Goal: Task Accomplishment & Management: Complete application form

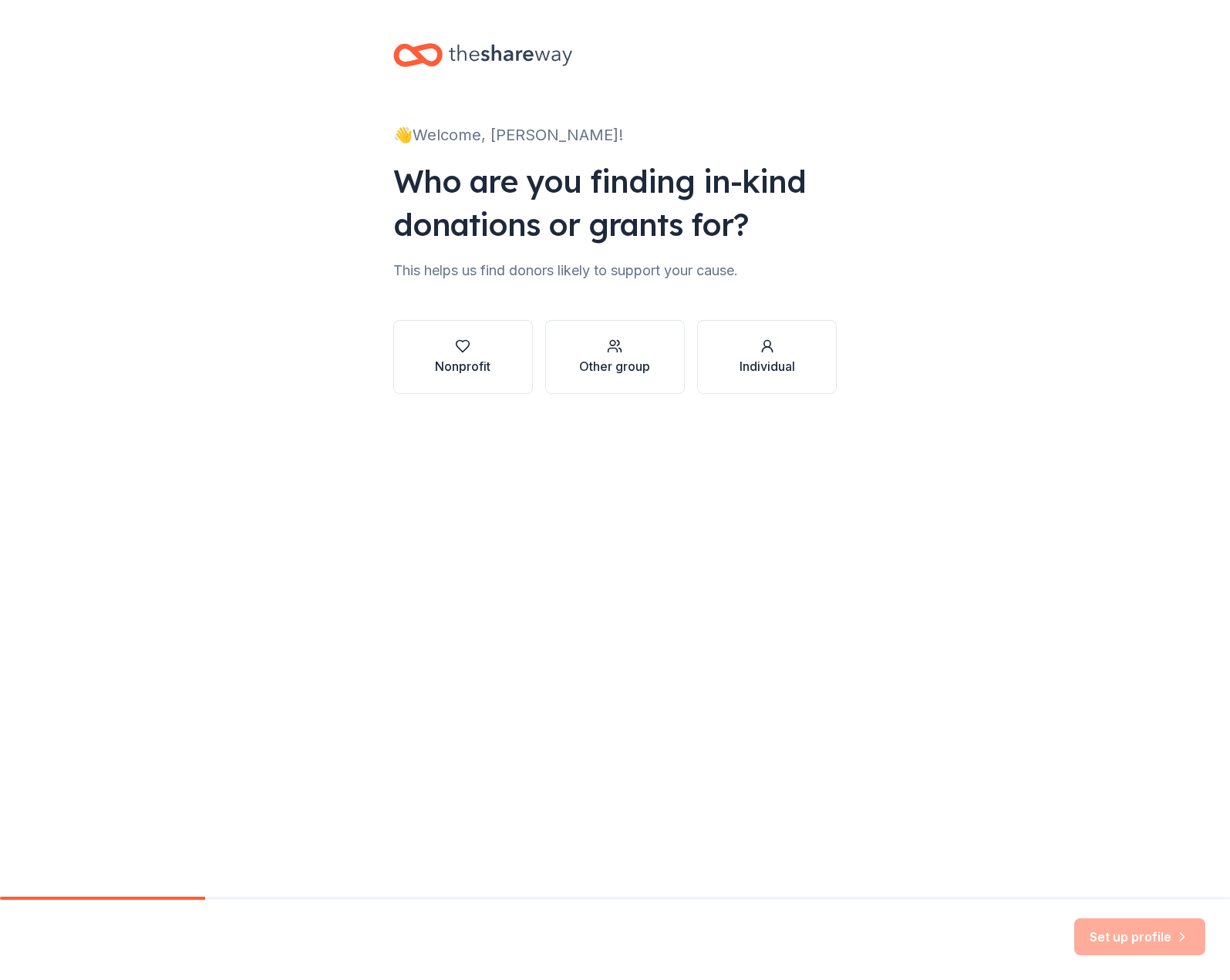
click at [519, 364] on button "Nonprofit" at bounding box center [463, 356] width 139 height 74
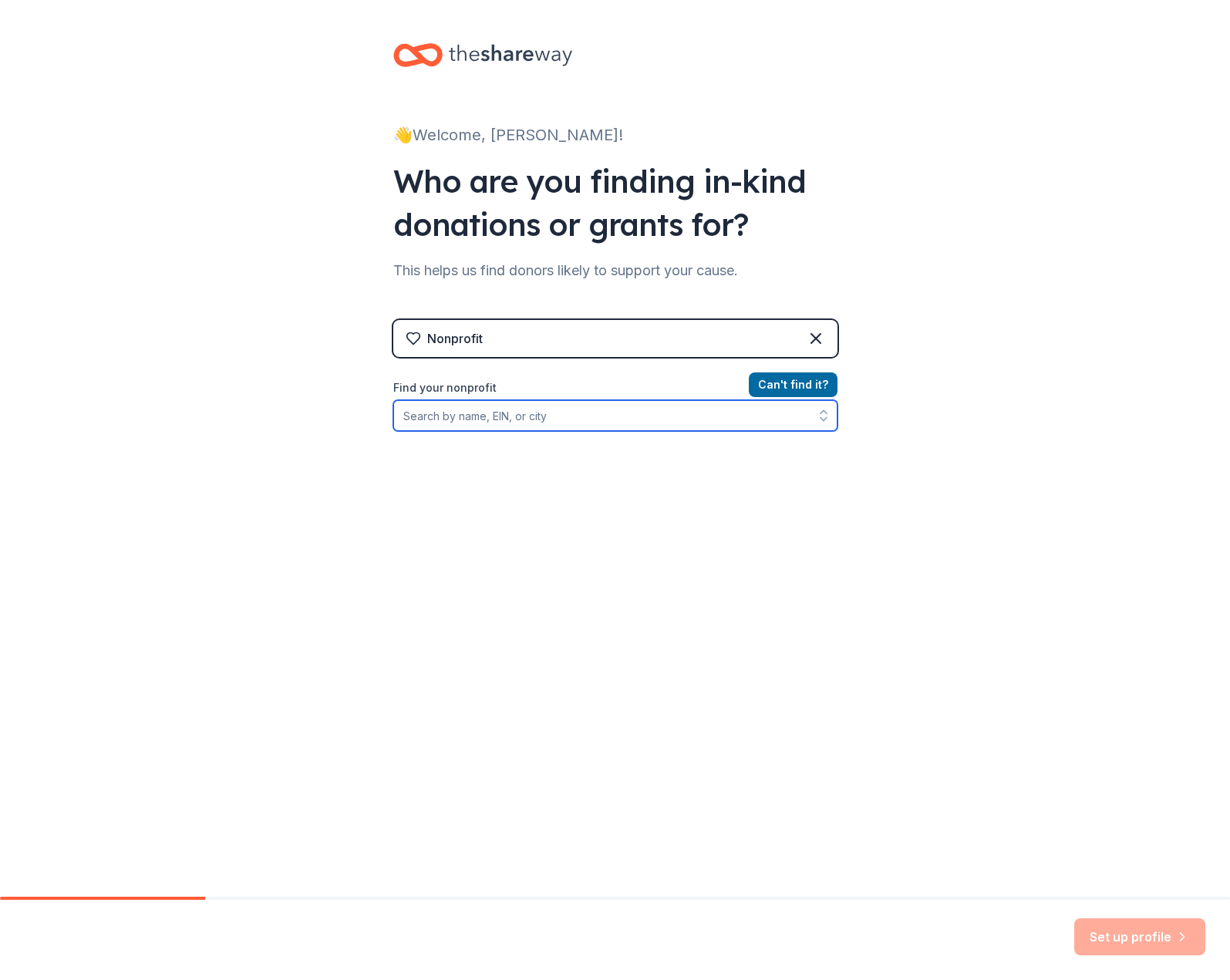
click at [539, 419] on input "Find your nonprofit" at bounding box center [615, 416] width 445 height 31
paste input "[US_EMPLOYER_IDENTIFICATION_NUMBER]"
type input "[US_EMPLOYER_IDENTIFICATION_NUMBER]"
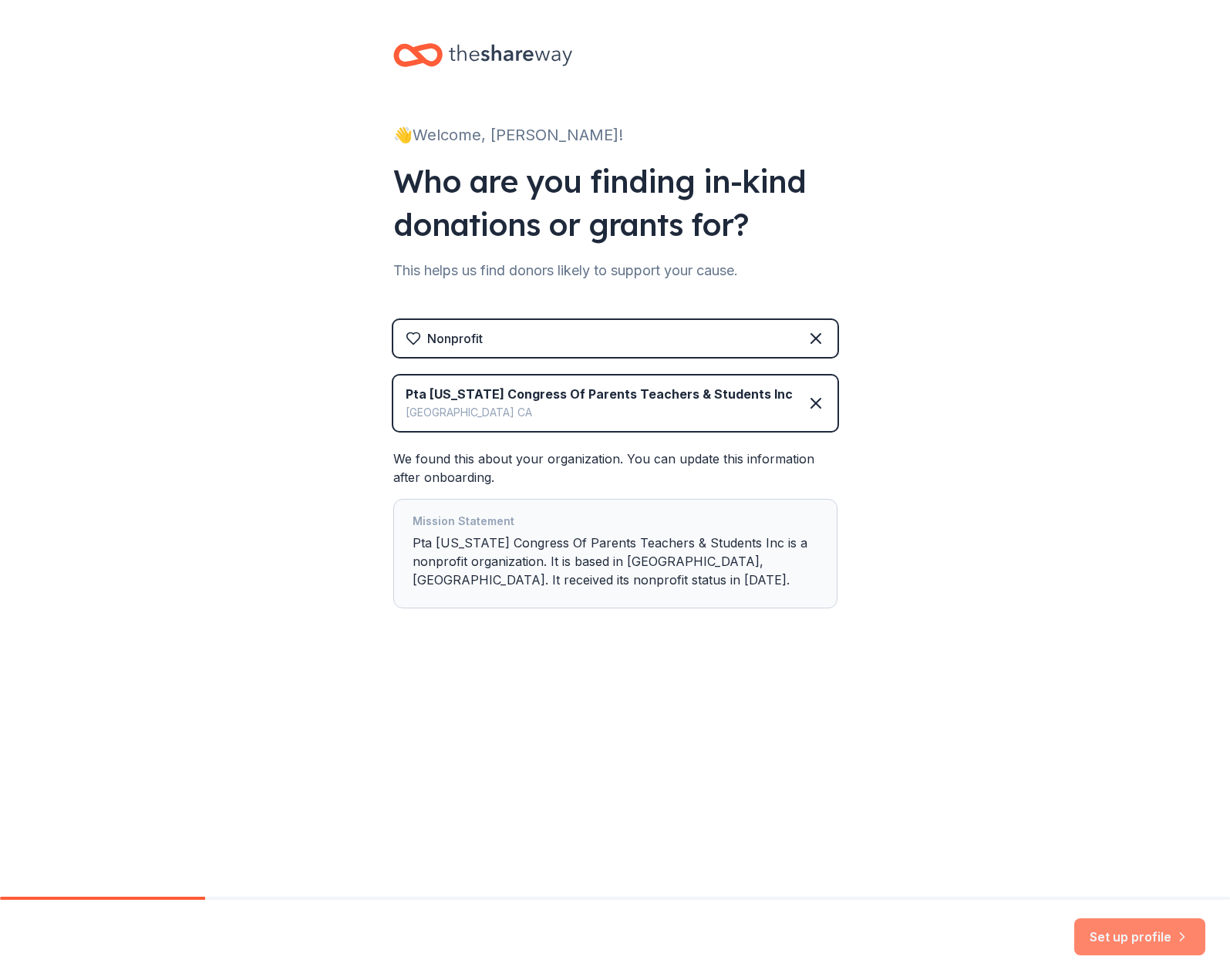
click at [1138, 939] on button "Set up profile" at bounding box center [1140, 937] width 132 height 37
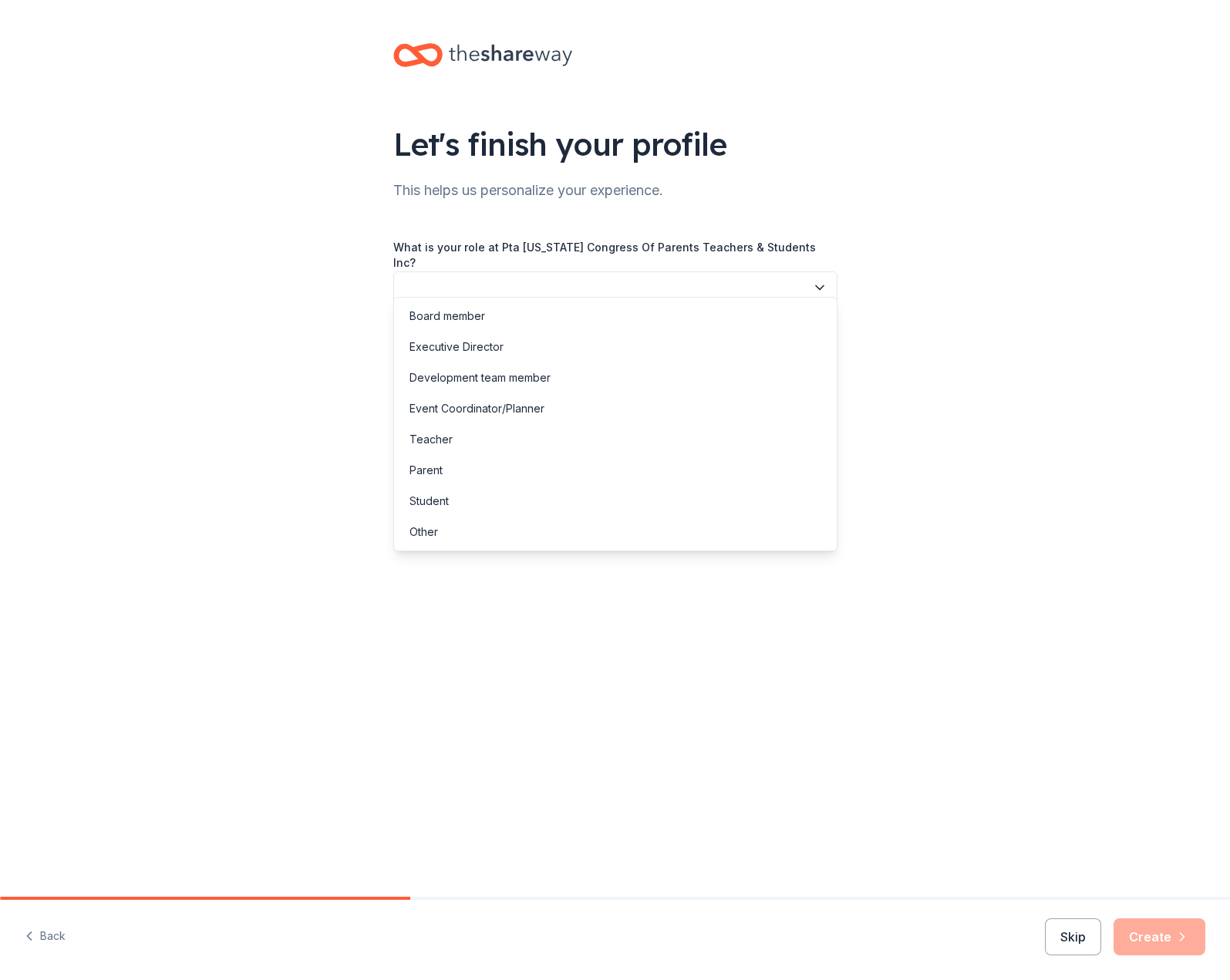
click at [524, 275] on button "button" at bounding box center [615, 288] width 445 height 33
click at [536, 485] on div "Parent" at bounding box center [615, 470] width 437 height 31
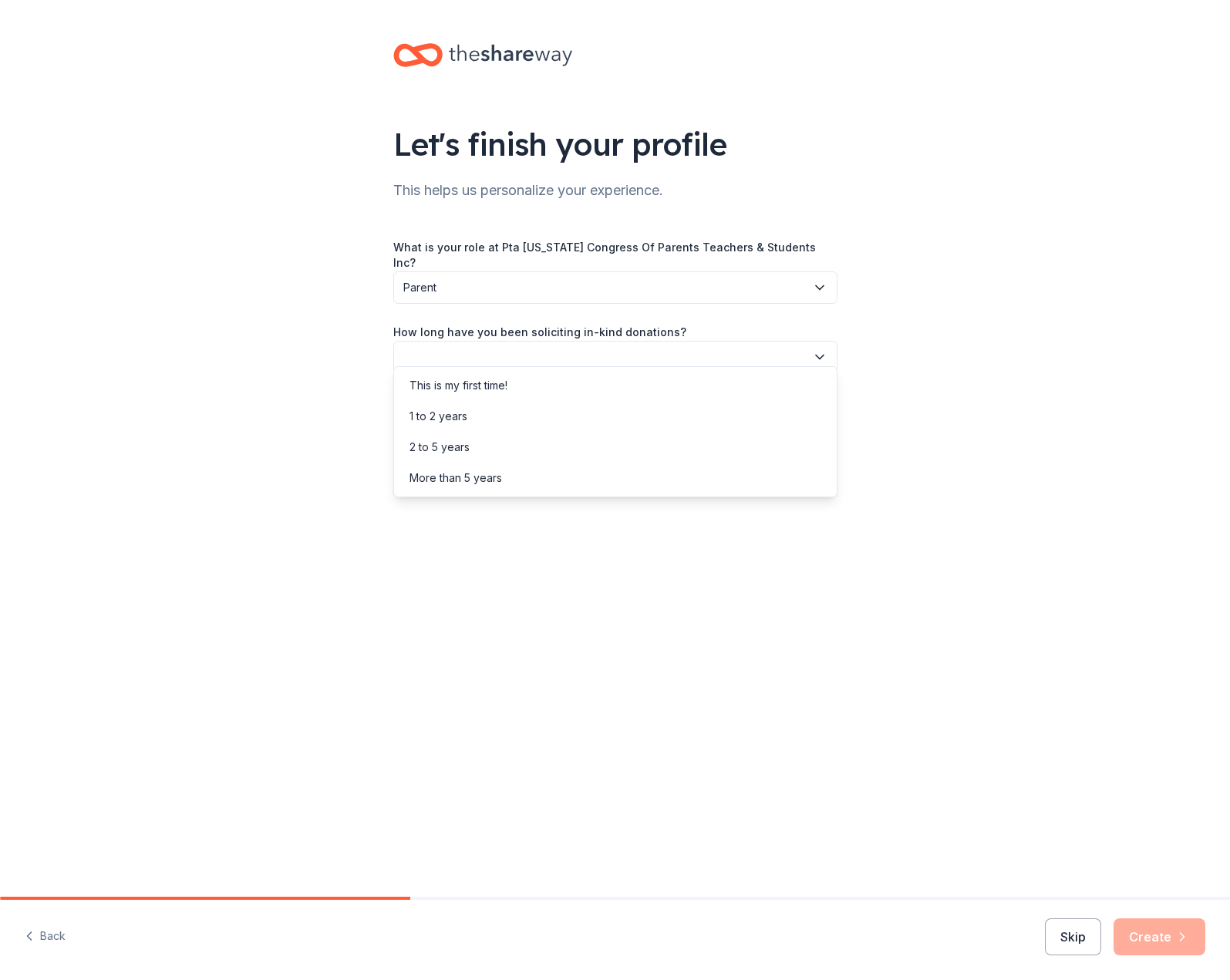
click at [520, 344] on button "button" at bounding box center [615, 357] width 445 height 33
click at [519, 391] on div "This is my first time!" at bounding box center [615, 386] width 437 height 31
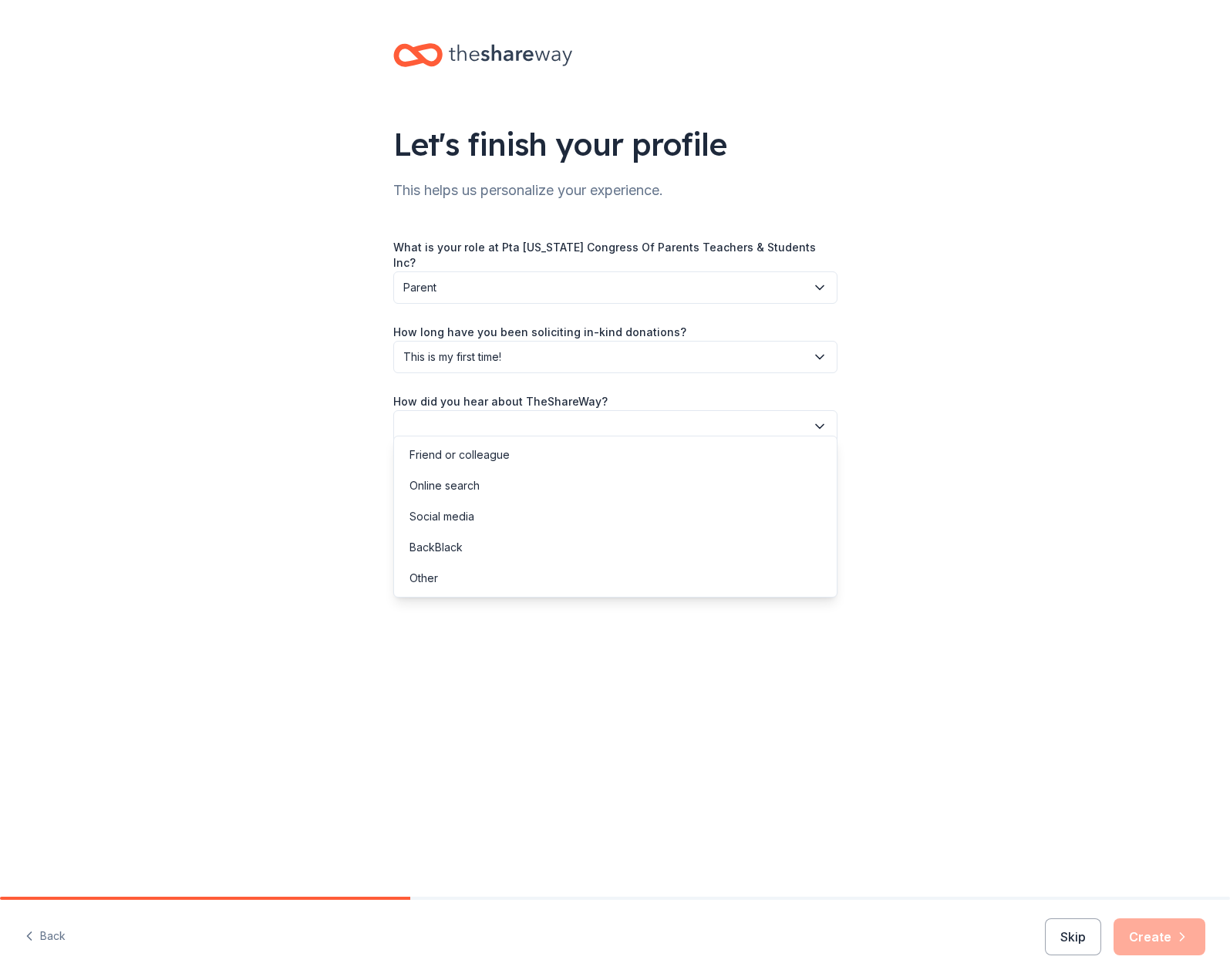
click at [516, 410] on button "button" at bounding box center [615, 426] width 445 height 33
click at [506, 495] on div "Online search" at bounding box center [615, 486] width 437 height 31
click at [1158, 949] on button "Create" at bounding box center [1160, 937] width 92 height 37
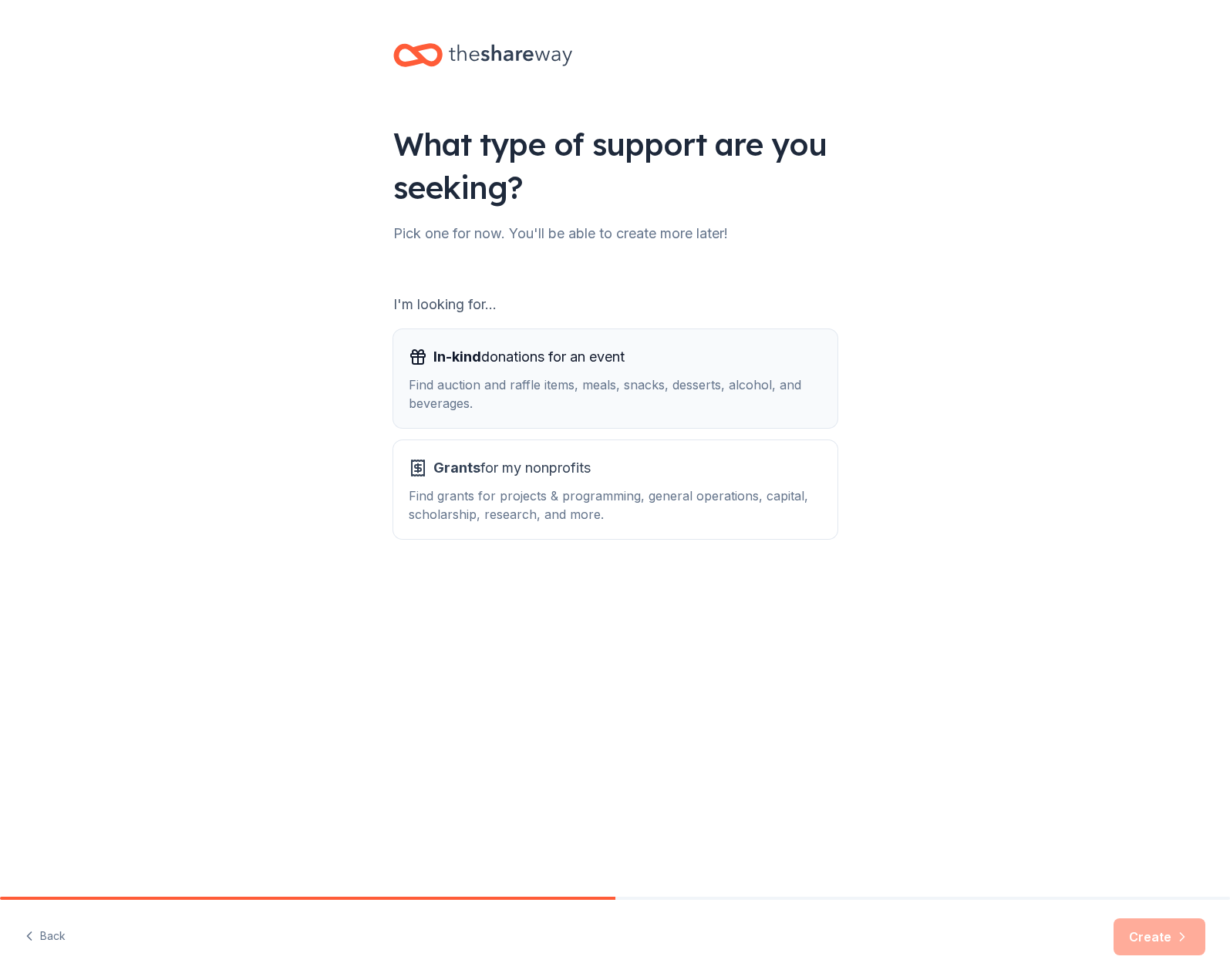
click at [627, 371] on div "In-kind donations for an event Find auction and raffle items, meals, snacks, de…" at bounding box center [615, 378] width 414 height 68
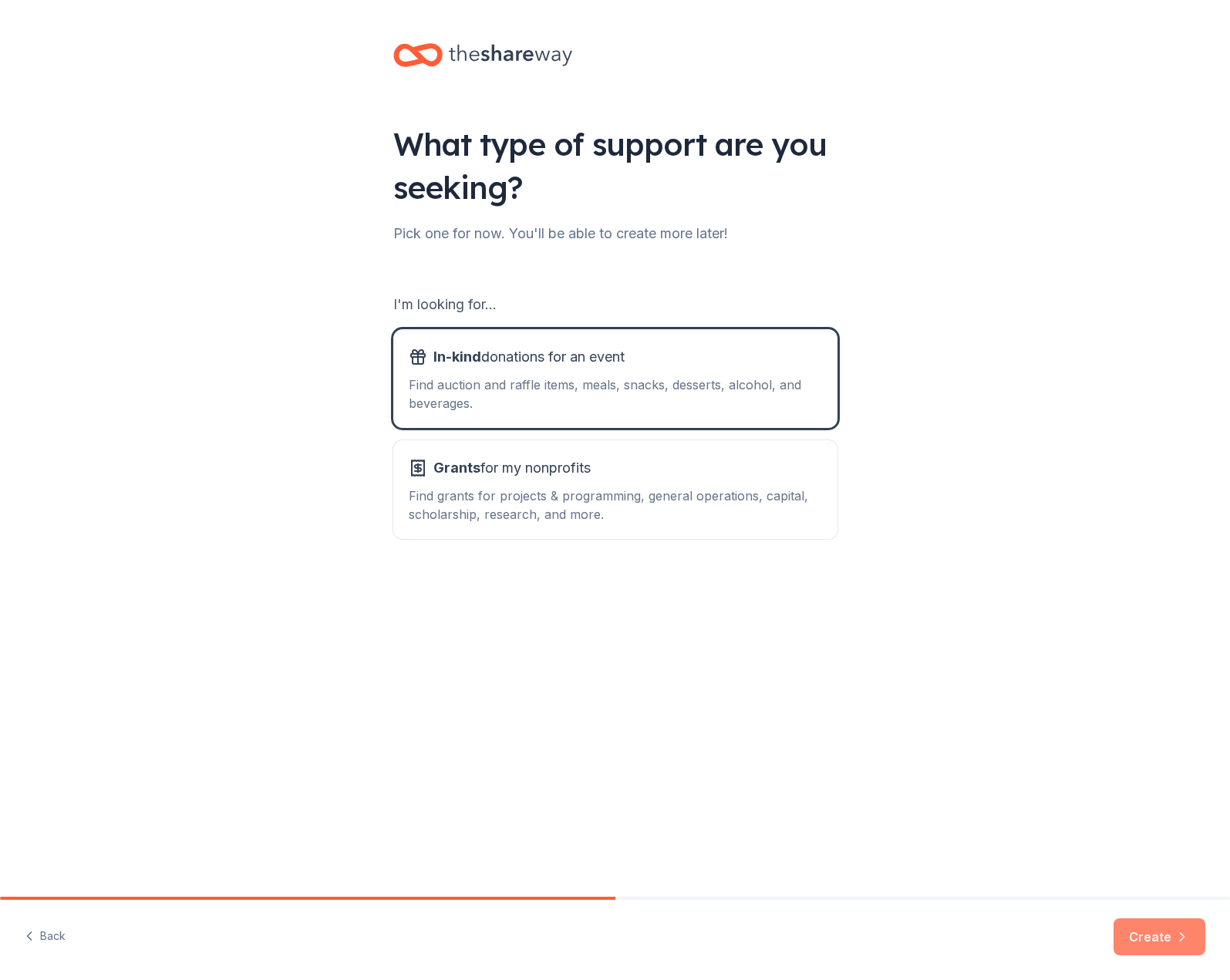
click at [1160, 932] on button "Create" at bounding box center [1160, 937] width 92 height 37
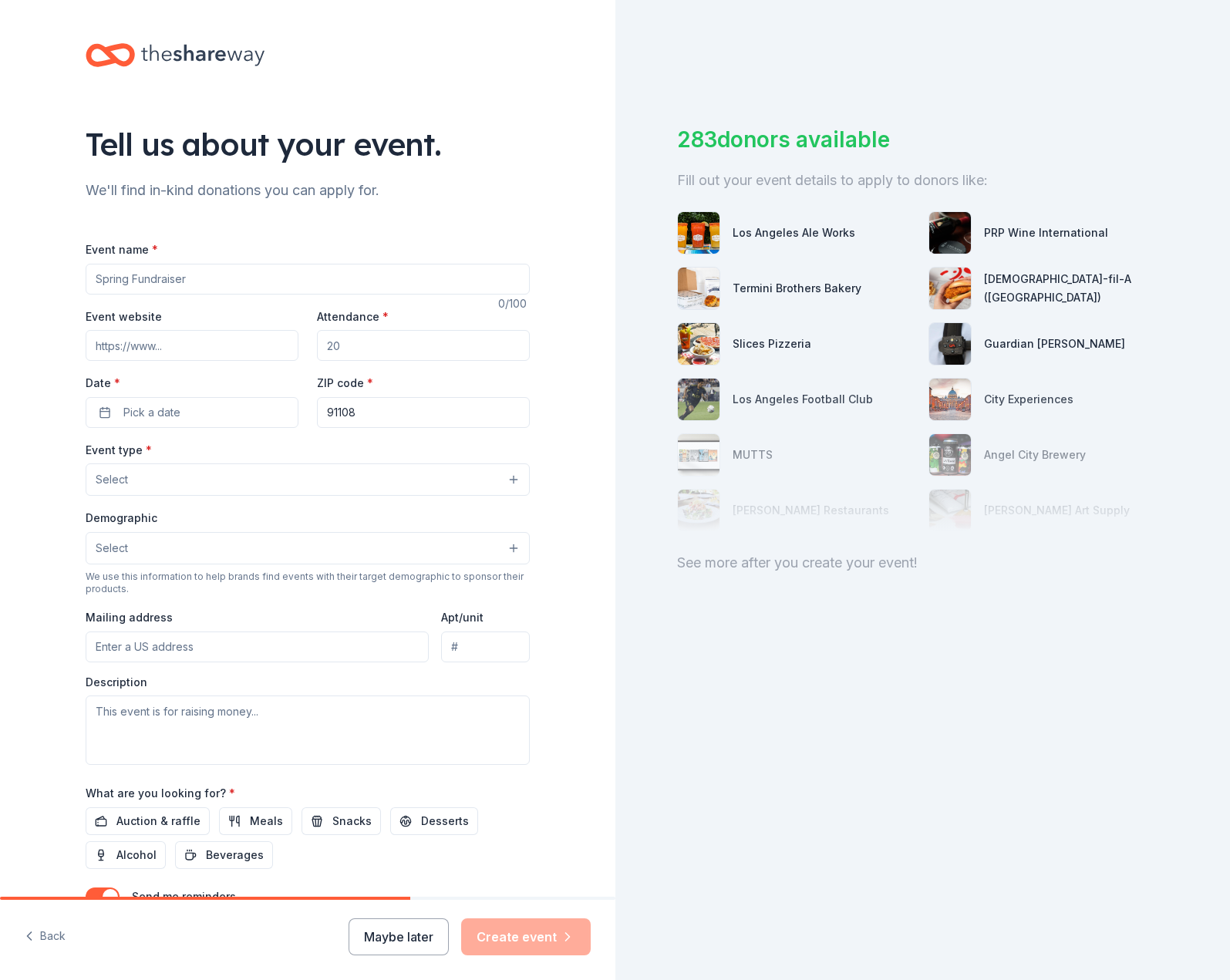
click at [193, 288] on input "Event name *" at bounding box center [307, 279] width 445 height 31
type input "[PERSON_NAME] [DEMOGRAPHIC_DATA]"
click at [164, 343] on input "Event website" at bounding box center [192, 346] width 213 height 31
paste input "https://www.carverschool.us/"
type input "https://www.carverschool.us/"
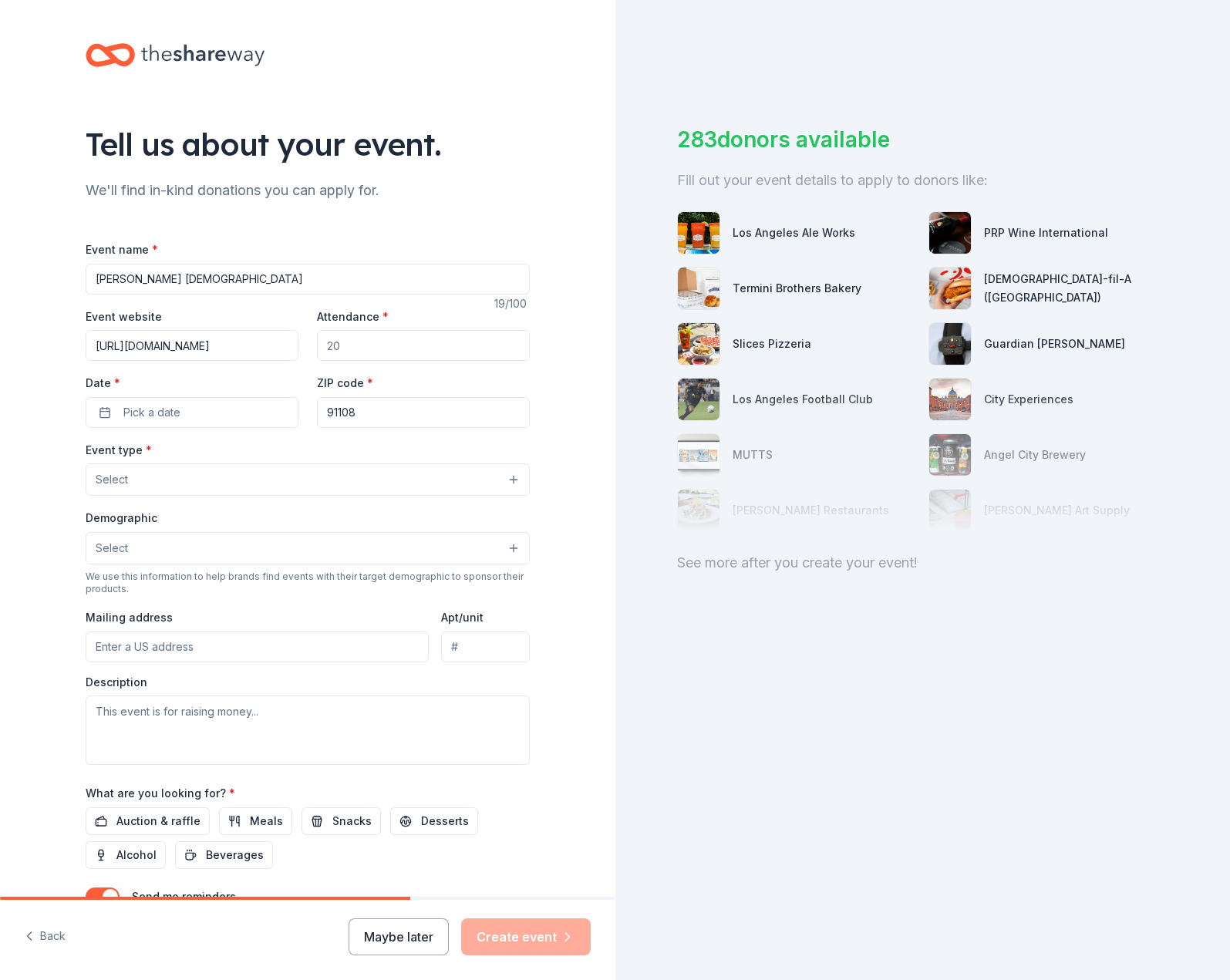
click at [419, 355] on input "Attendance *" at bounding box center [423, 346] width 213 height 31
type input "300"
click at [200, 416] on button "Pick a date" at bounding box center [192, 413] width 213 height 31
click at [284, 453] on button "Go to next month" at bounding box center [276, 453] width 21 height 21
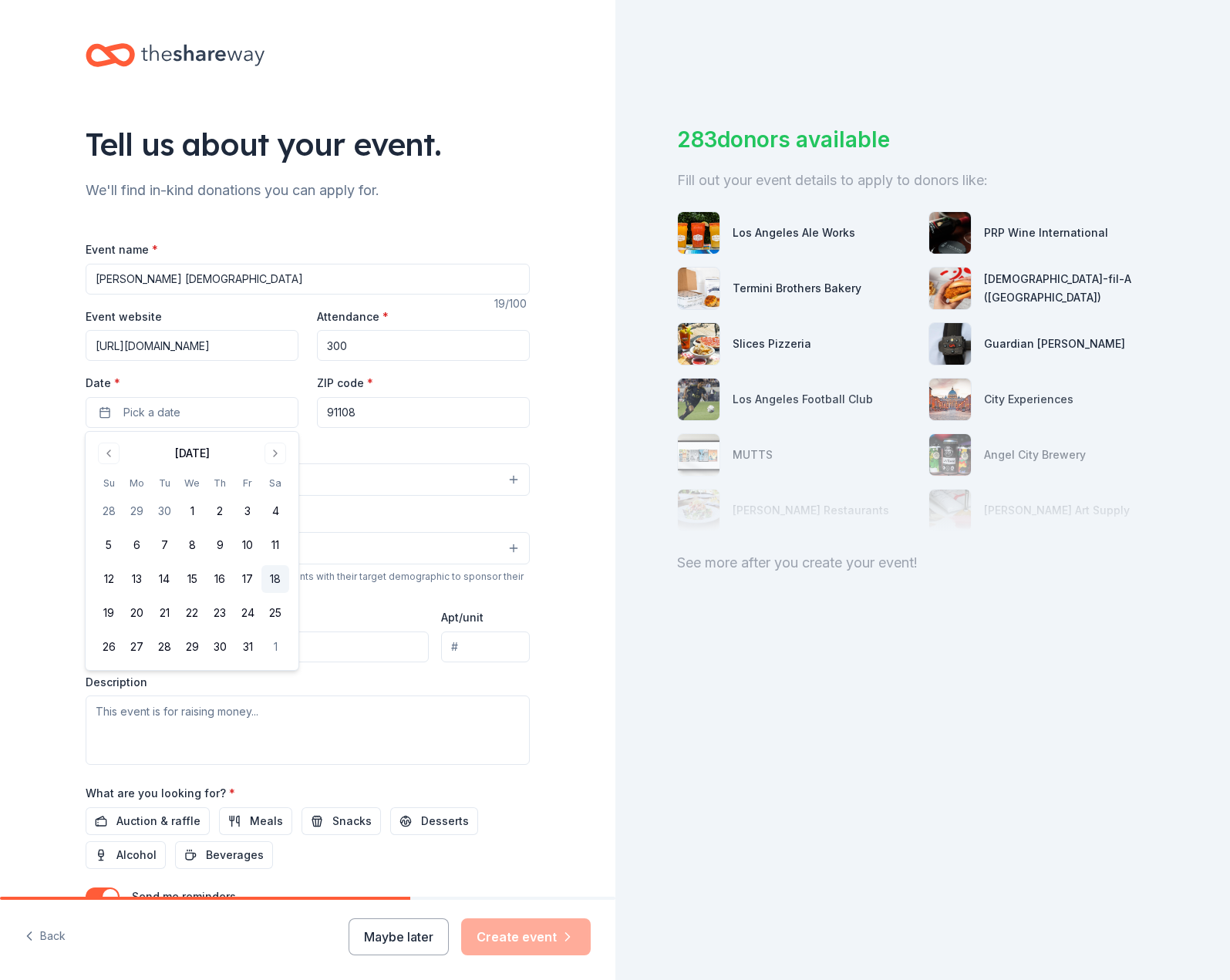
click at [273, 584] on button "18" at bounding box center [275, 579] width 28 height 28
click at [365, 461] on div "Event type * Select" at bounding box center [307, 468] width 445 height 57
click at [334, 490] on button "Select" at bounding box center [307, 480] width 445 height 33
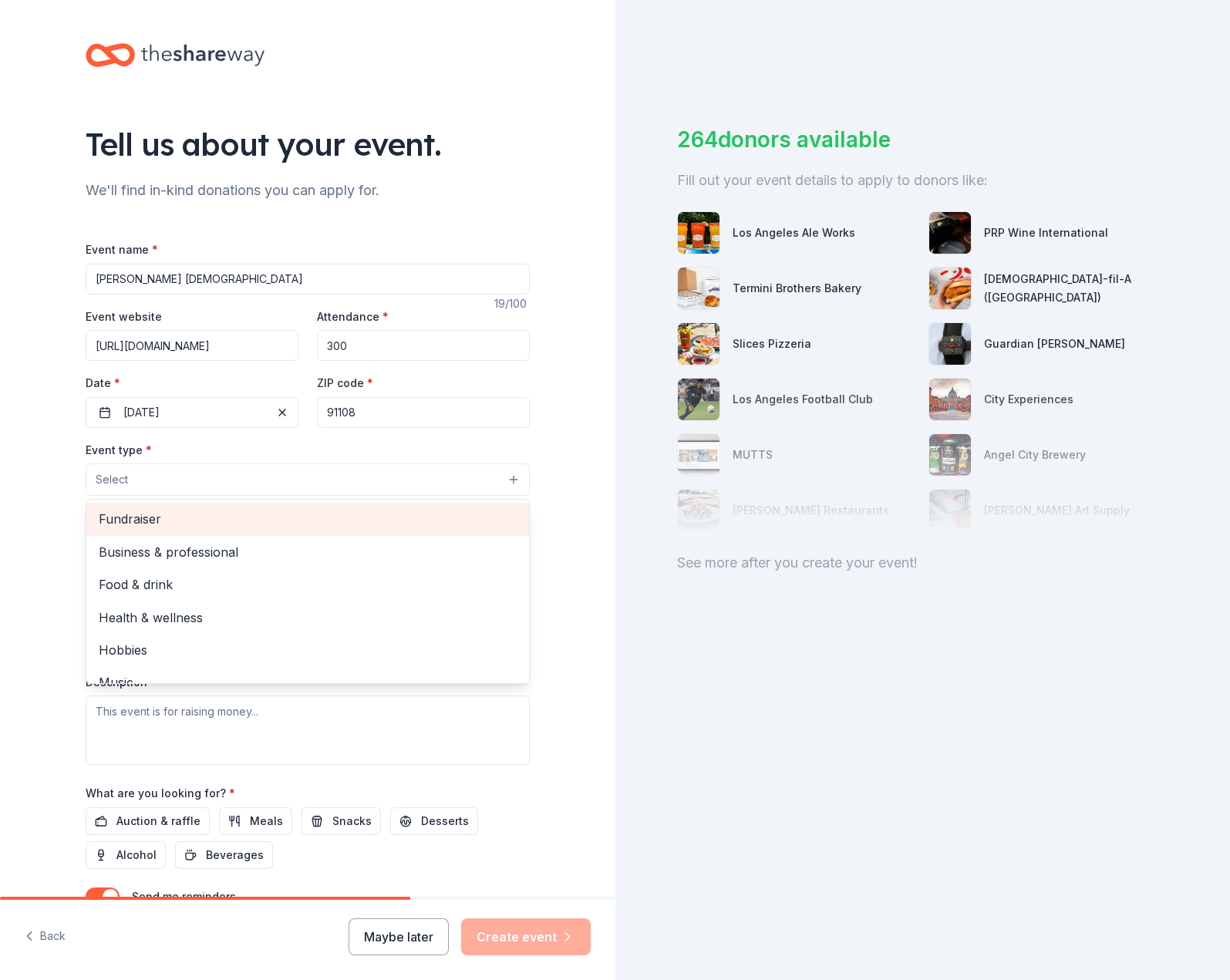
click at [326, 532] on div "Fundraiser" at bounding box center [307, 519] width 443 height 33
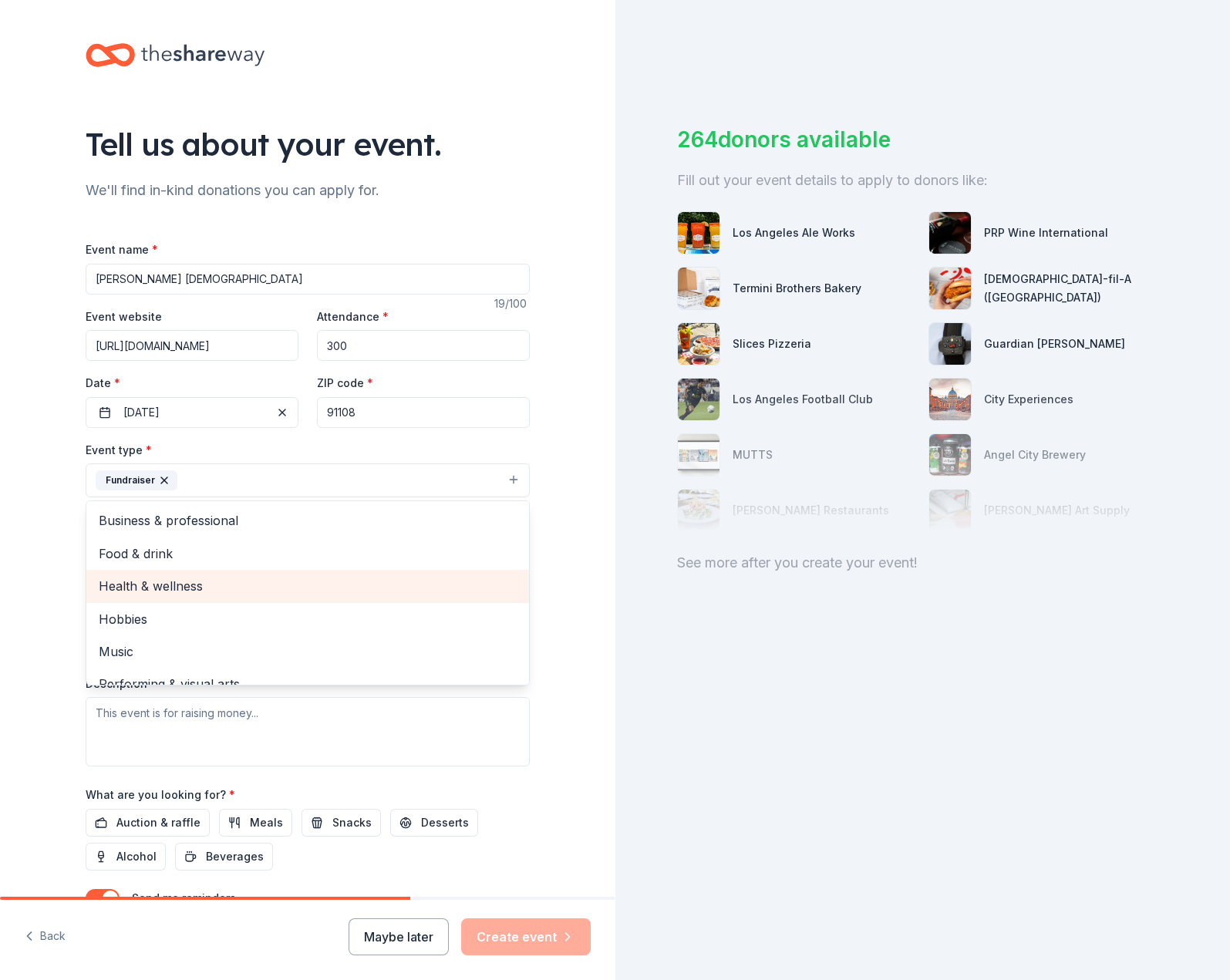
scroll to position [18, 0]
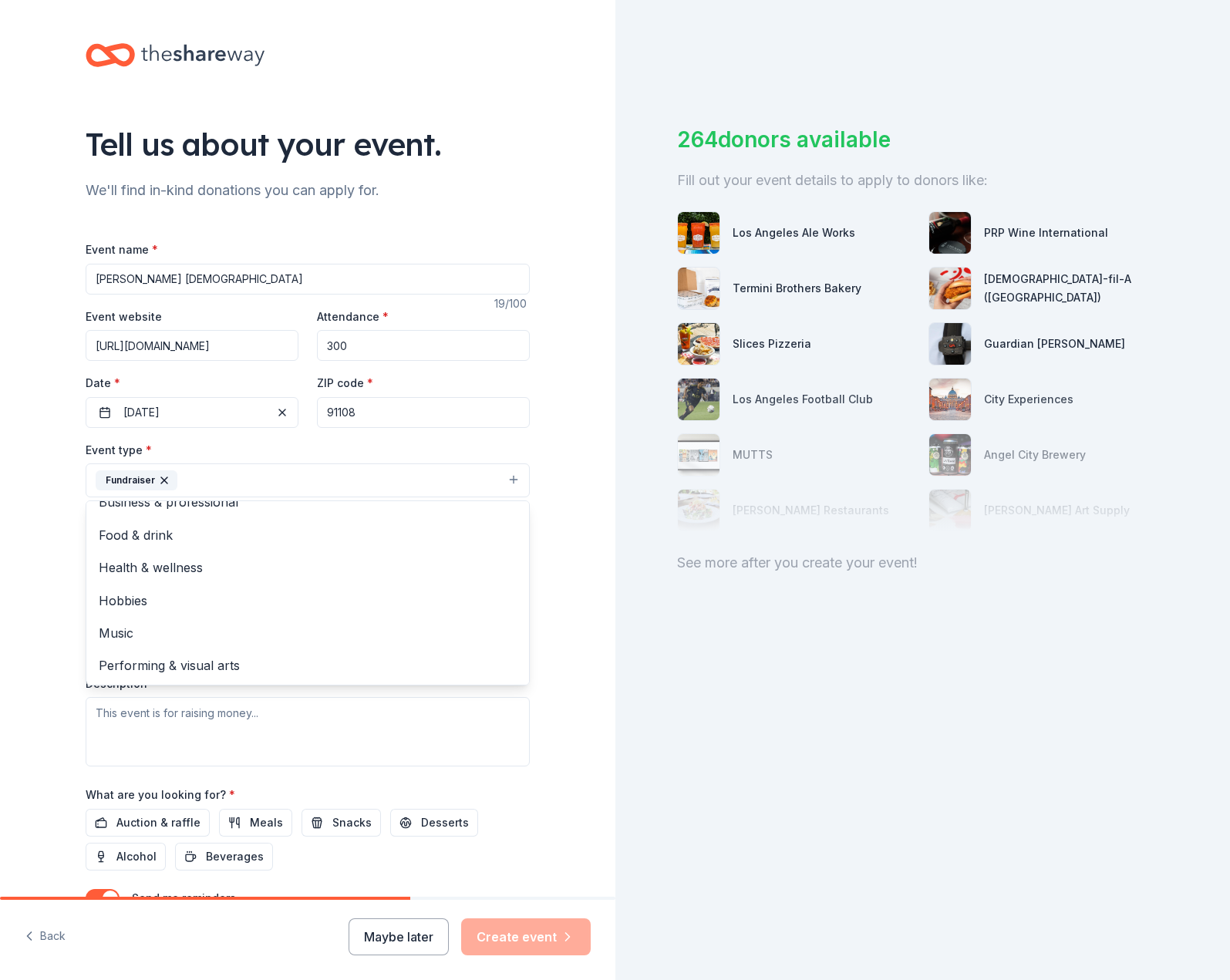
click at [20, 637] on div "Tell us about your event. We'll find in-kind donations you can apply for. Event…" at bounding box center [307, 514] width 615 height 1028
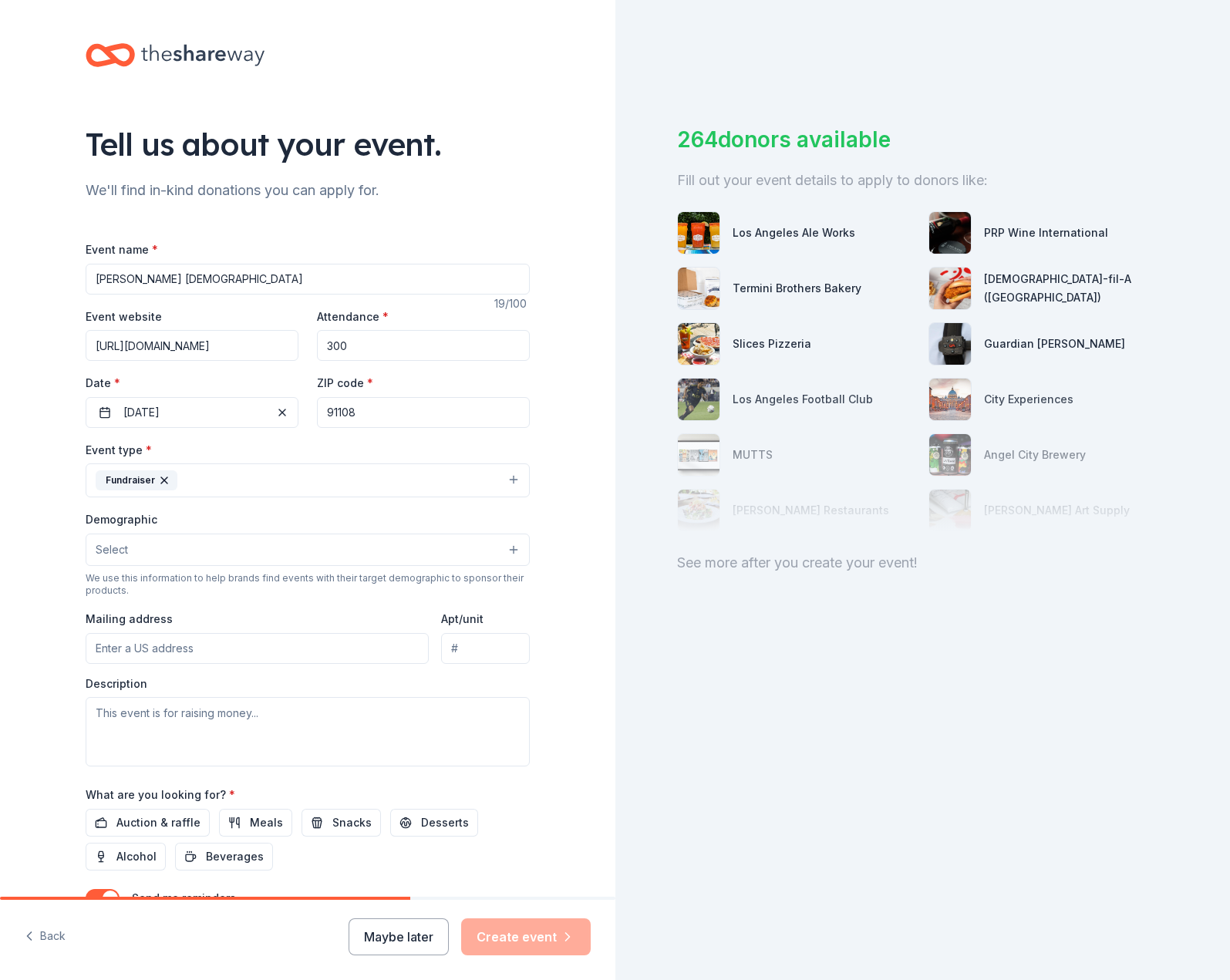
click at [117, 553] on span "Select" at bounding box center [112, 549] width 33 height 18
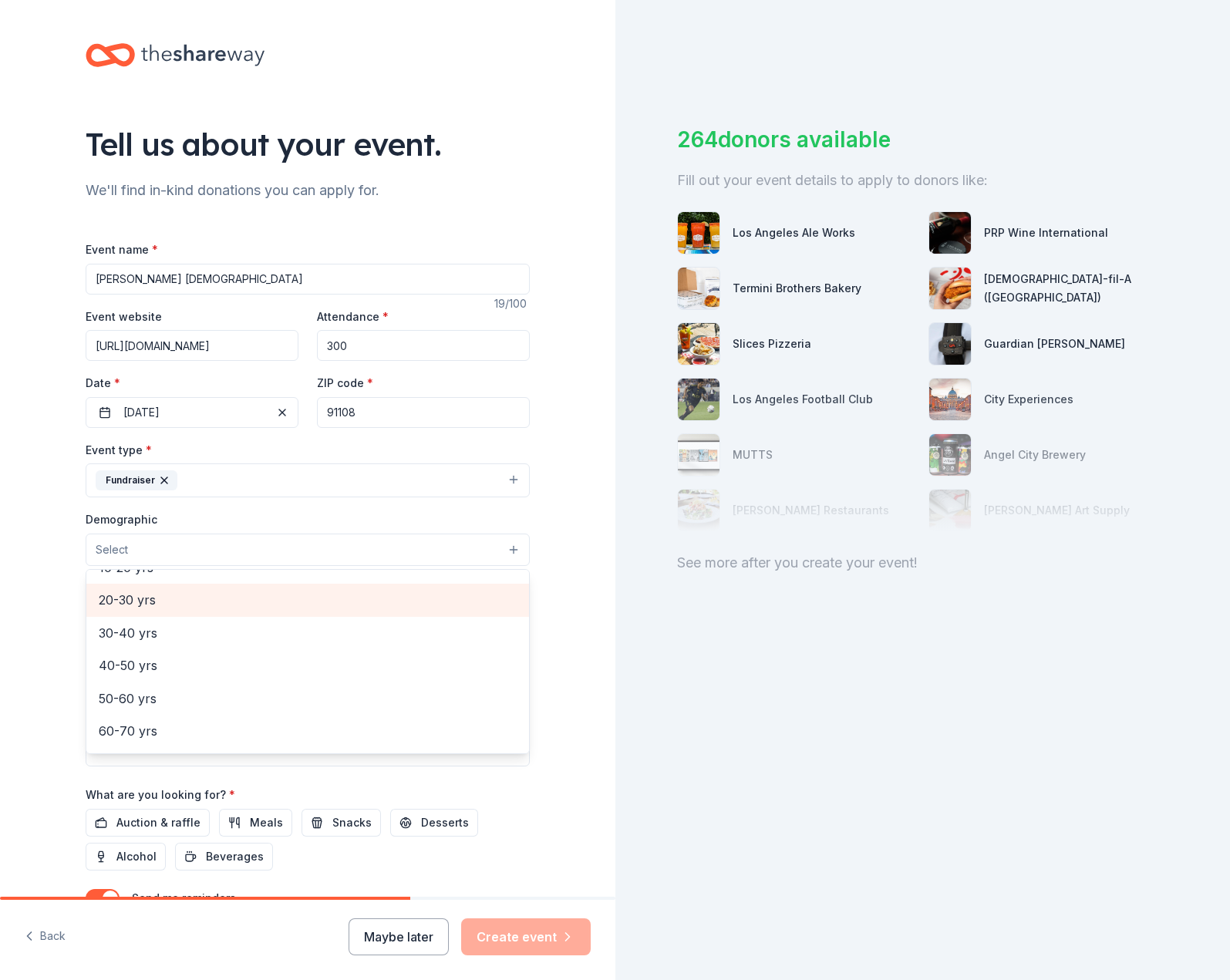
scroll to position [186, 0]
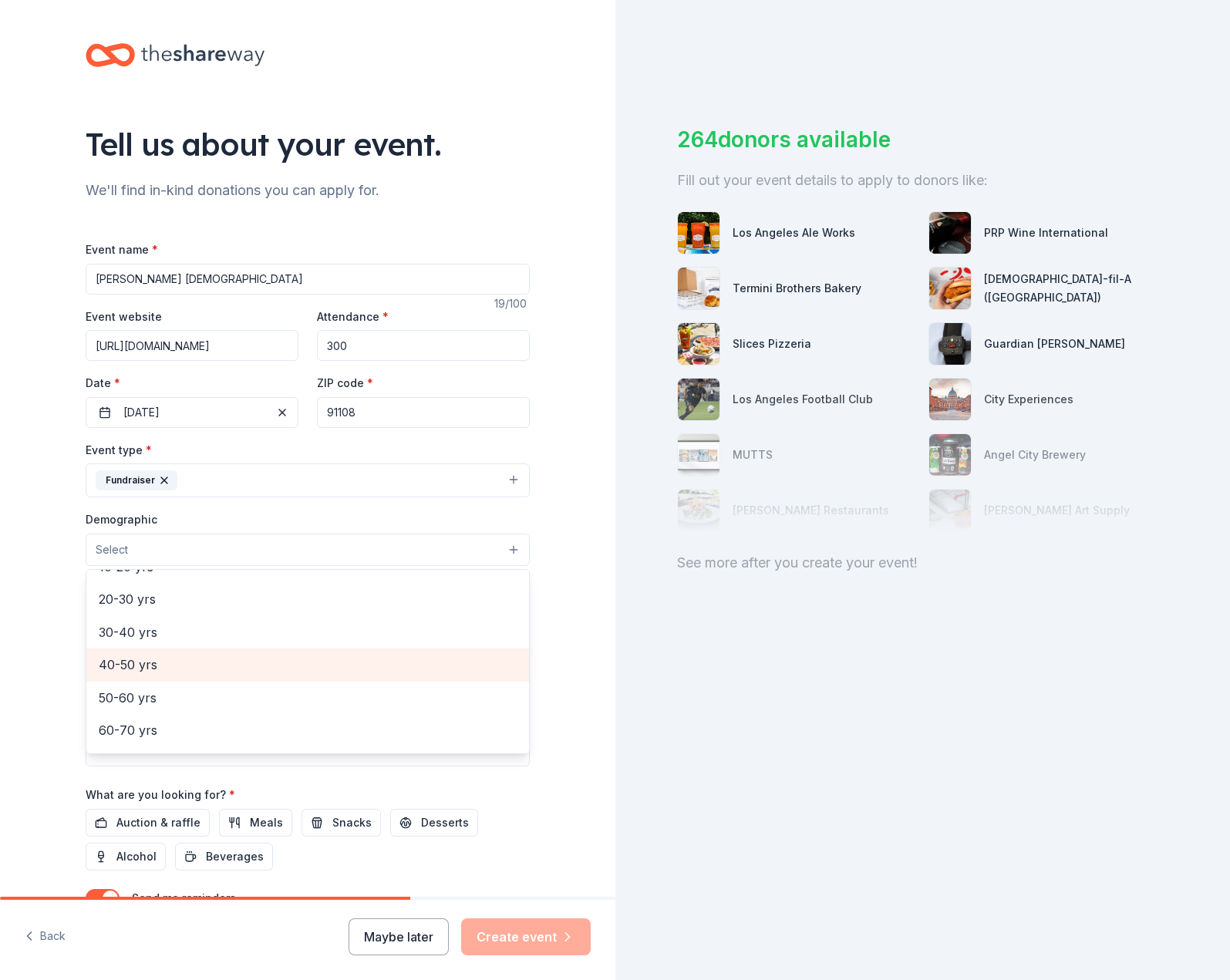
click at [166, 660] on span "40-50 yrs" at bounding box center [307, 664] width 418 height 20
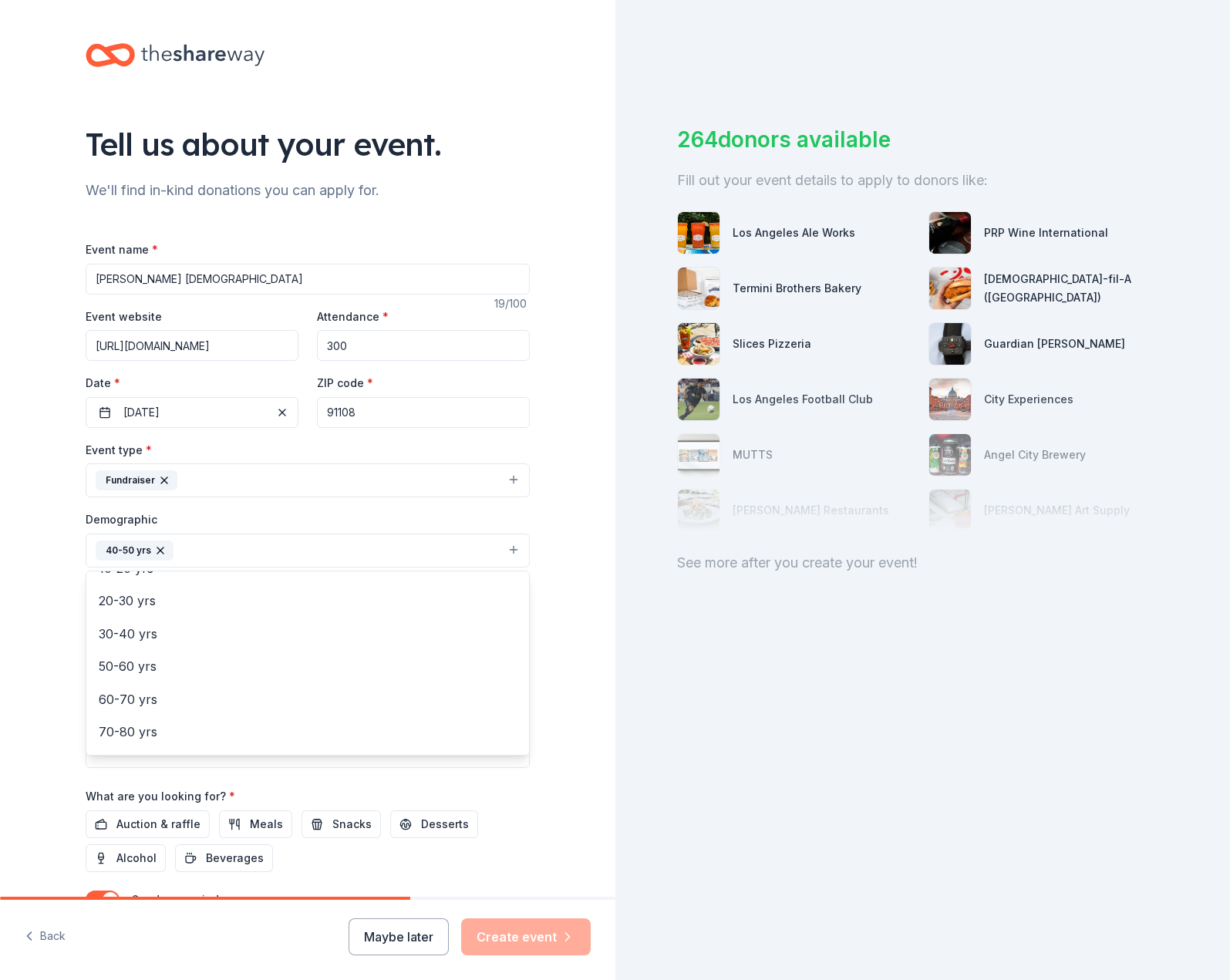
click at [34, 562] on div "Tell us about your event. We'll find in-kind donations you can apply for. Event…" at bounding box center [307, 514] width 615 height 1030
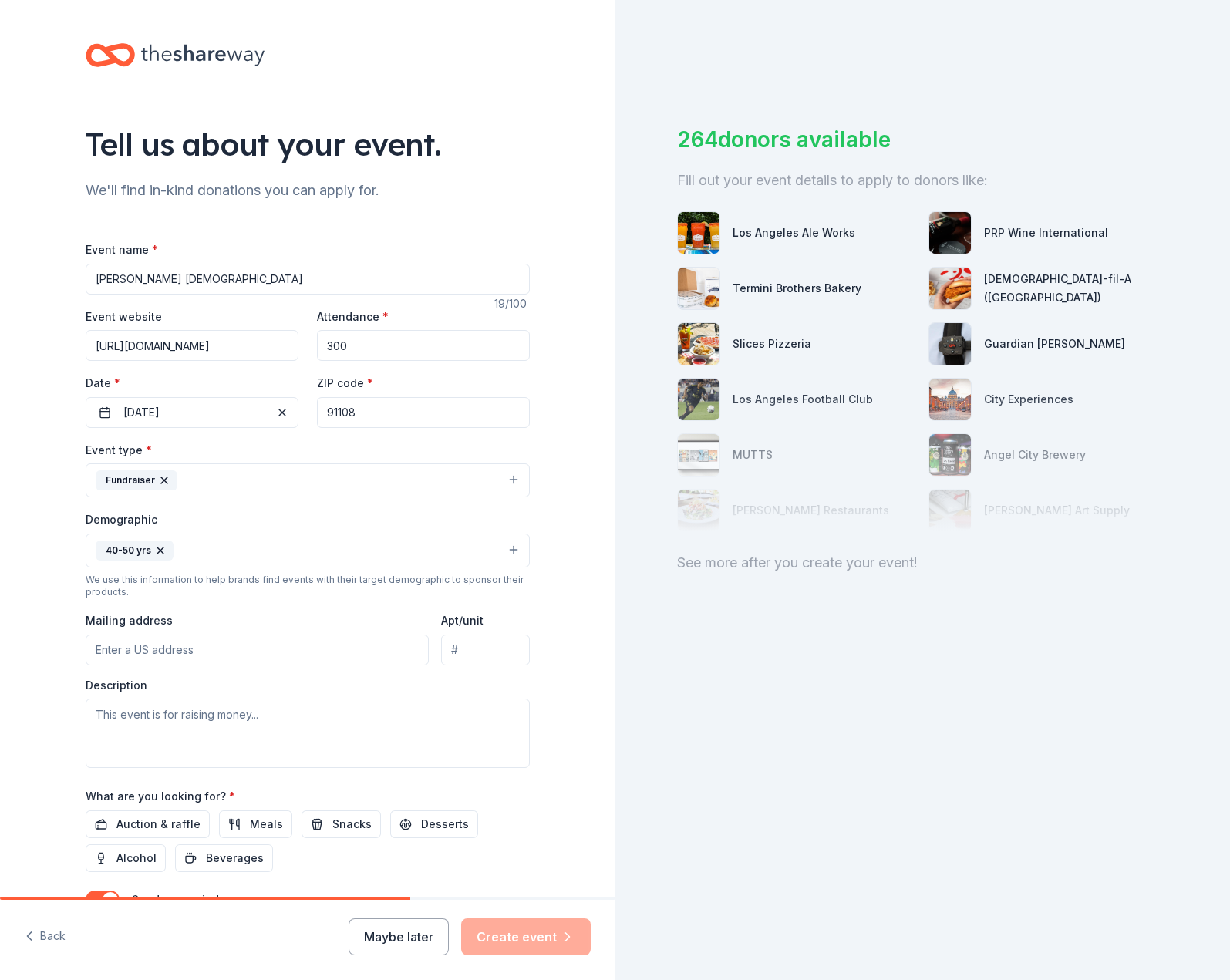
click at [235, 548] on button "40-50 yrs" at bounding box center [307, 550] width 445 height 34
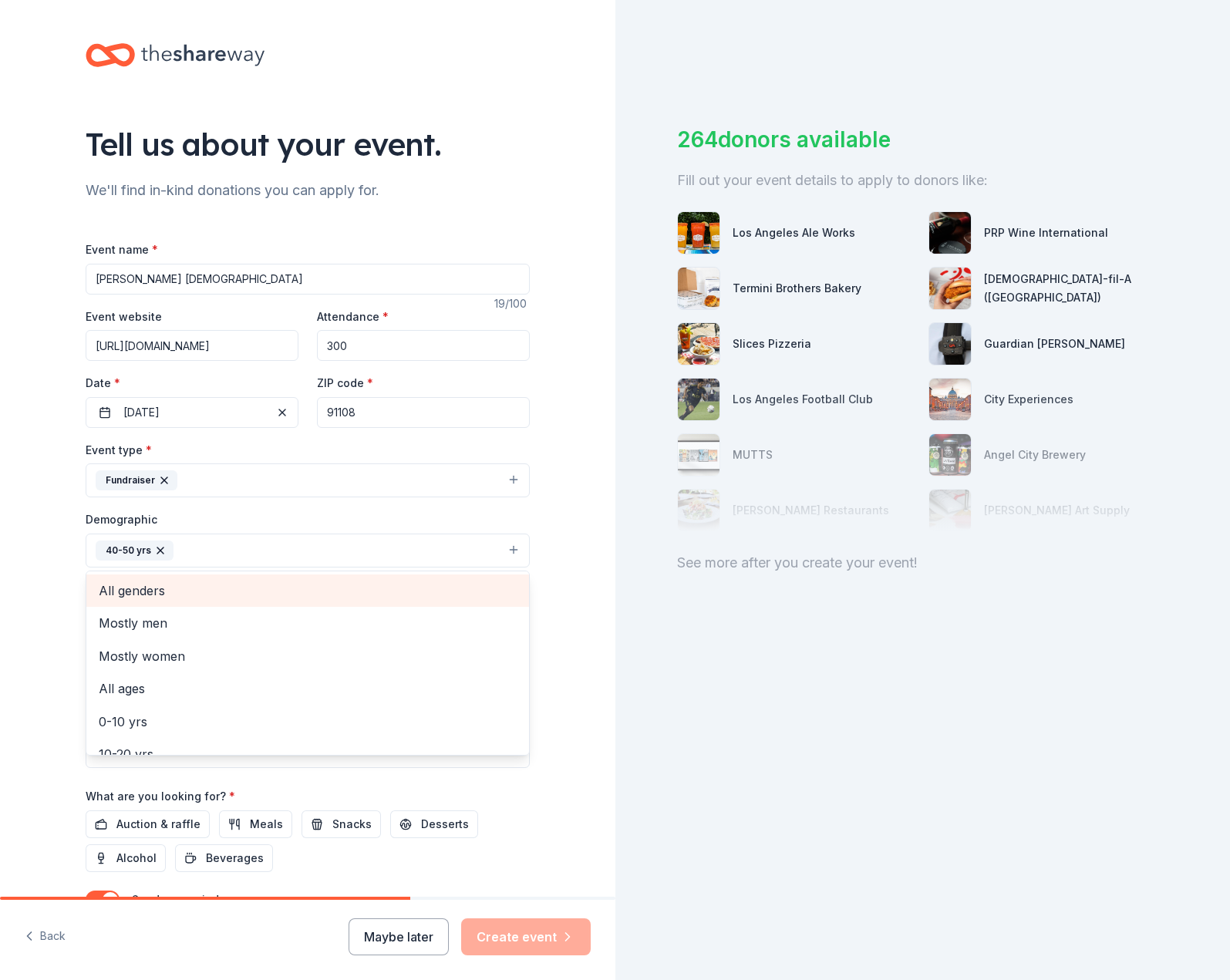
click at [212, 594] on span "All genders" at bounding box center [307, 590] width 418 height 20
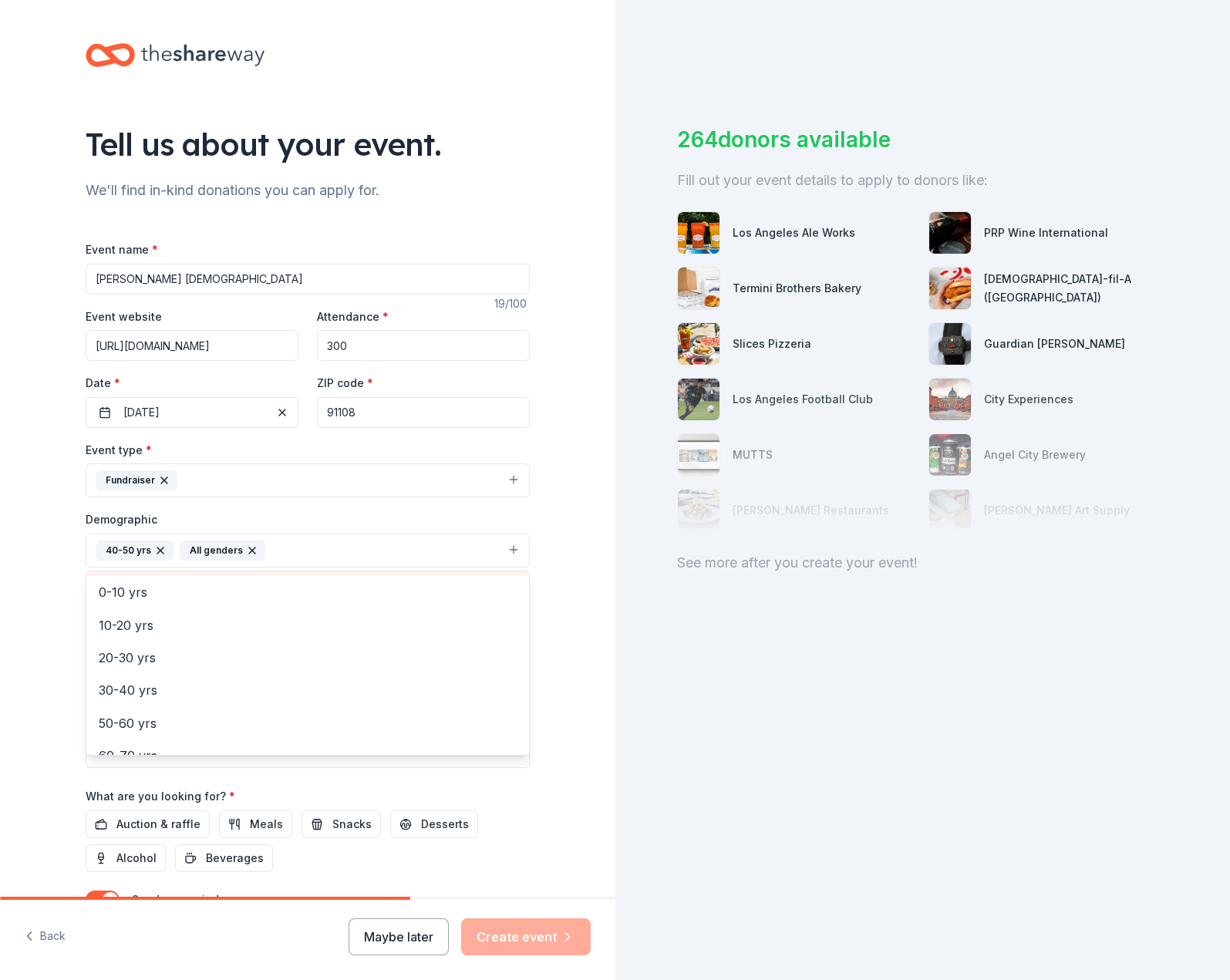
scroll to position [97, 0]
click at [231, 687] on span "30-40 yrs" at bounding box center [307, 689] width 418 height 20
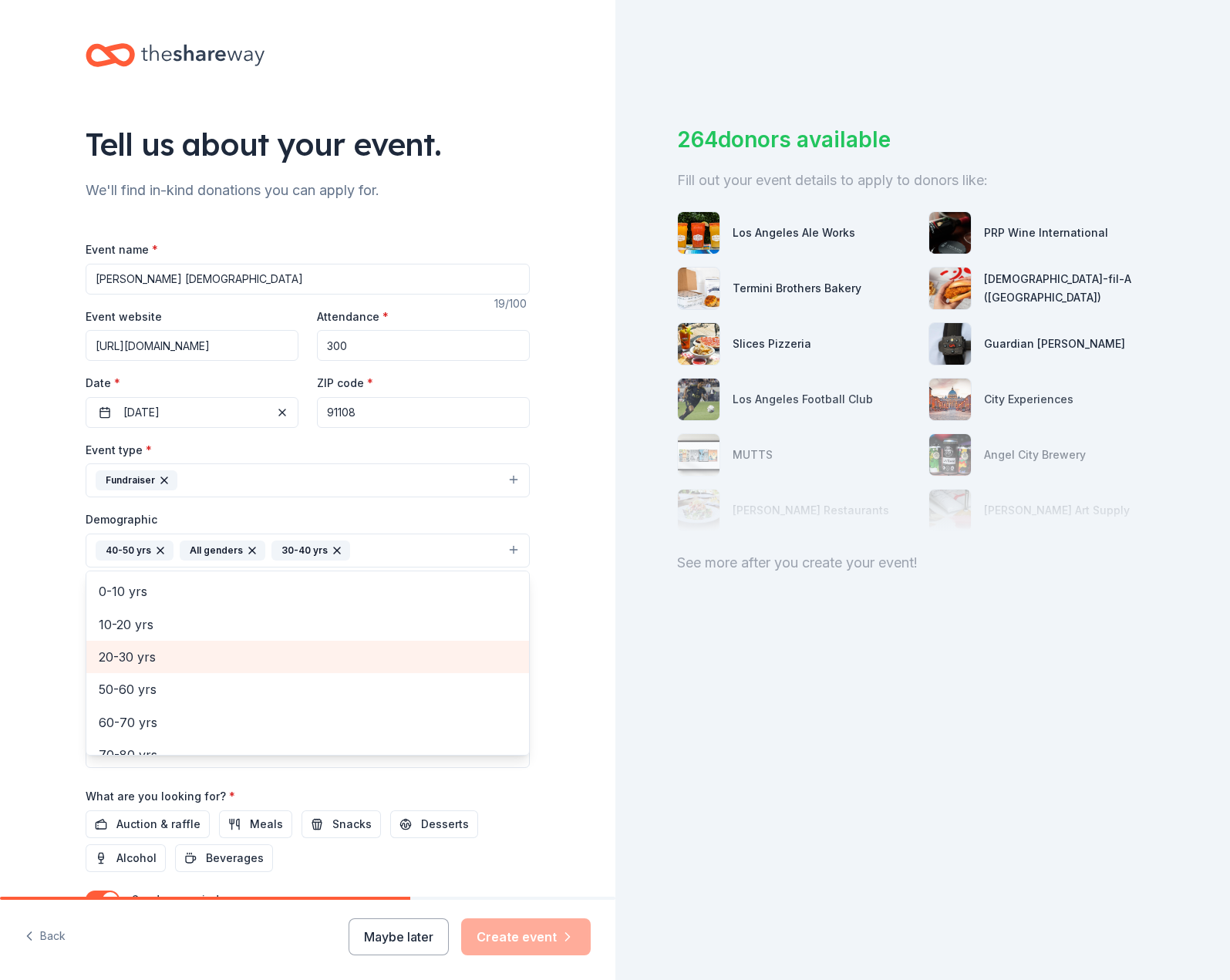
scroll to position [150, 0]
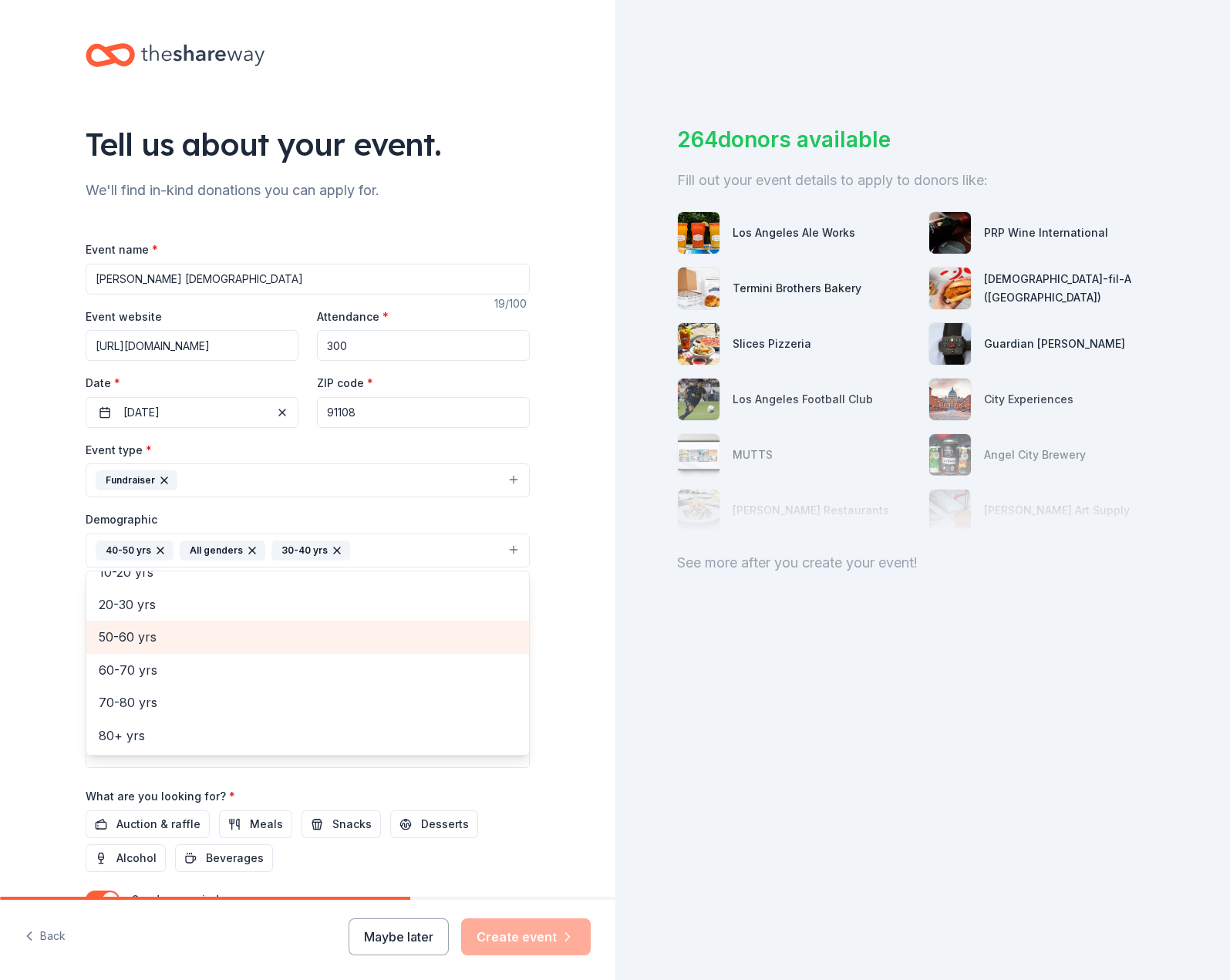
click at [248, 640] on span "50-60 yrs" at bounding box center [307, 636] width 418 height 20
click at [60, 712] on div "Tell us about your event. We'll find in-kind donations you can apply for. Event…" at bounding box center [307, 514] width 494 height 1030
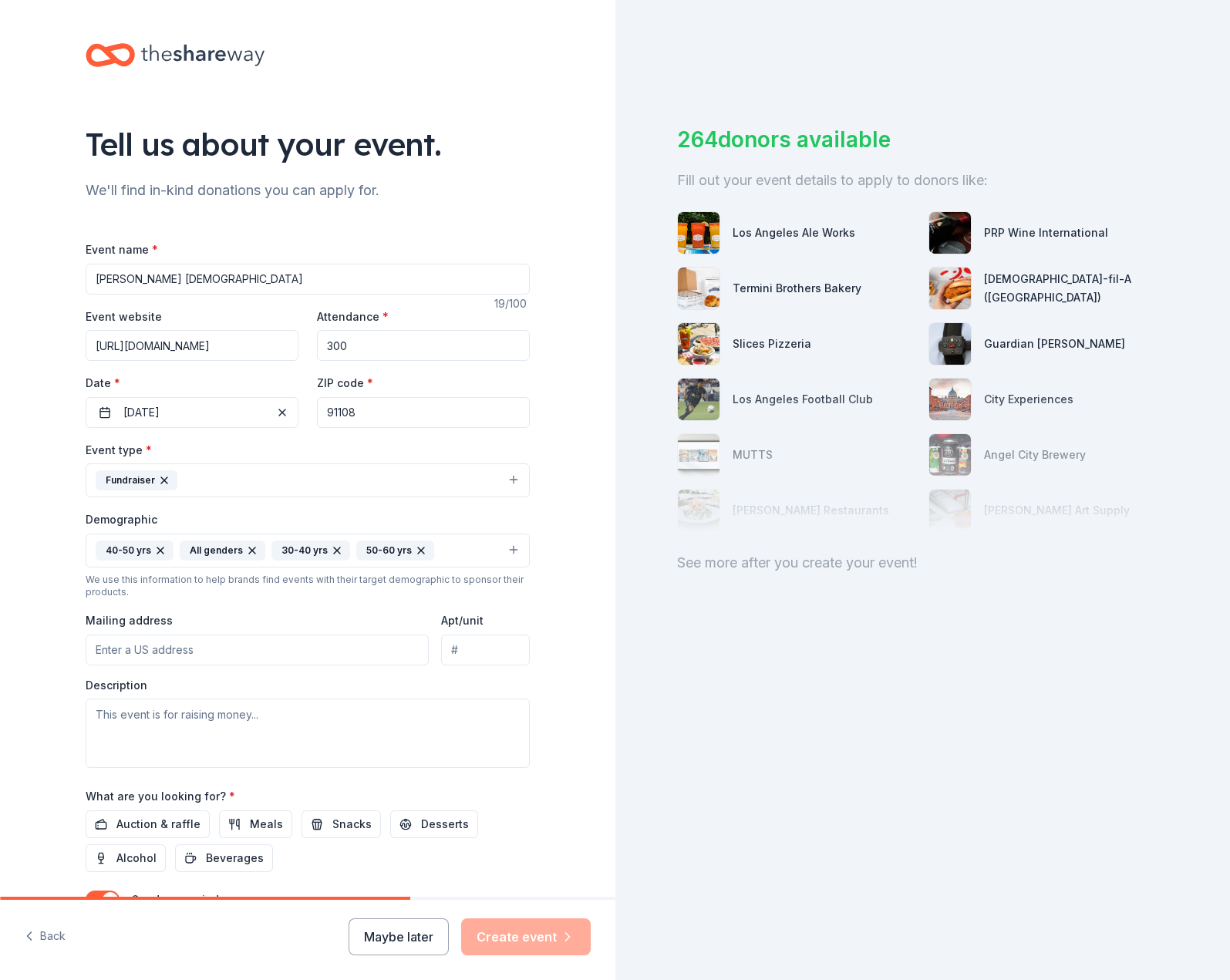
click at [171, 652] on input "Mailing address" at bounding box center [257, 650] width 344 height 31
type input "3"
paste input "[STREET_ADDRESS]"
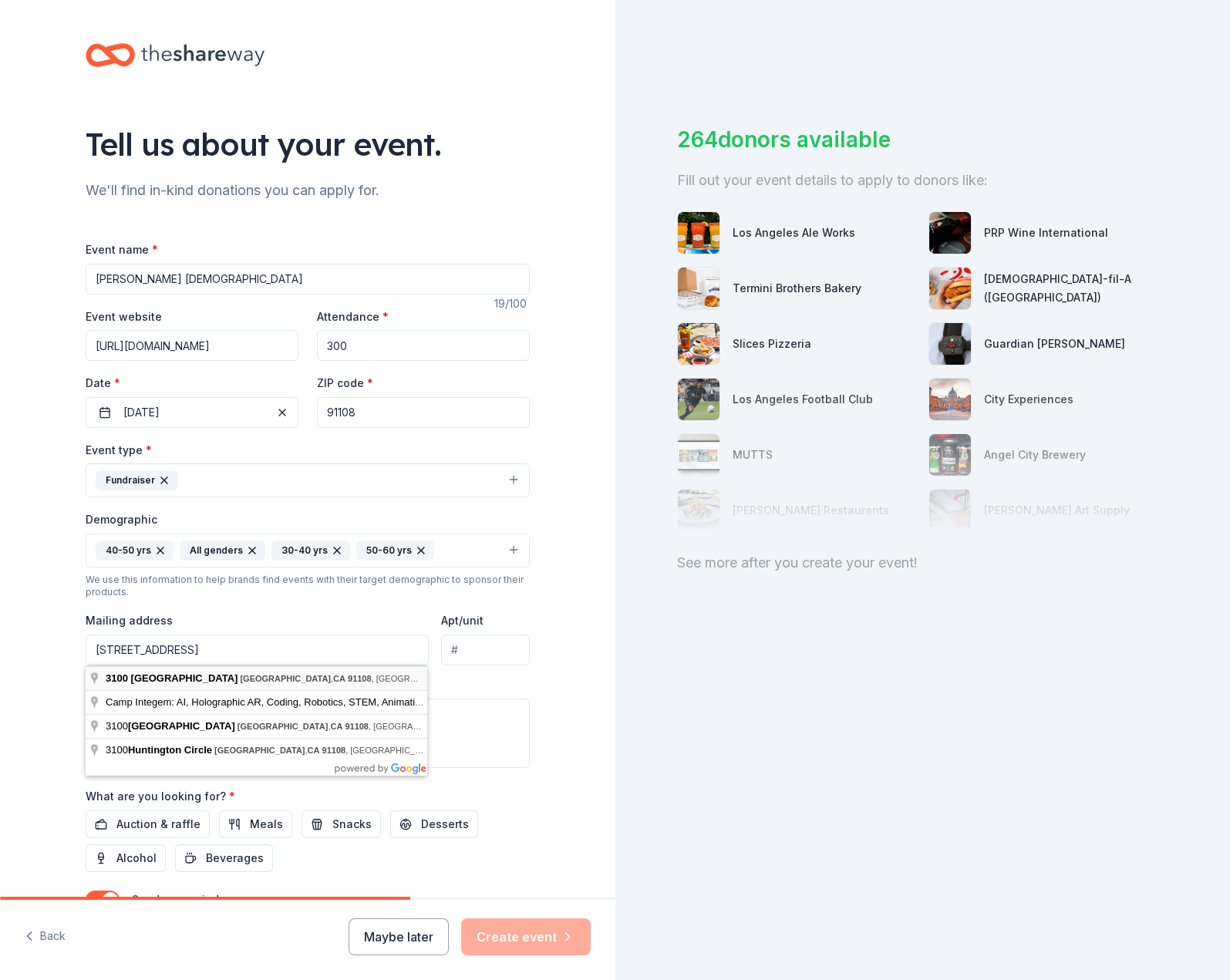
type input "3100 Huntington Drive, San Marino, CA, 91108"
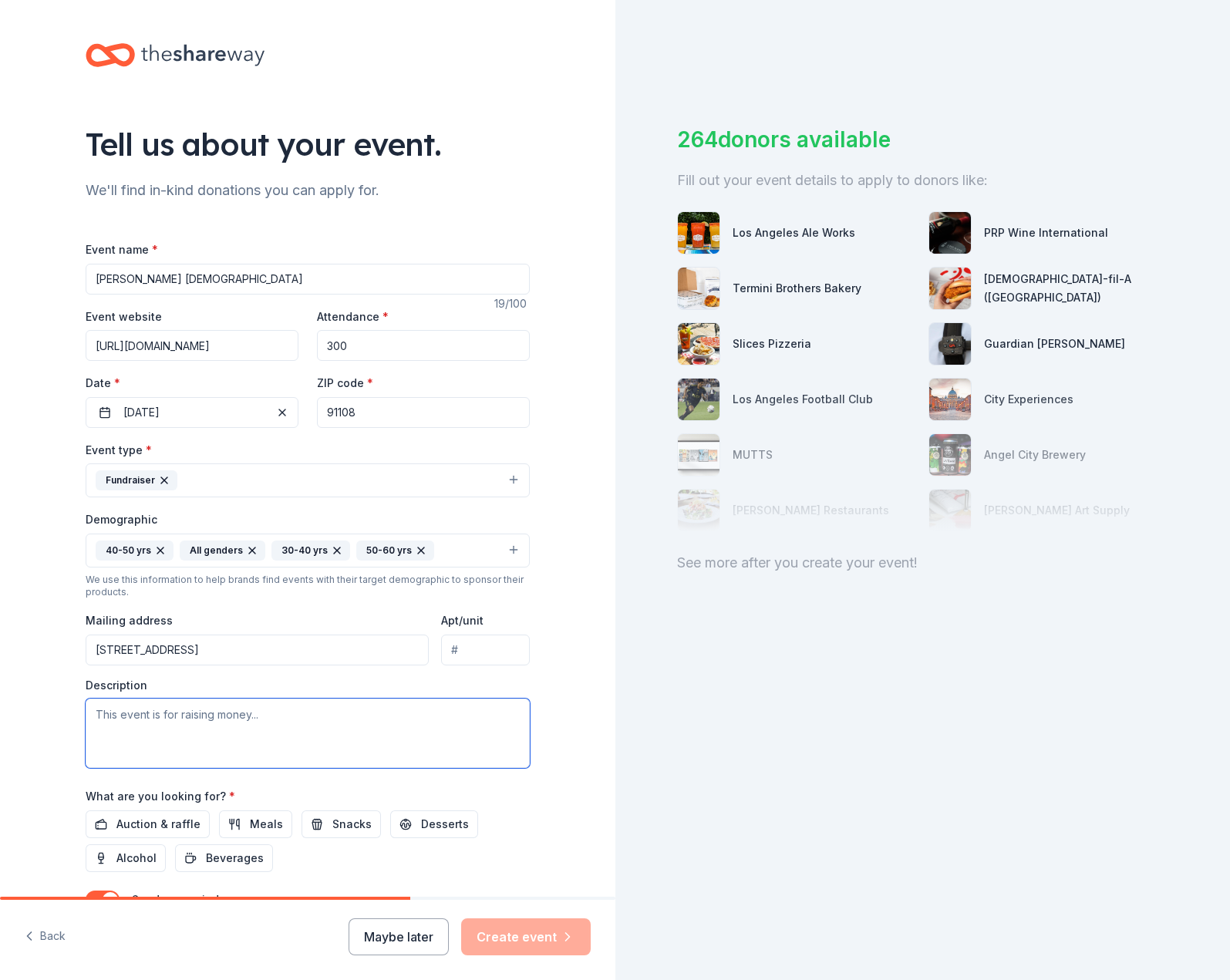
click at [205, 742] on textarea at bounding box center [307, 733] width 445 height 69
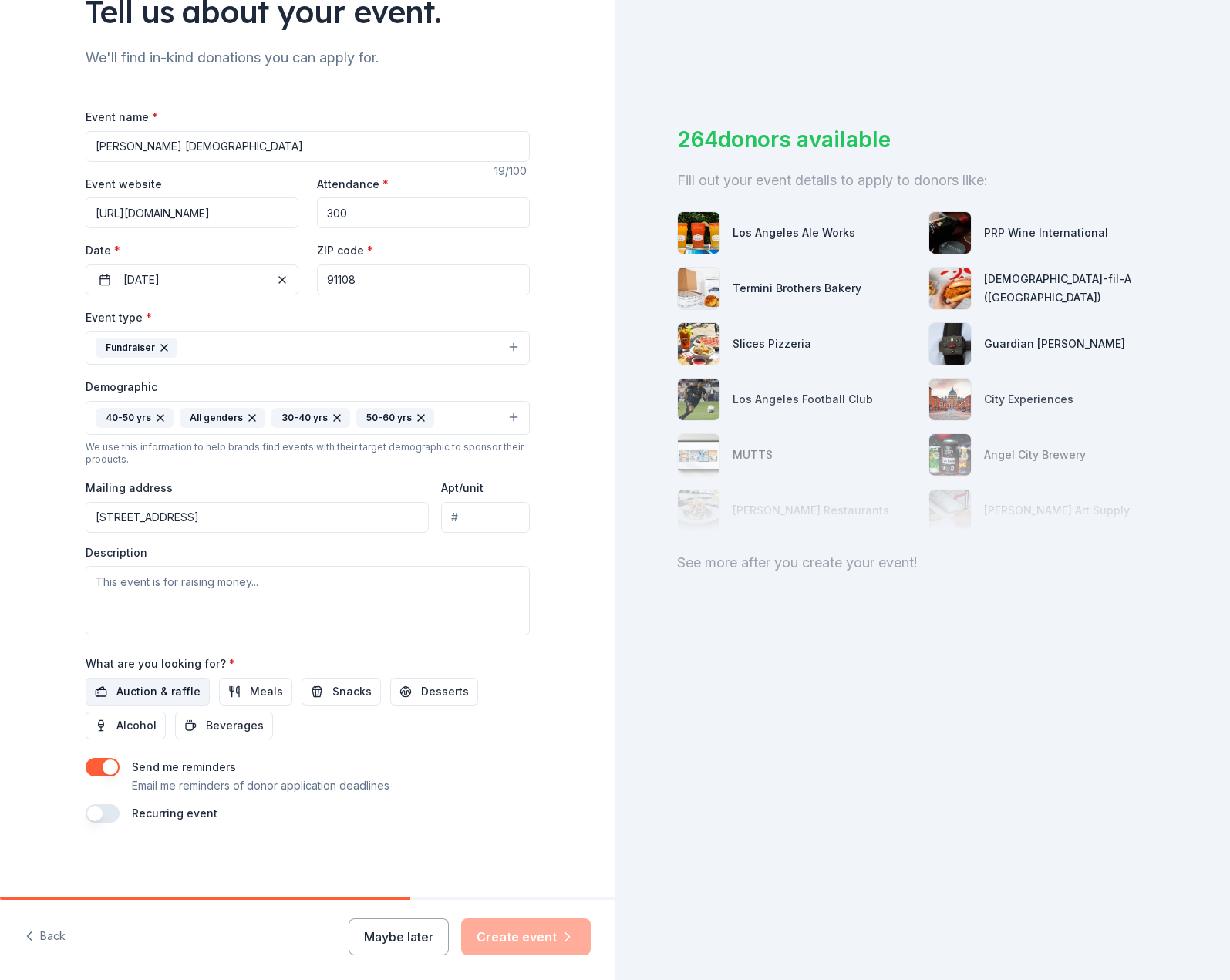
click at [161, 695] on span "Auction & raffle" at bounding box center [158, 691] width 84 height 18
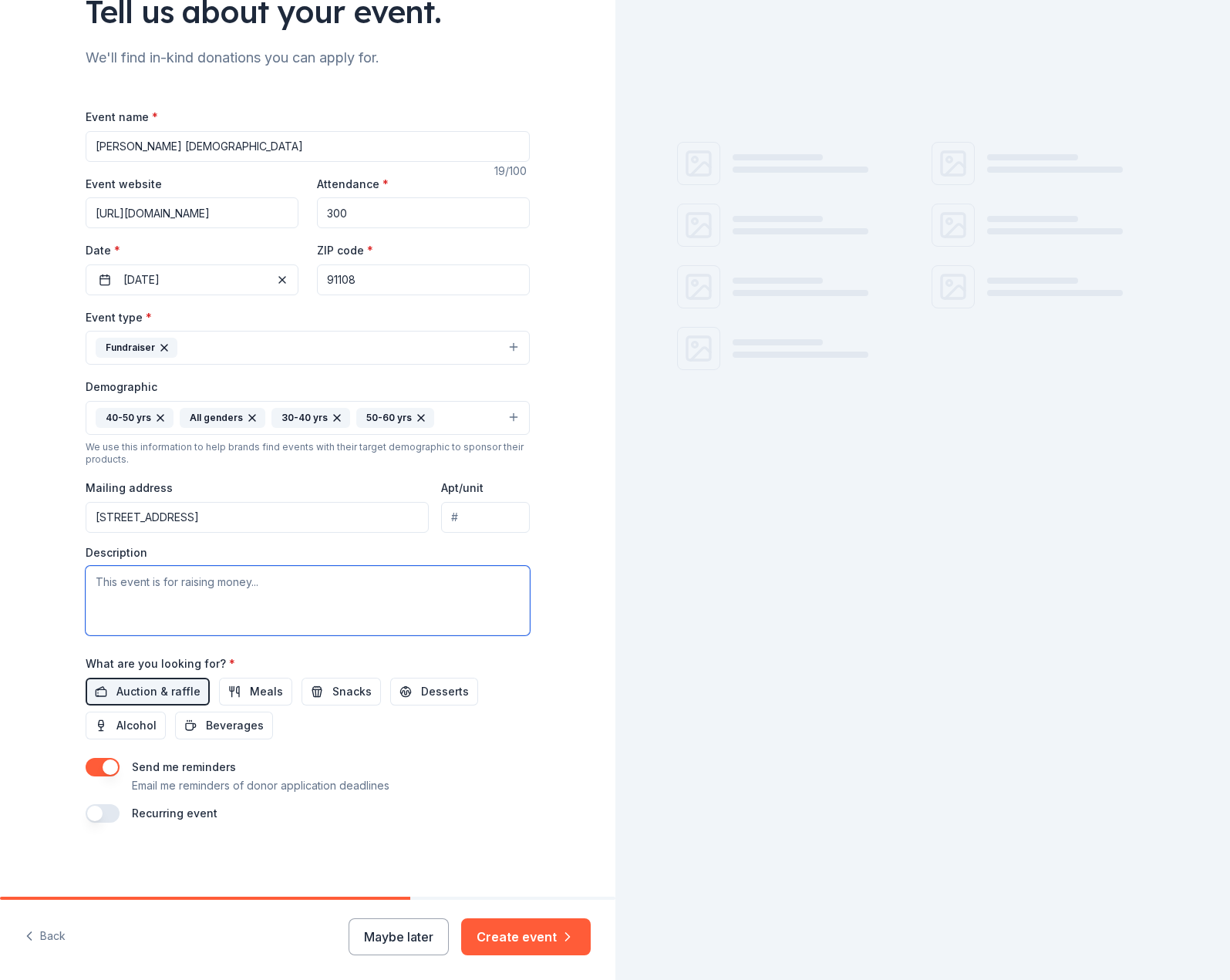
click at [153, 610] on textarea at bounding box center [307, 601] width 445 height 69
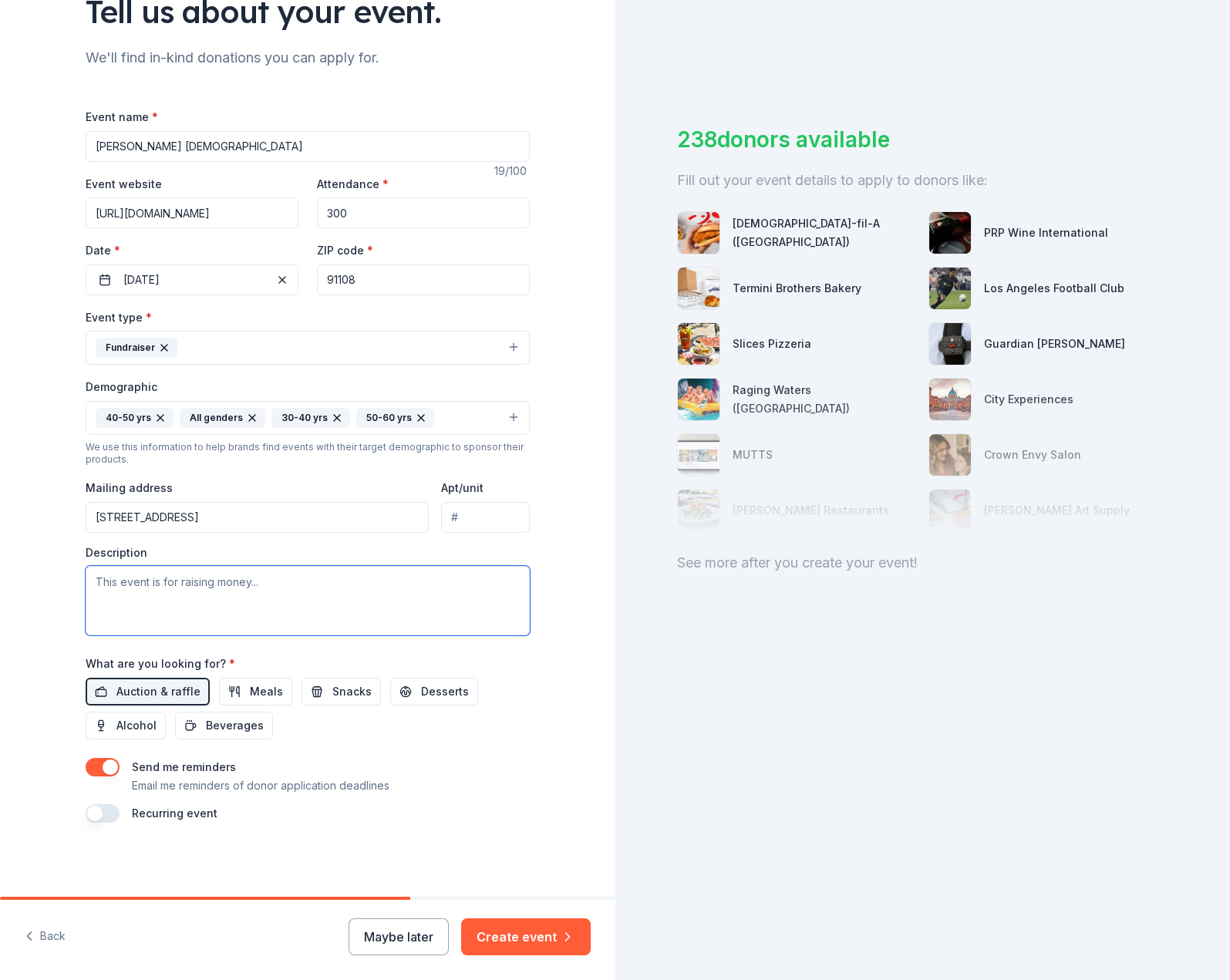
paste textarea "The Carver Elementary PTA is hosting our Fall Parent Party & Auction on October…"
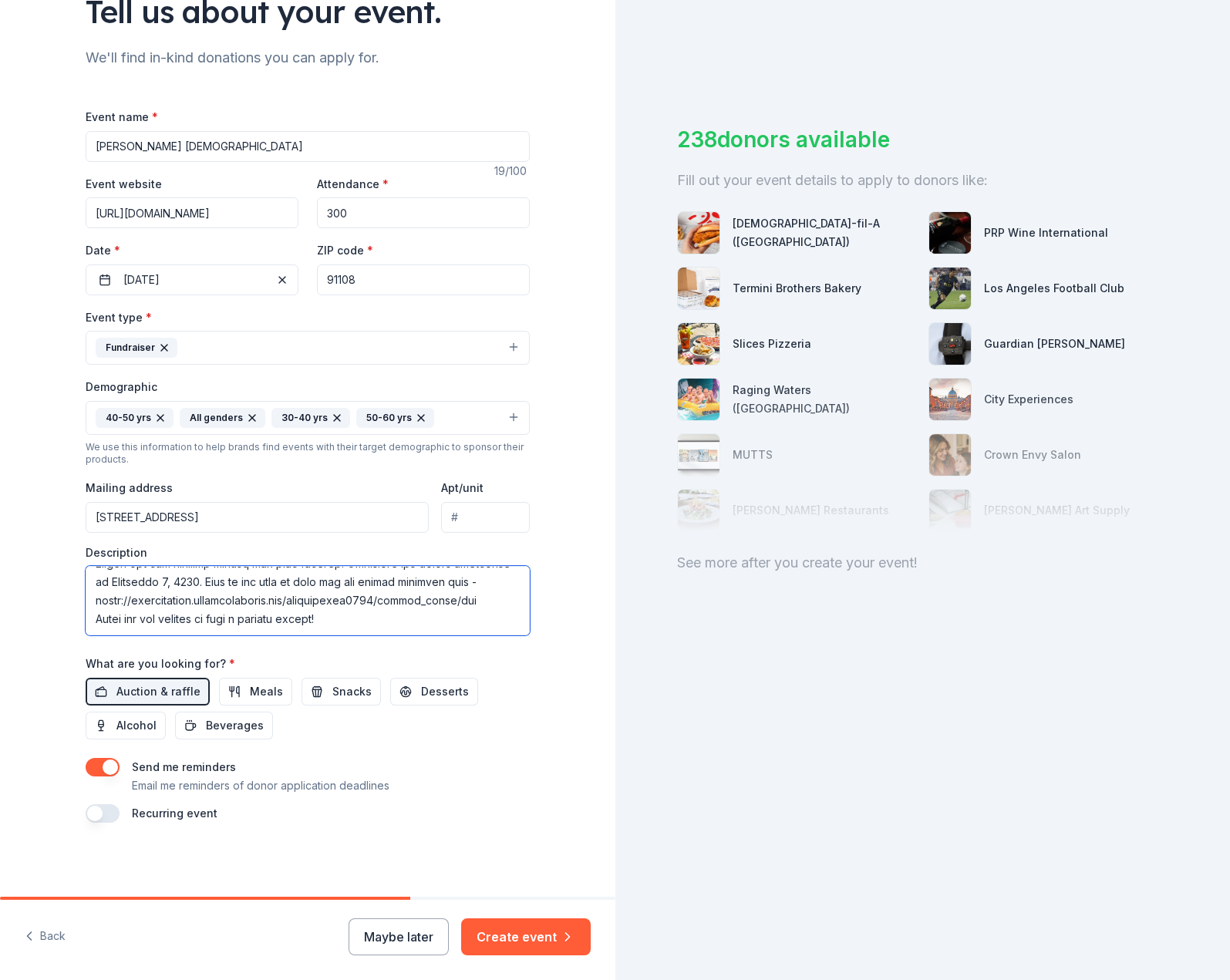
scroll to position [0, 0]
click at [93, 618] on textarea at bounding box center [307, 601] width 445 height 69
click at [163, 611] on textarea at bounding box center [307, 601] width 445 height 69
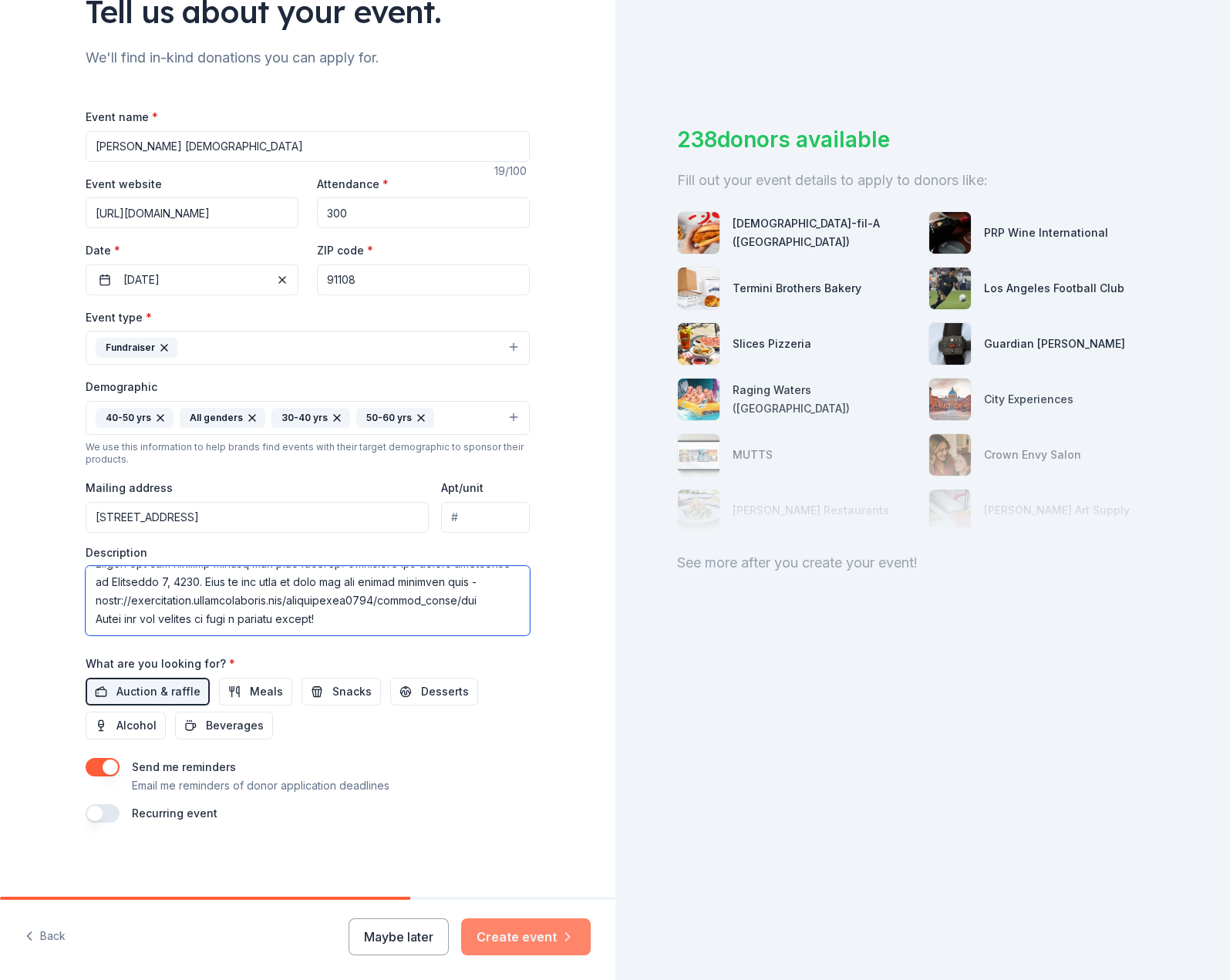
type textarea "The Carver Elementary PTA is hosting our Fall Parent Party & Auction on October…"
click at [539, 939] on button "Create event" at bounding box center [525, 937] width 130 height 37
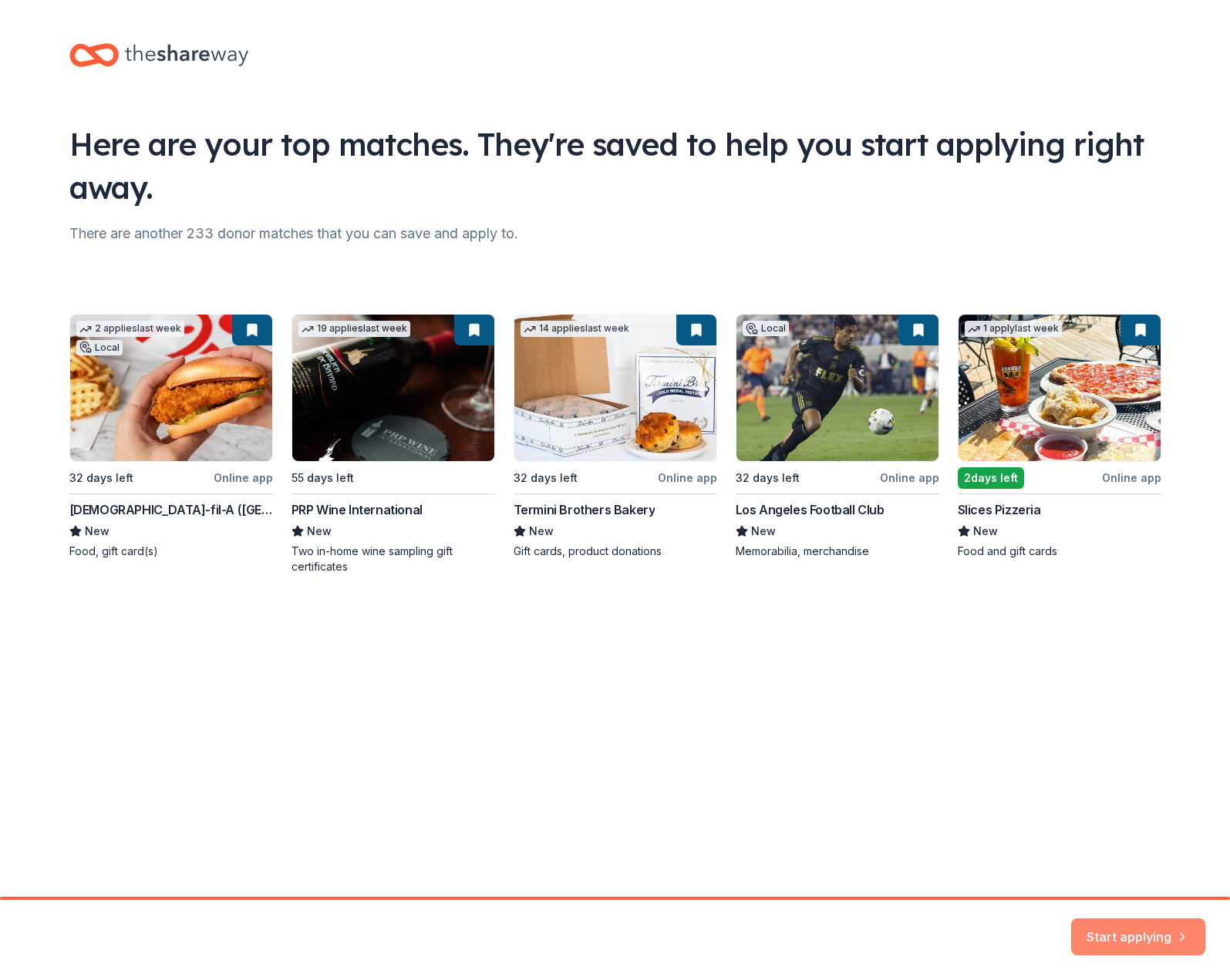
click at [1128, 927] on button "Start applying" at bounding box center [1139, 930] width 134 height 37
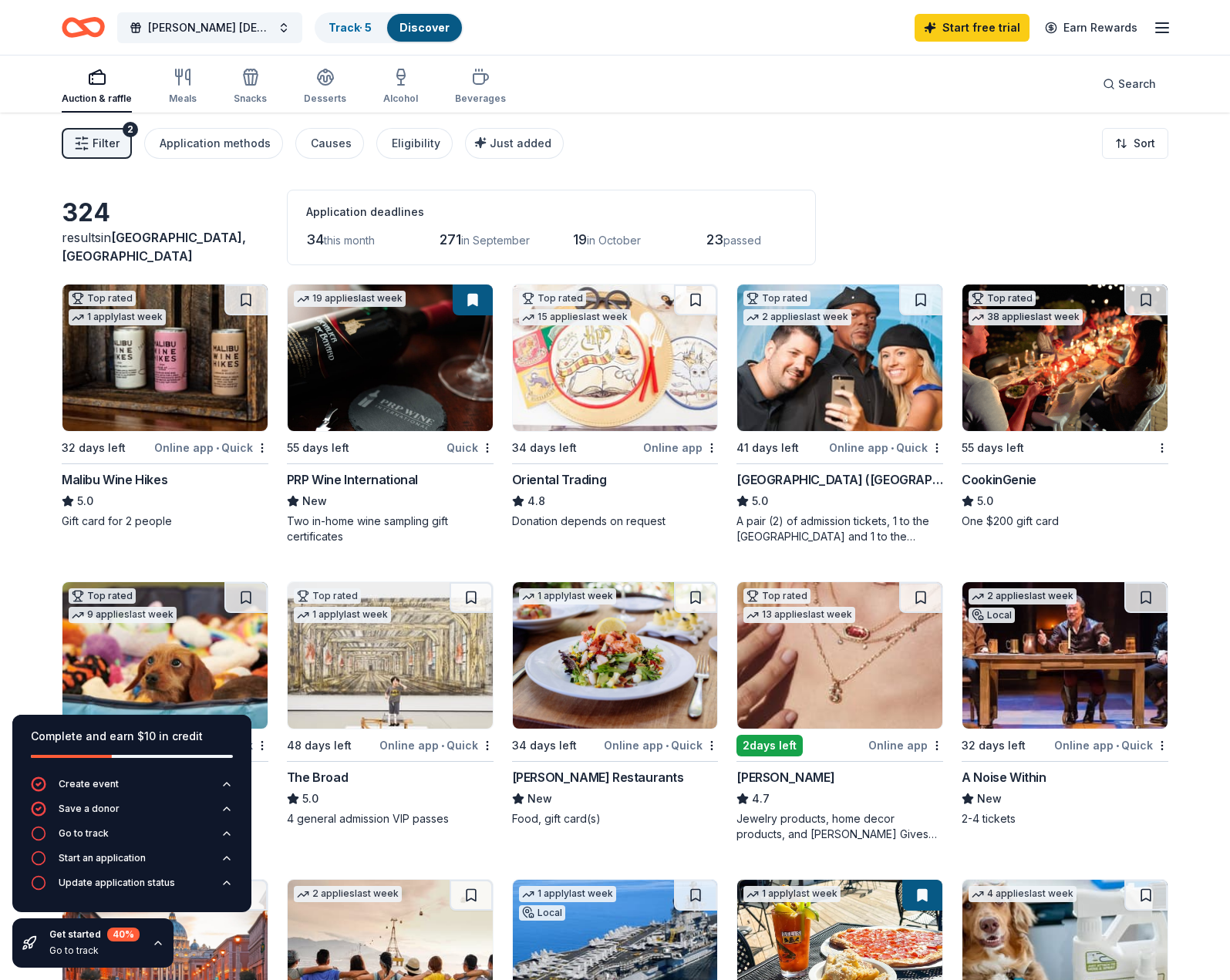
click at [208, 147] on div "Application methods" at bounding box center [215, 143] width 111 height 18
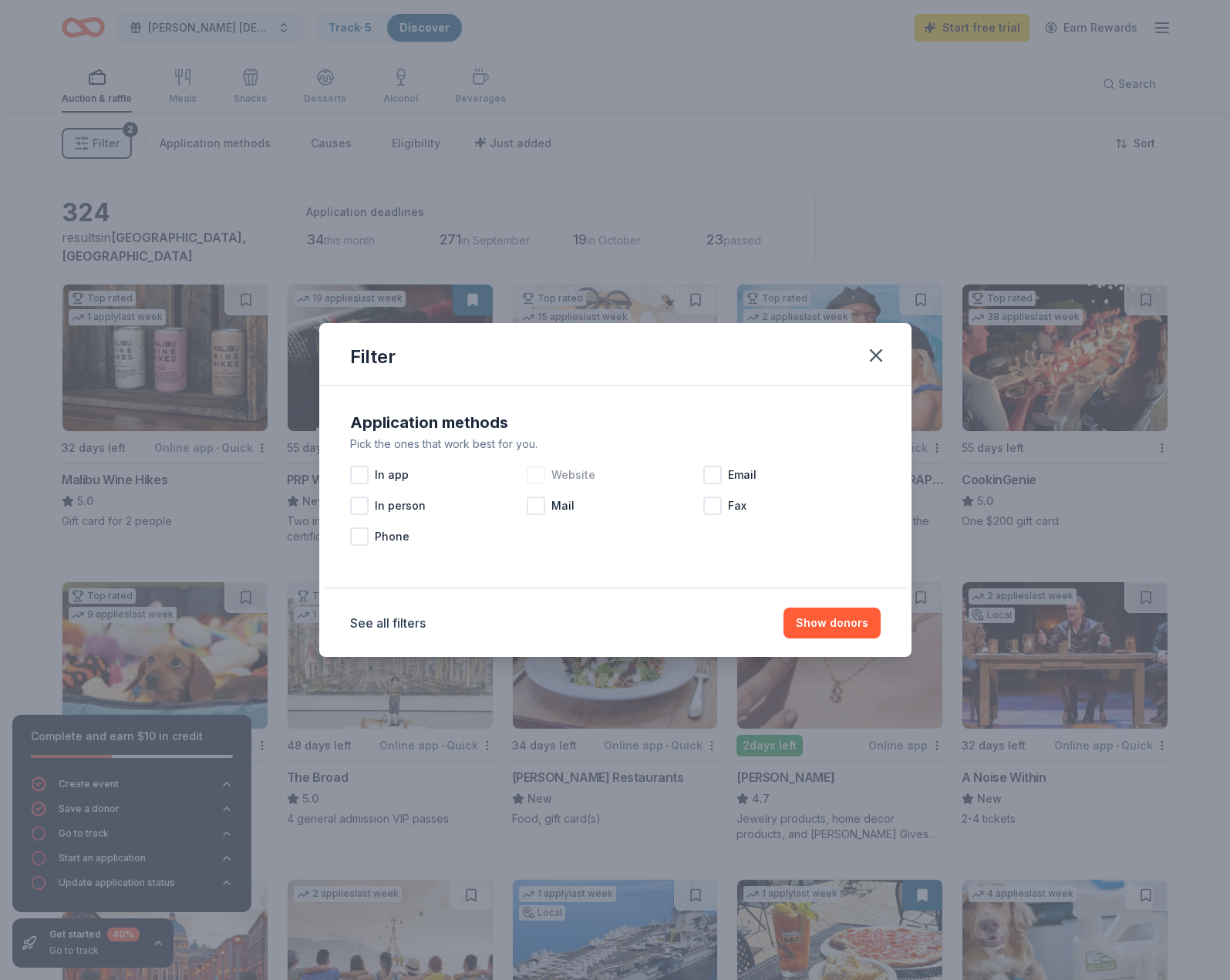
click at [544, 477] on div at bounding box center [536, 474] width 18 height 18
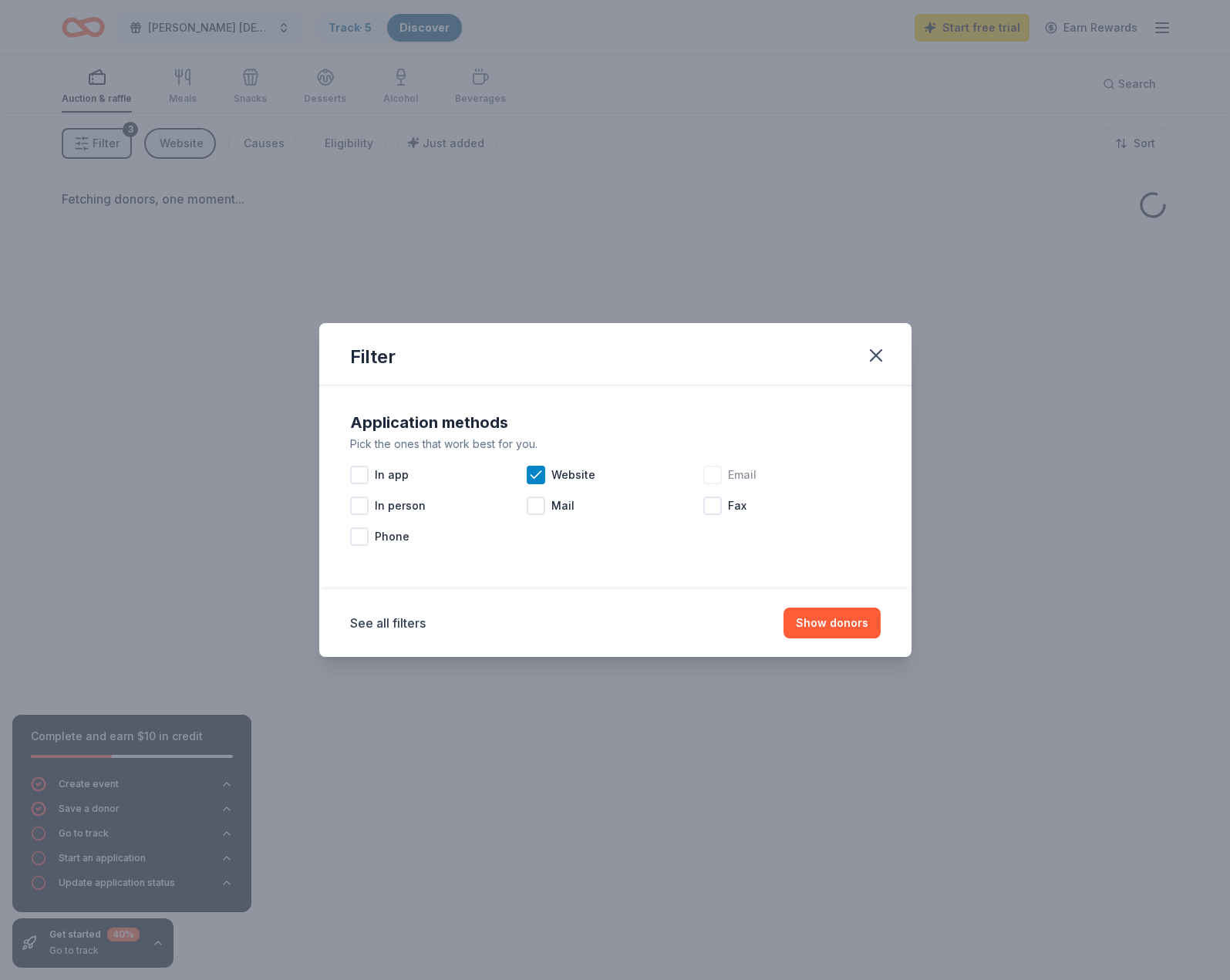
click at [720, 475] on div at bounding box center [712, 474] width 18 height 18
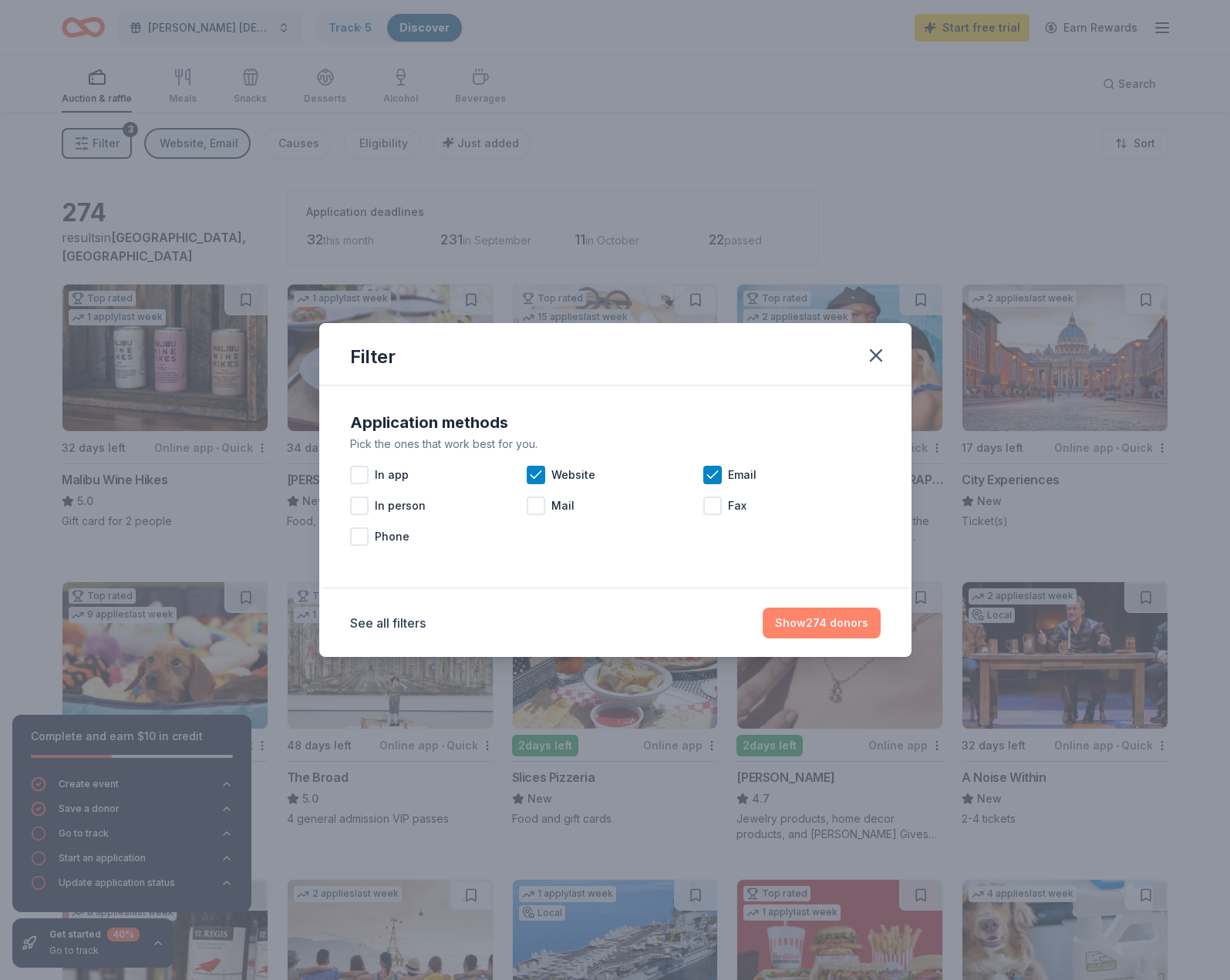
click at [846, 622] on button "Show 274 donors" at bounding box center [822, 623] width 118 height 31
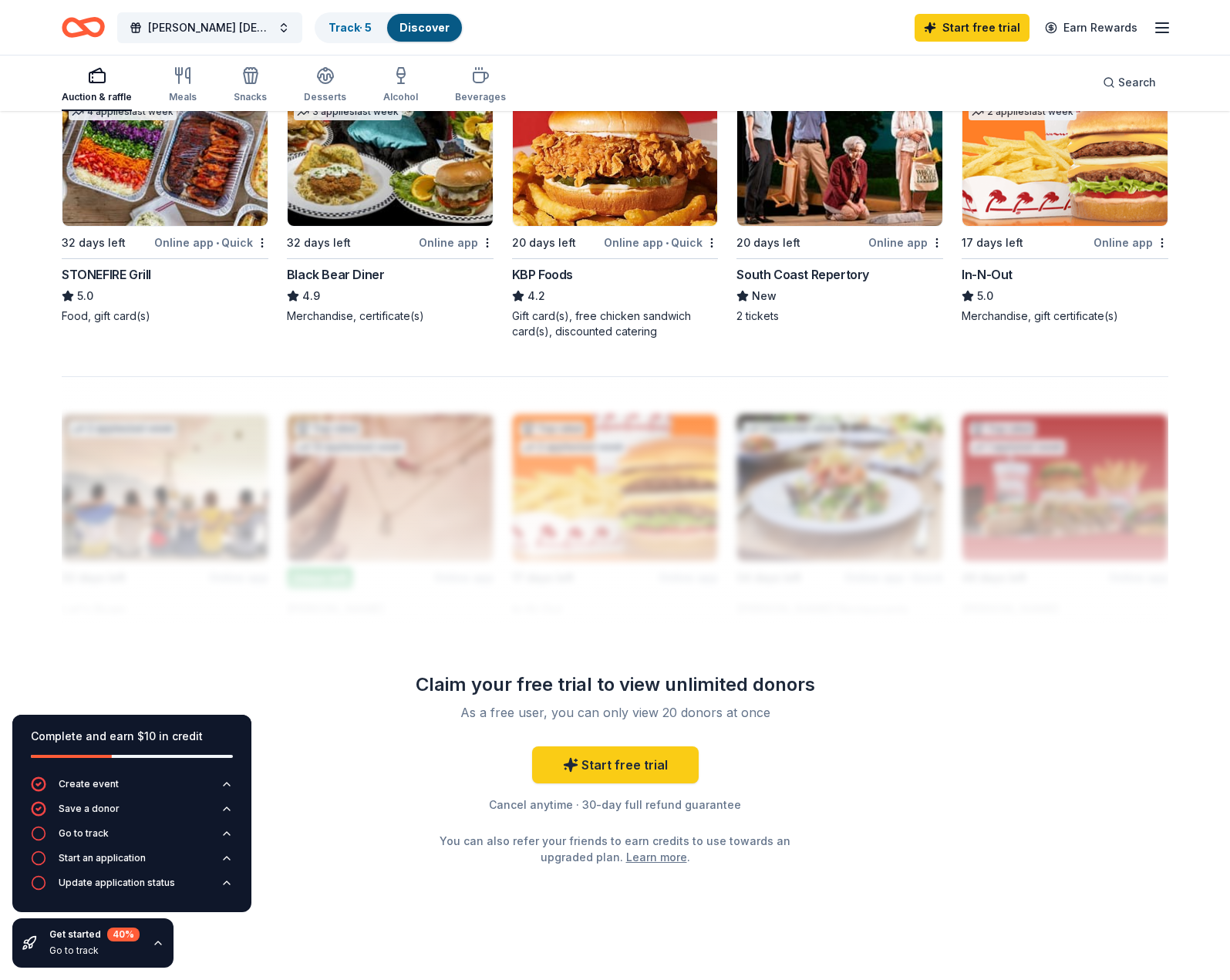
scroll to position [1112, 0]
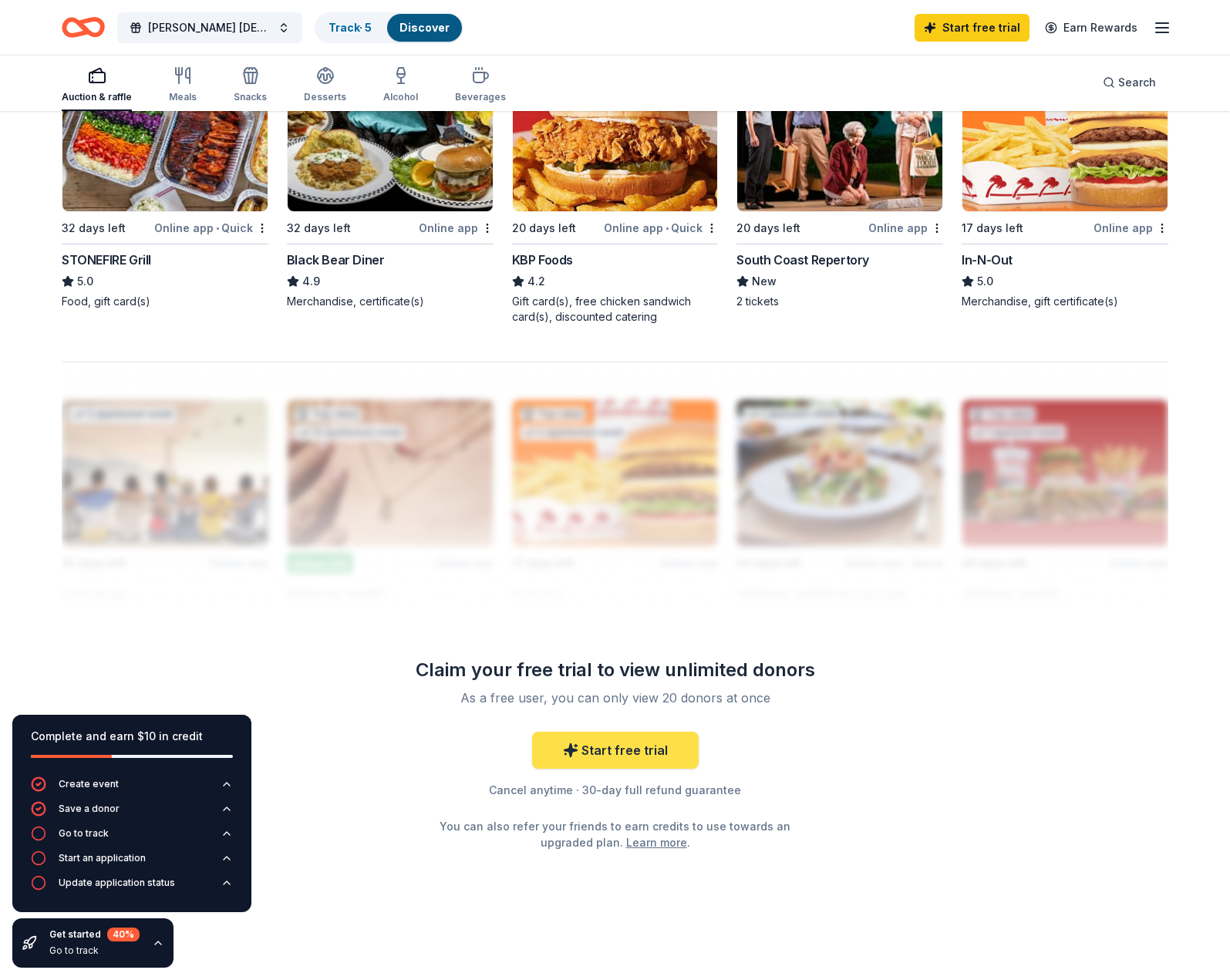
click at [576, 752] on icon at bounding box center [570, 751] width 13 height 13
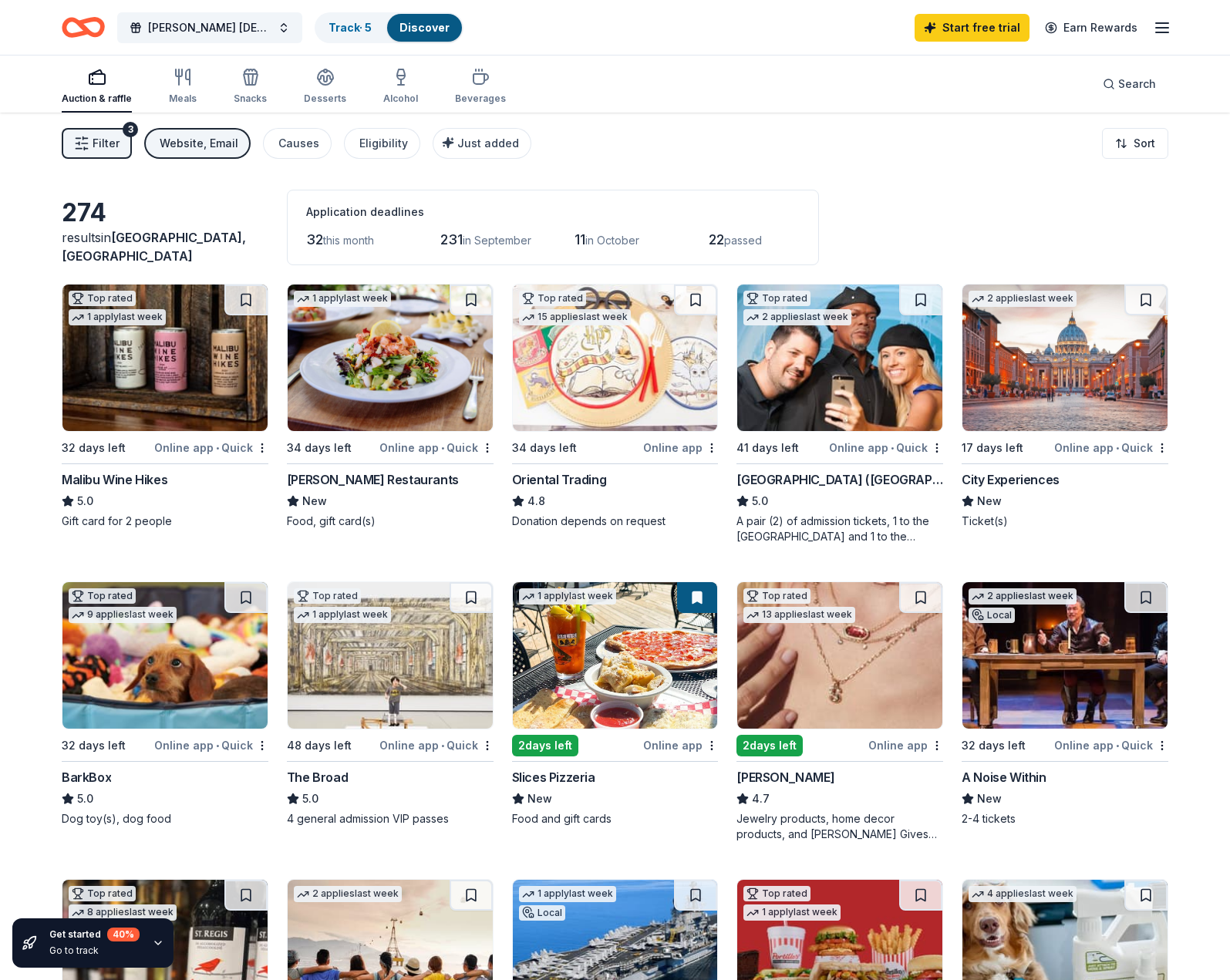
click at [173, 372] on img at bounding box center [165, 357] width 205 height 147
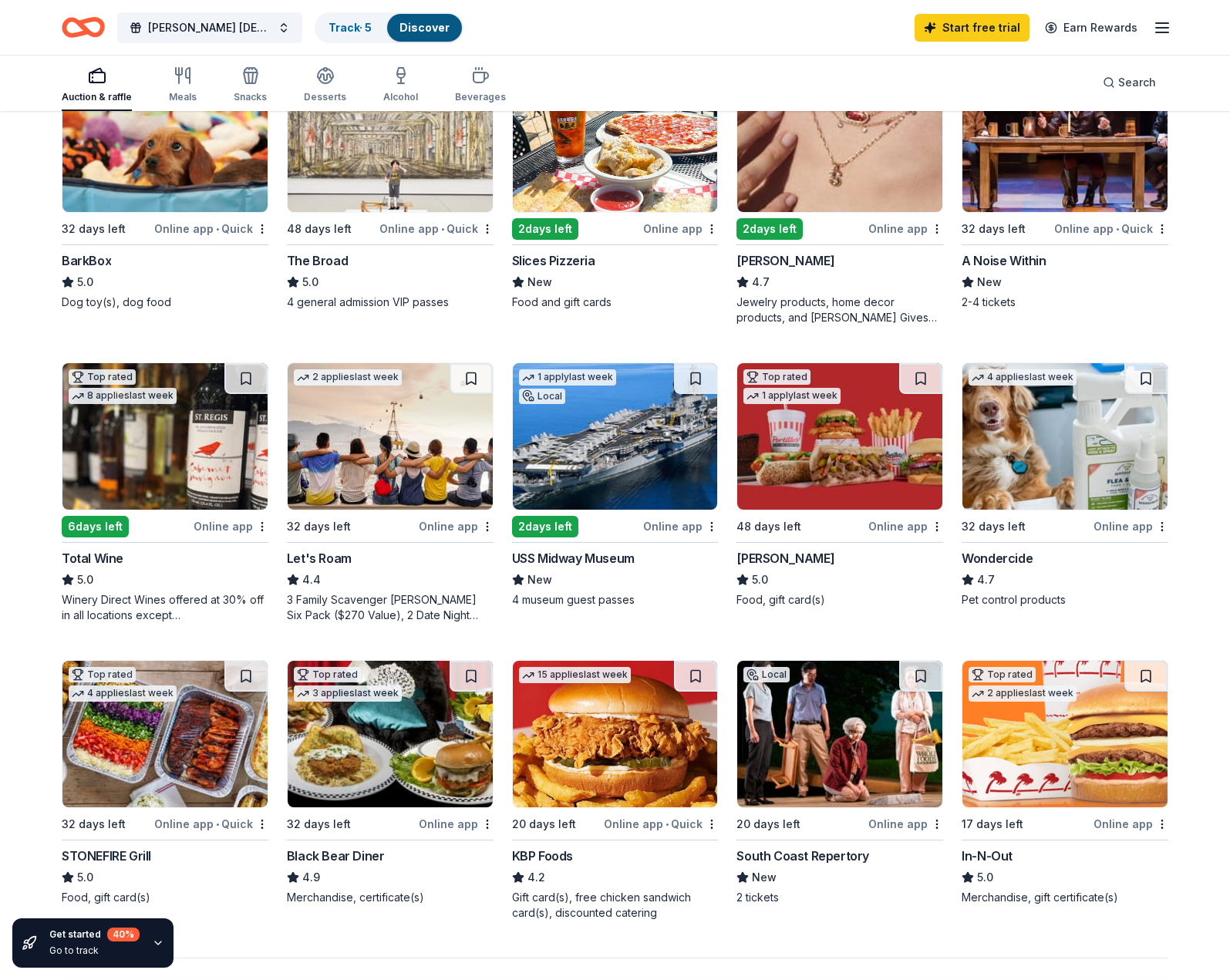
scroll to position [521, 0]
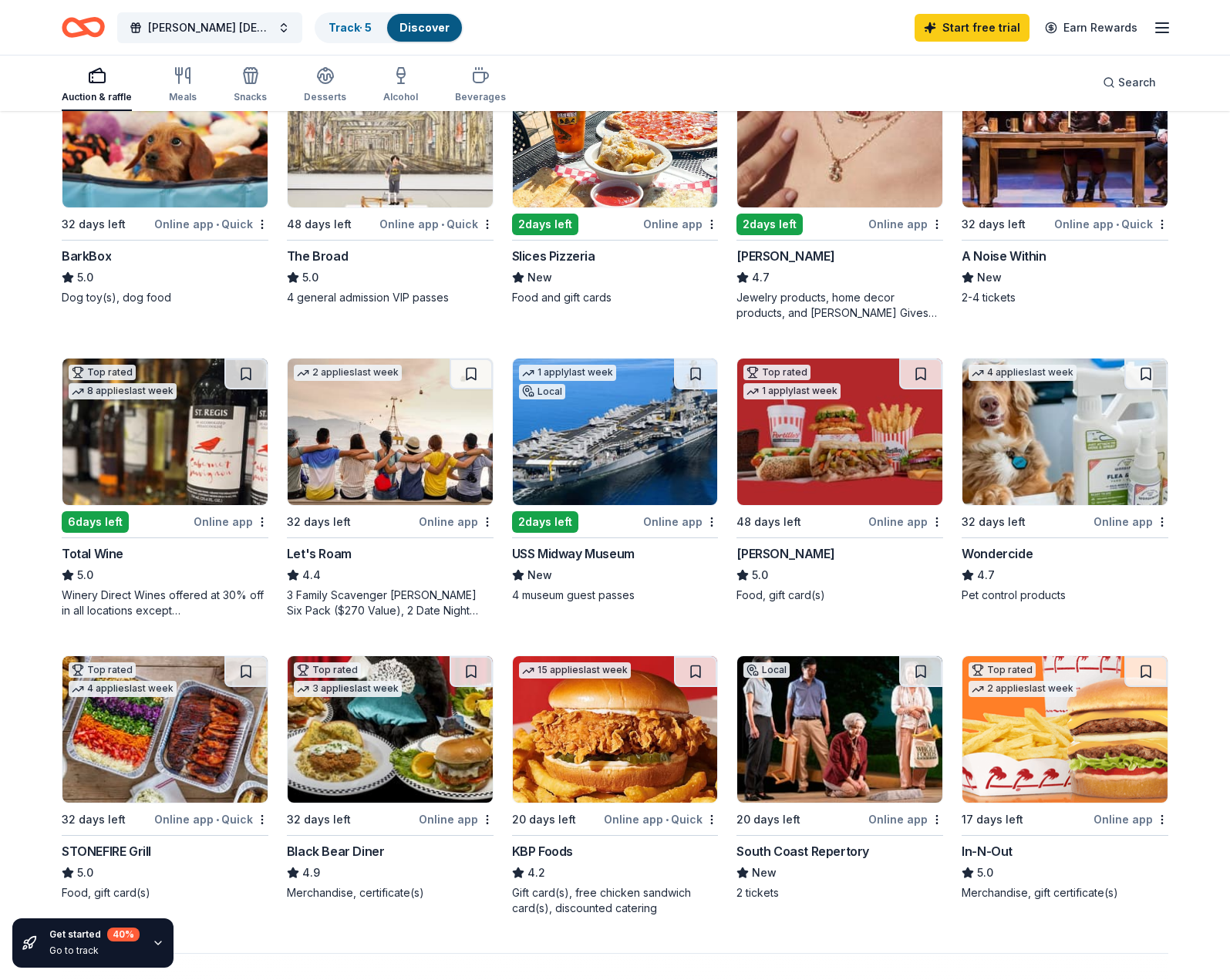
click at [163, 444] on img at bounding box center [165, 432] width 205 height 147
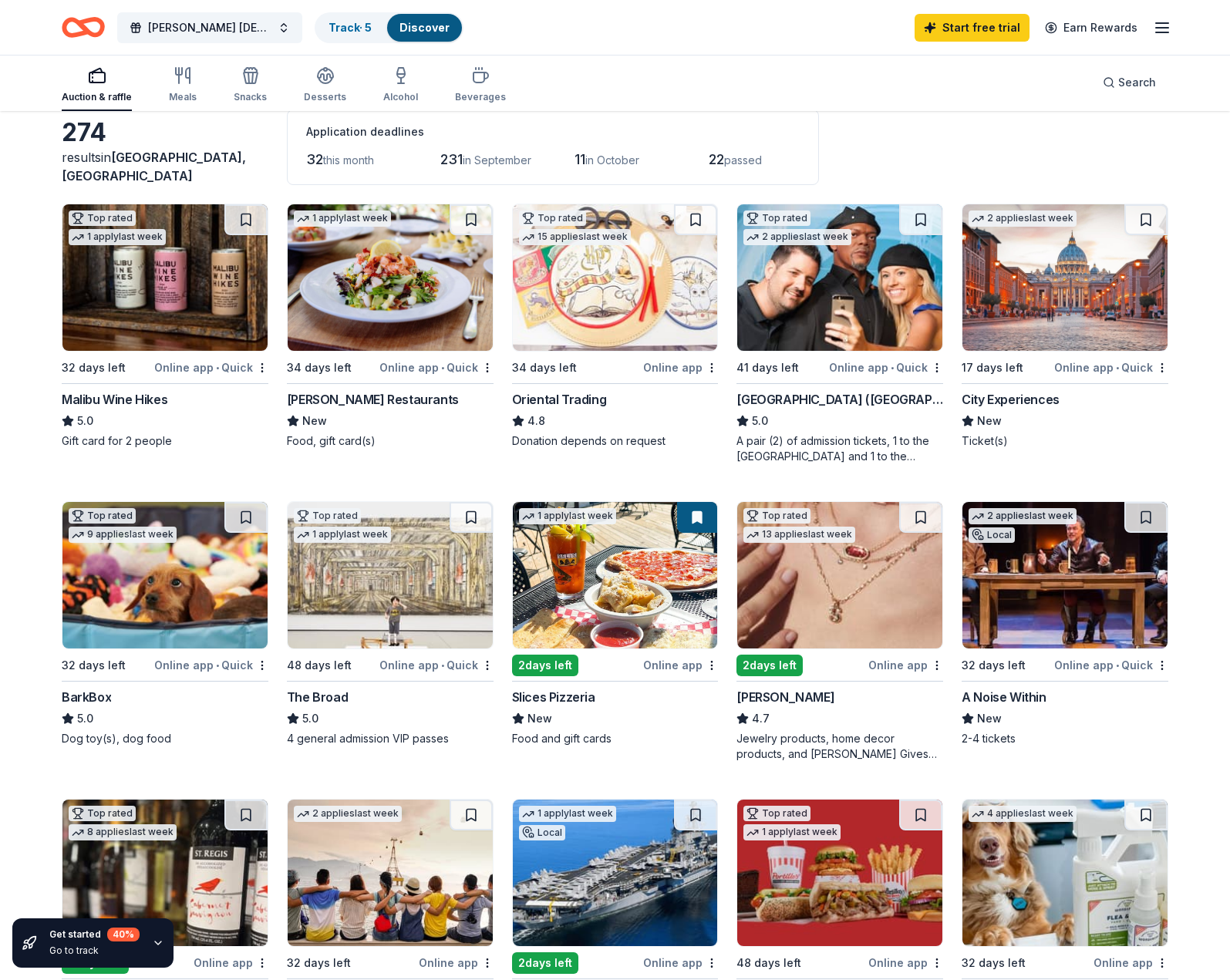
scroll to position [0, 0]
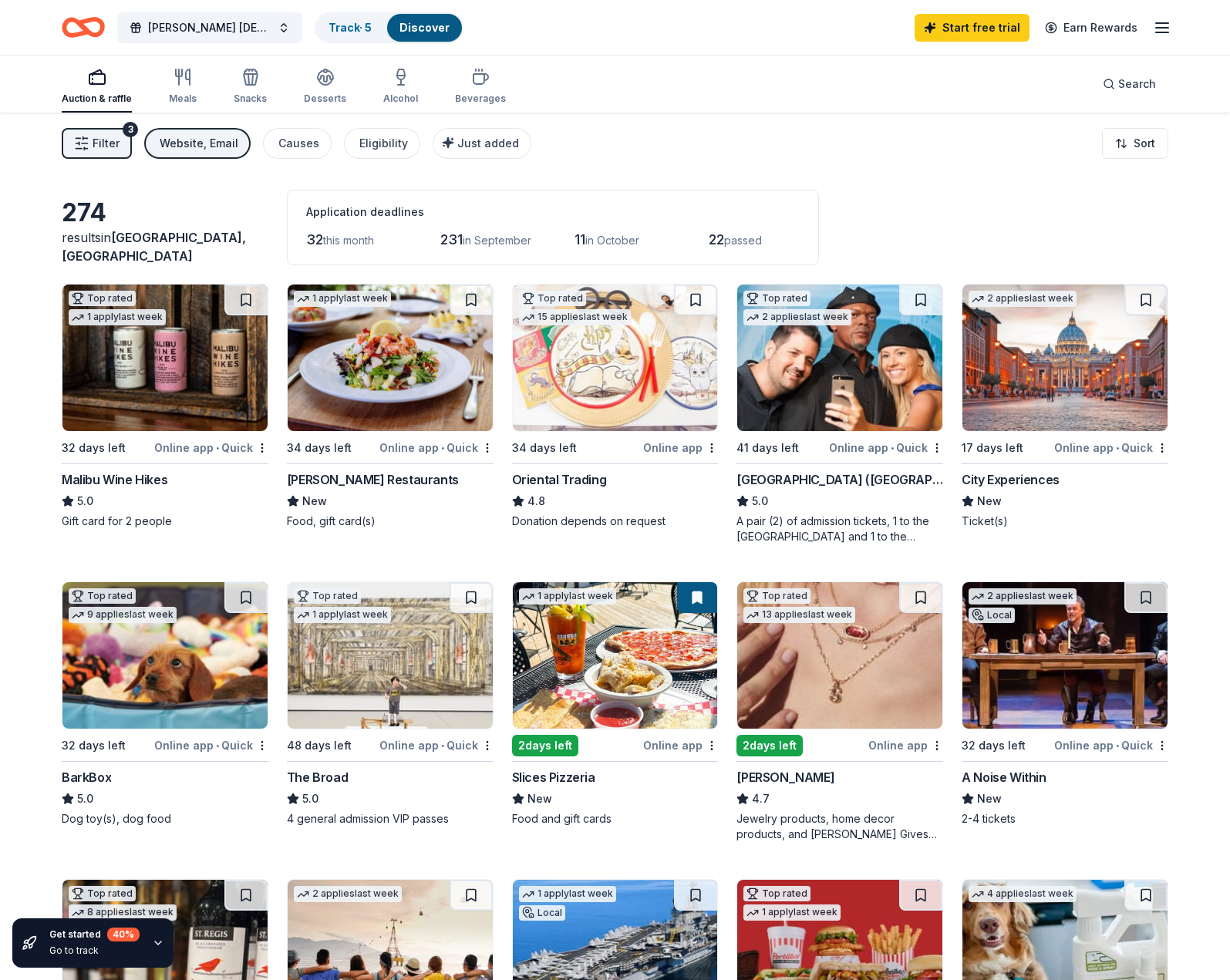
click at [92, 89] on div "Auction & raffle" at bounding box center [96, 86] width 70 height 37
click at [288, 140] on div "Causes" at bounding box center [299, 143] width 41 height 18
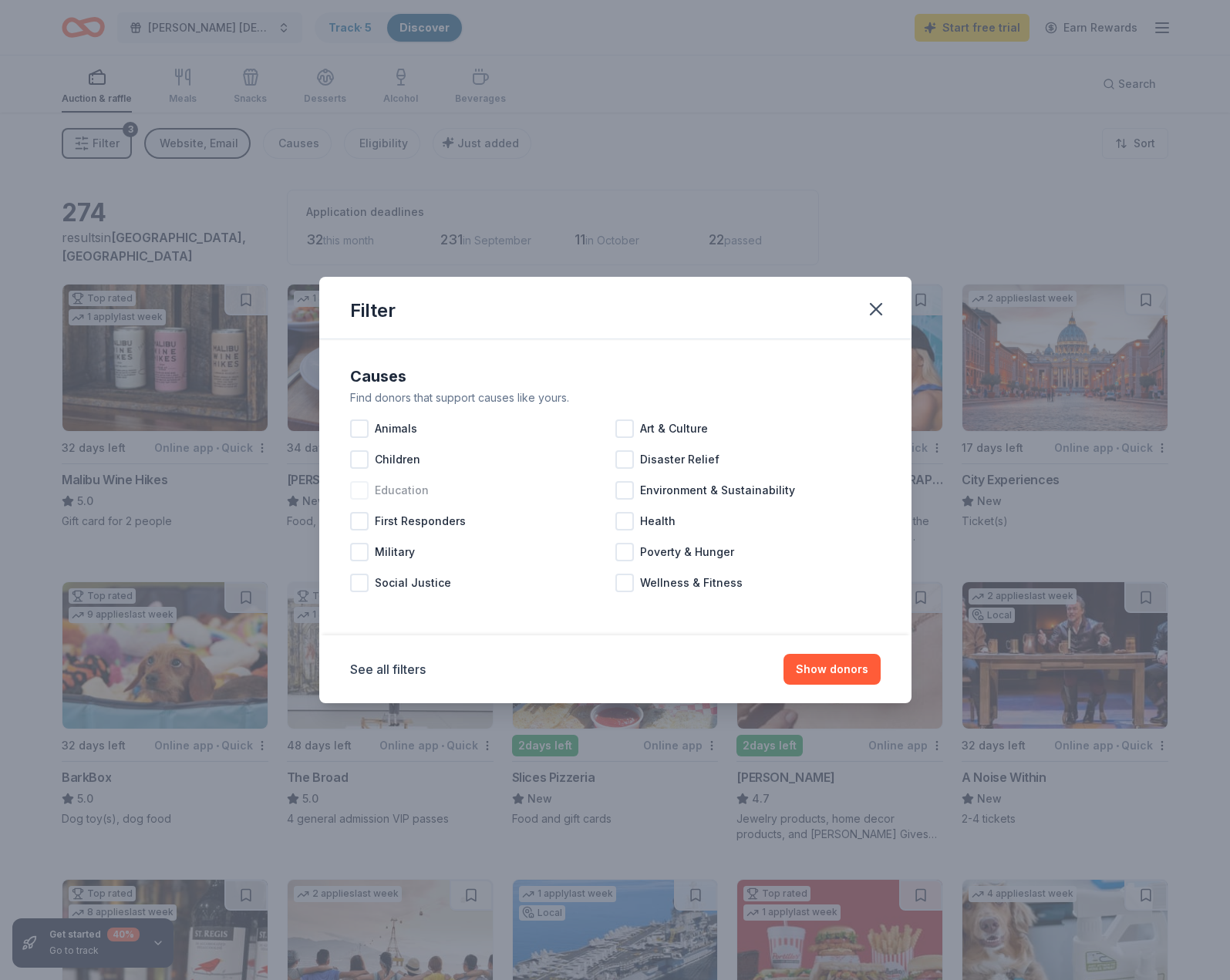
click at [389, 496] on span "Education" at bounding box center [401, 490] width 54 height 18
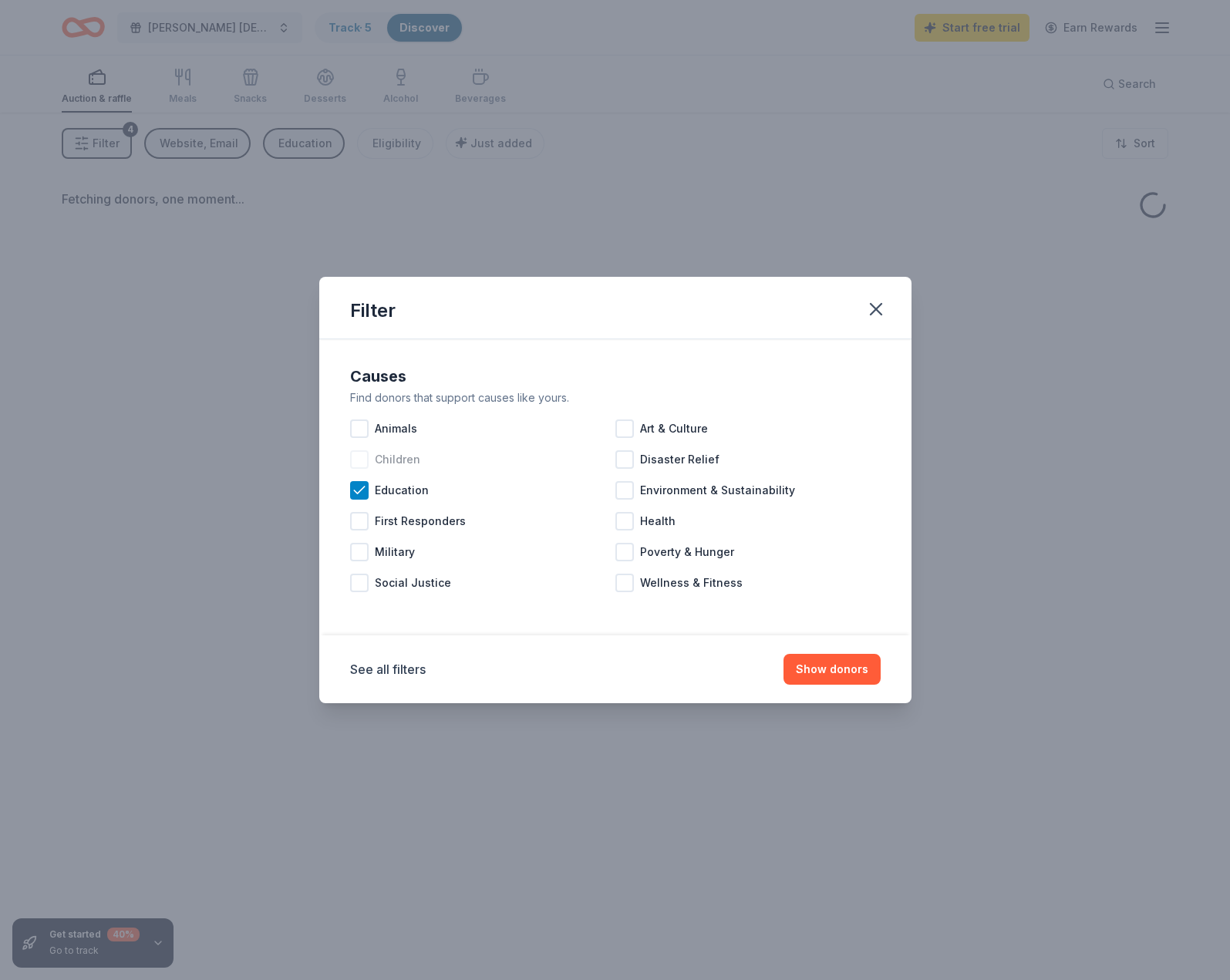
click at [367, 461] on div at bounding box center [359, 459] width 18 height 18
click at [832, 670] on button "Show donors" at bounding box center [832, 669] width 97 height 31
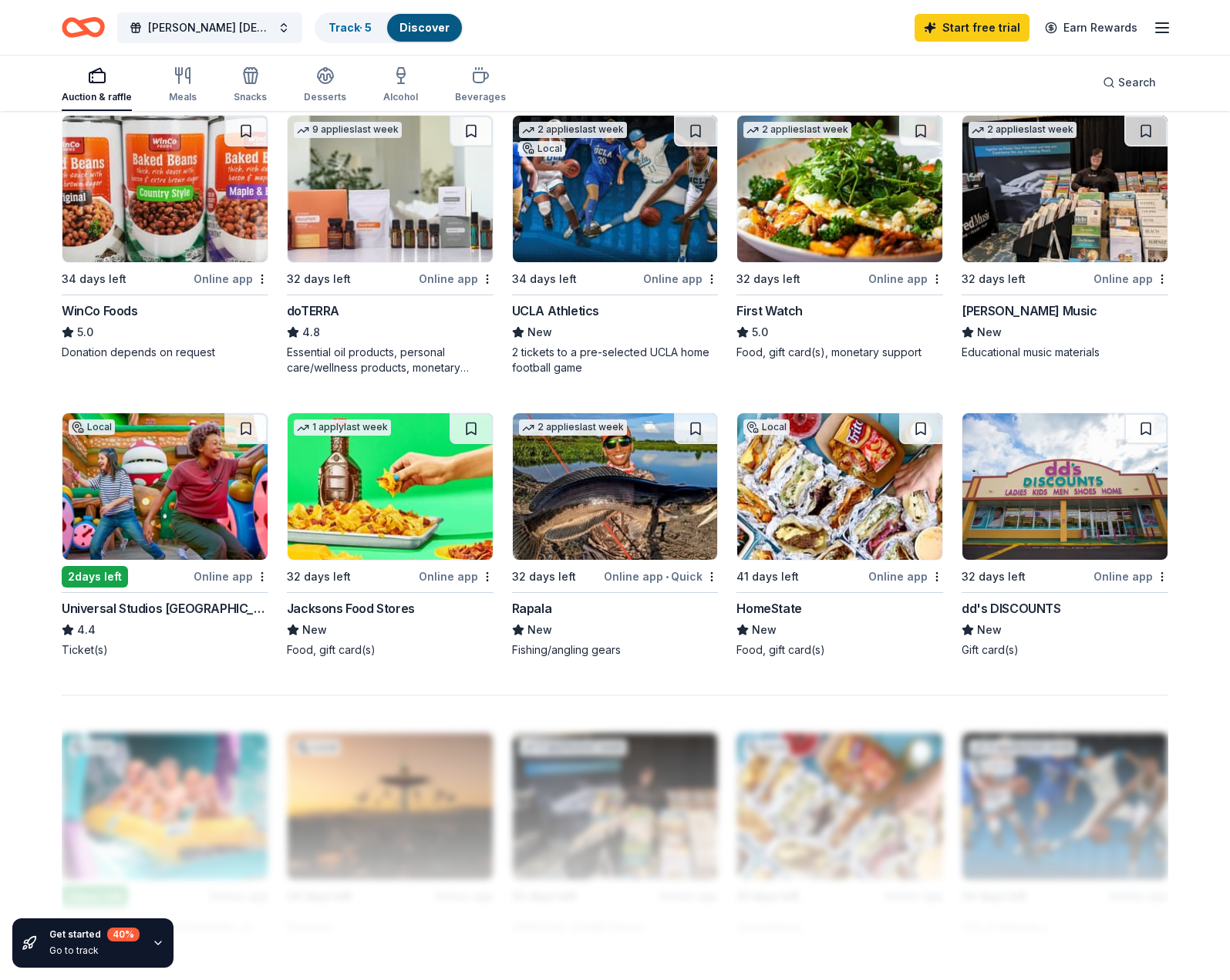
scroll to position [747, 0]
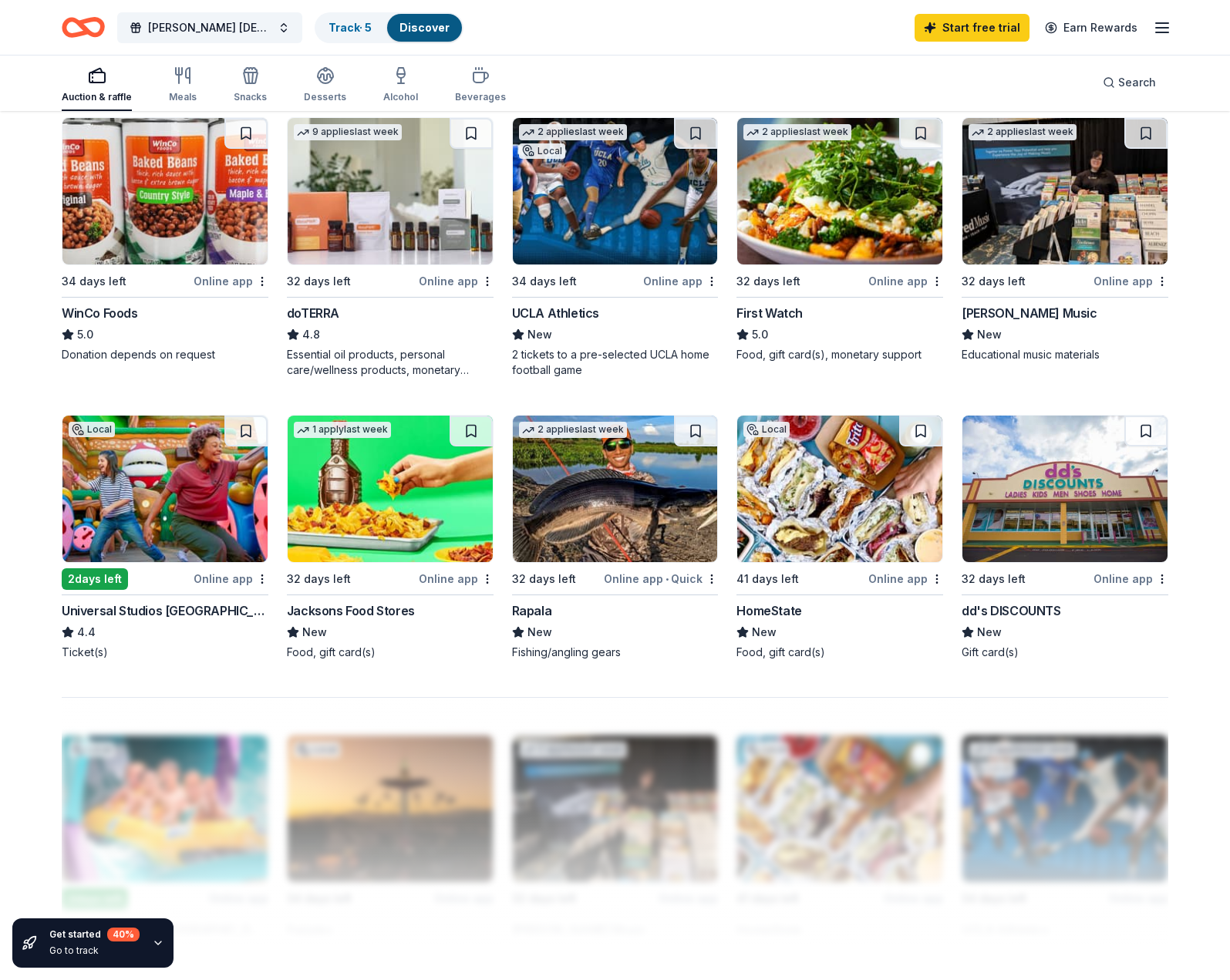
click at [822, 505] on img at bounding box center [840, 489] width 205 height 147
click at [180, 496] on img at bounding box center [165, 489] width 205 height 147
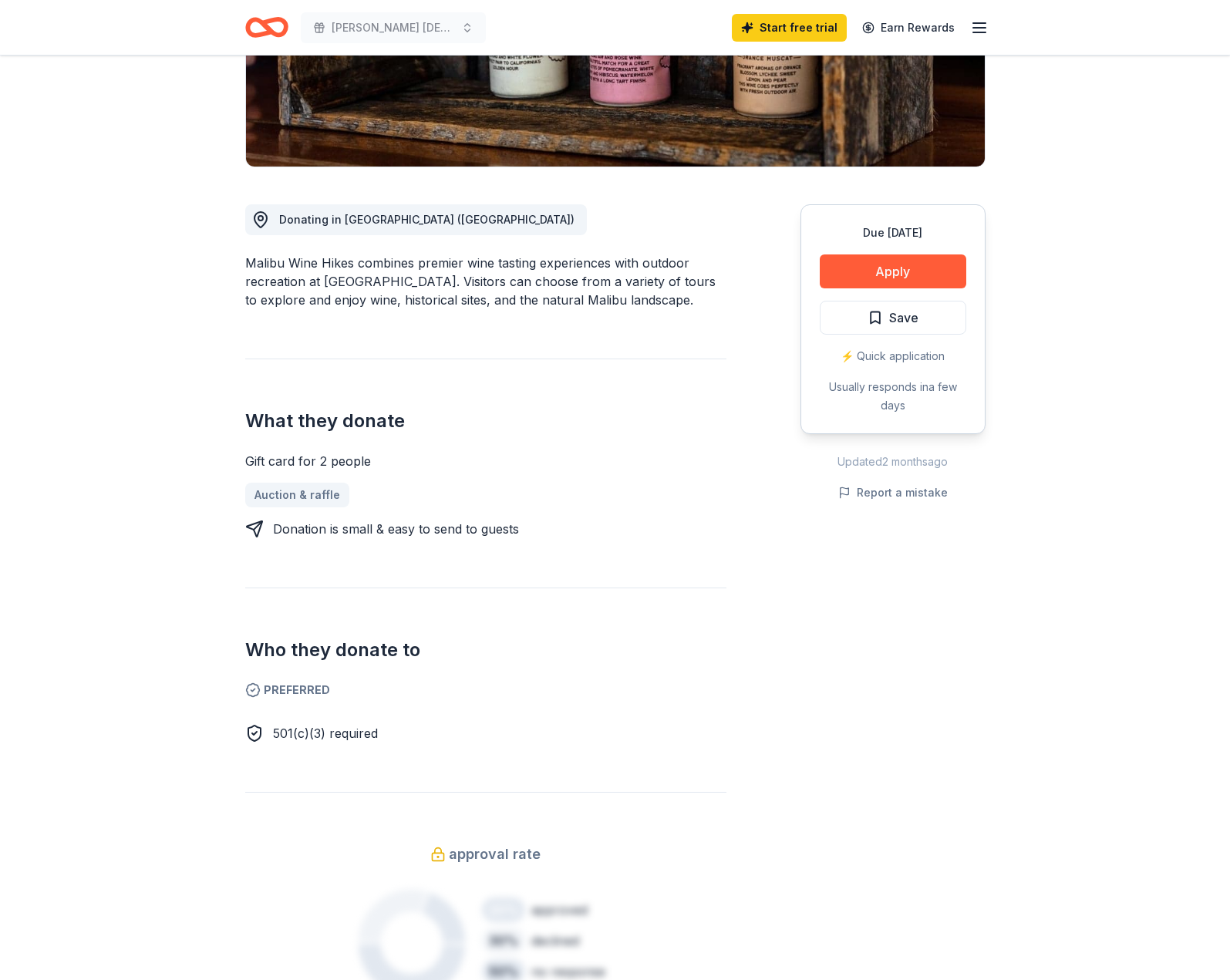
scroll to position [368, 0]
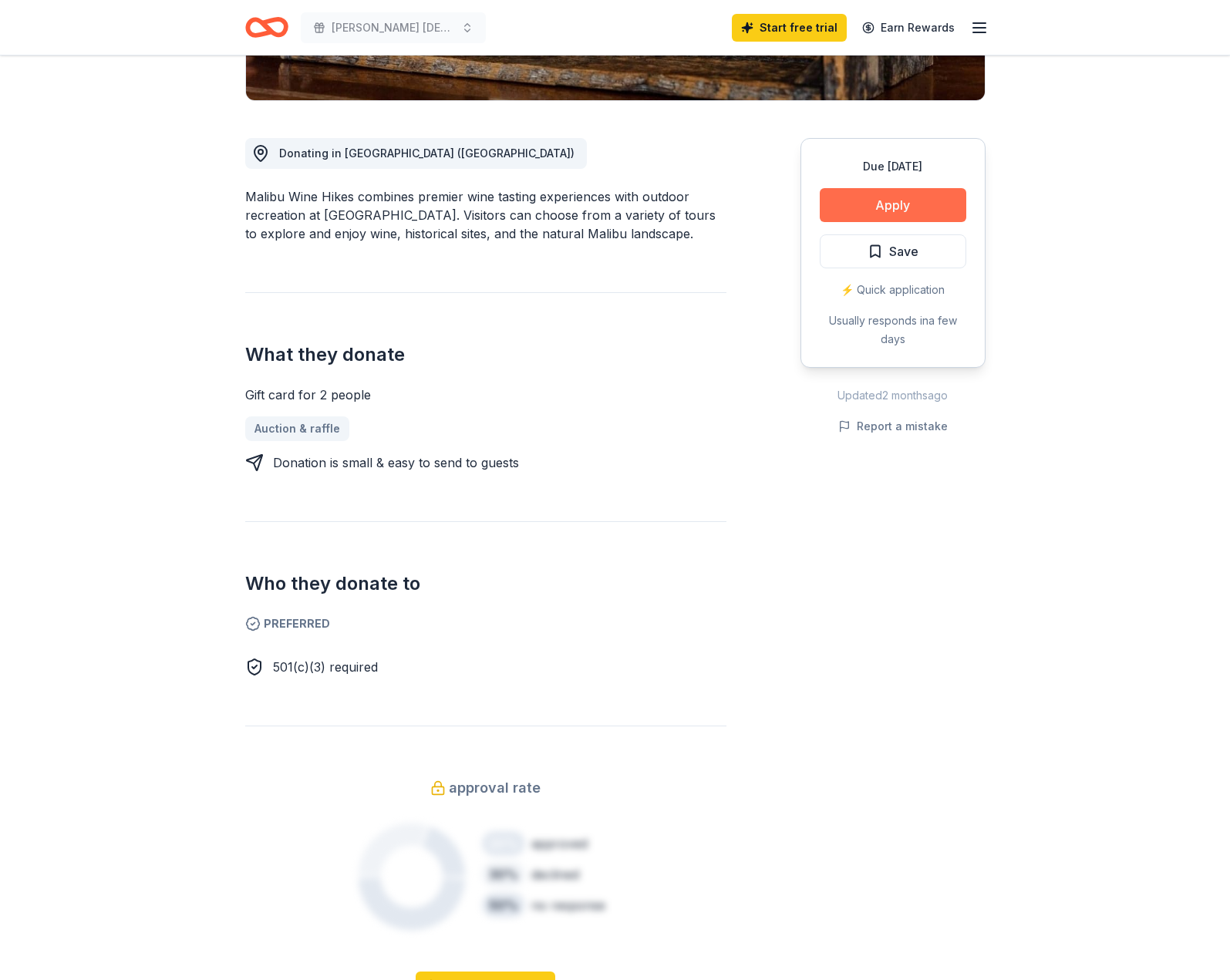
click at [858, 202] on button "Apply" at bounding box center [893, 204] width 147 height 34
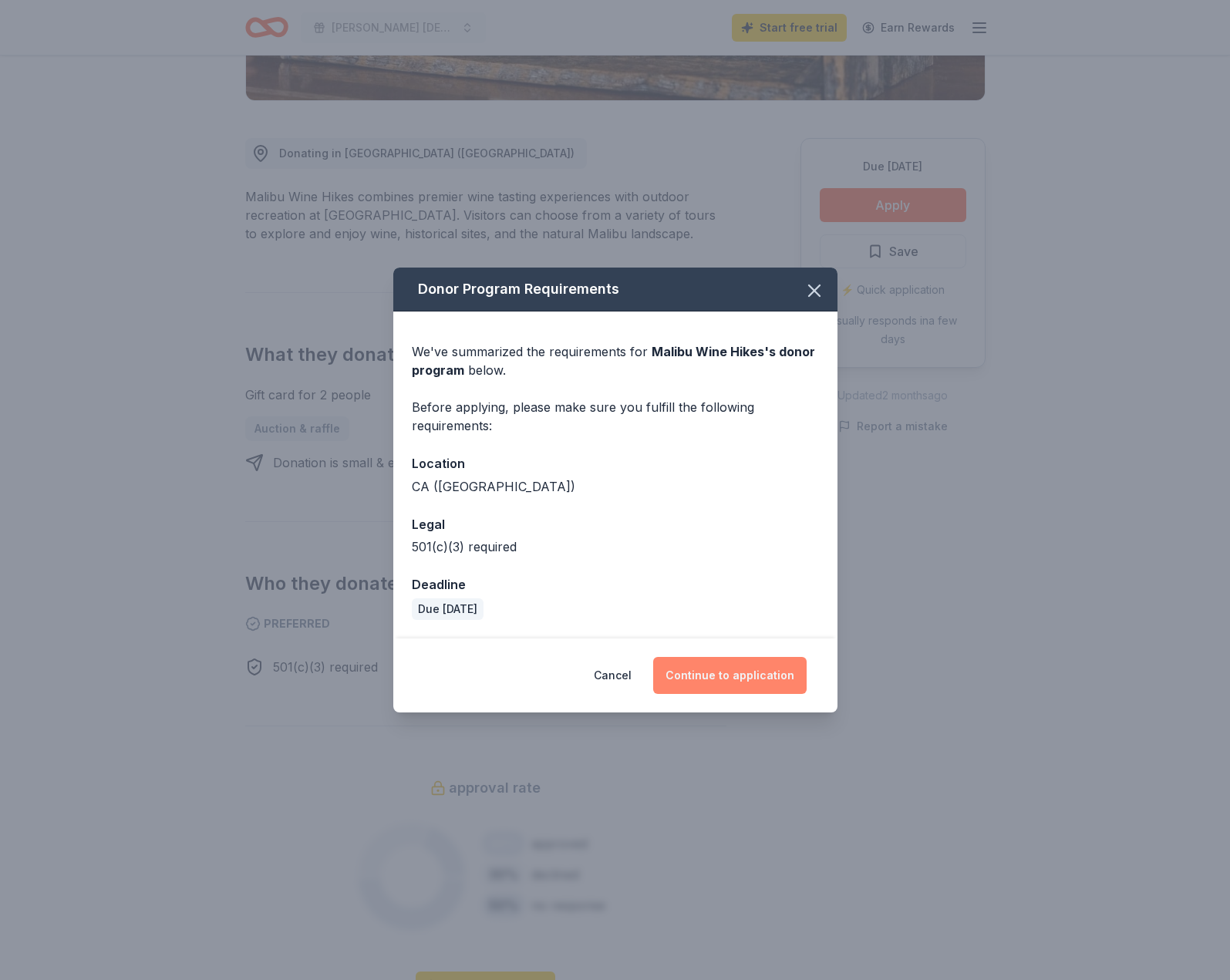
click at [736, 681] on button "Continue to application" at bounding box center [730, 676] width 154 height 37
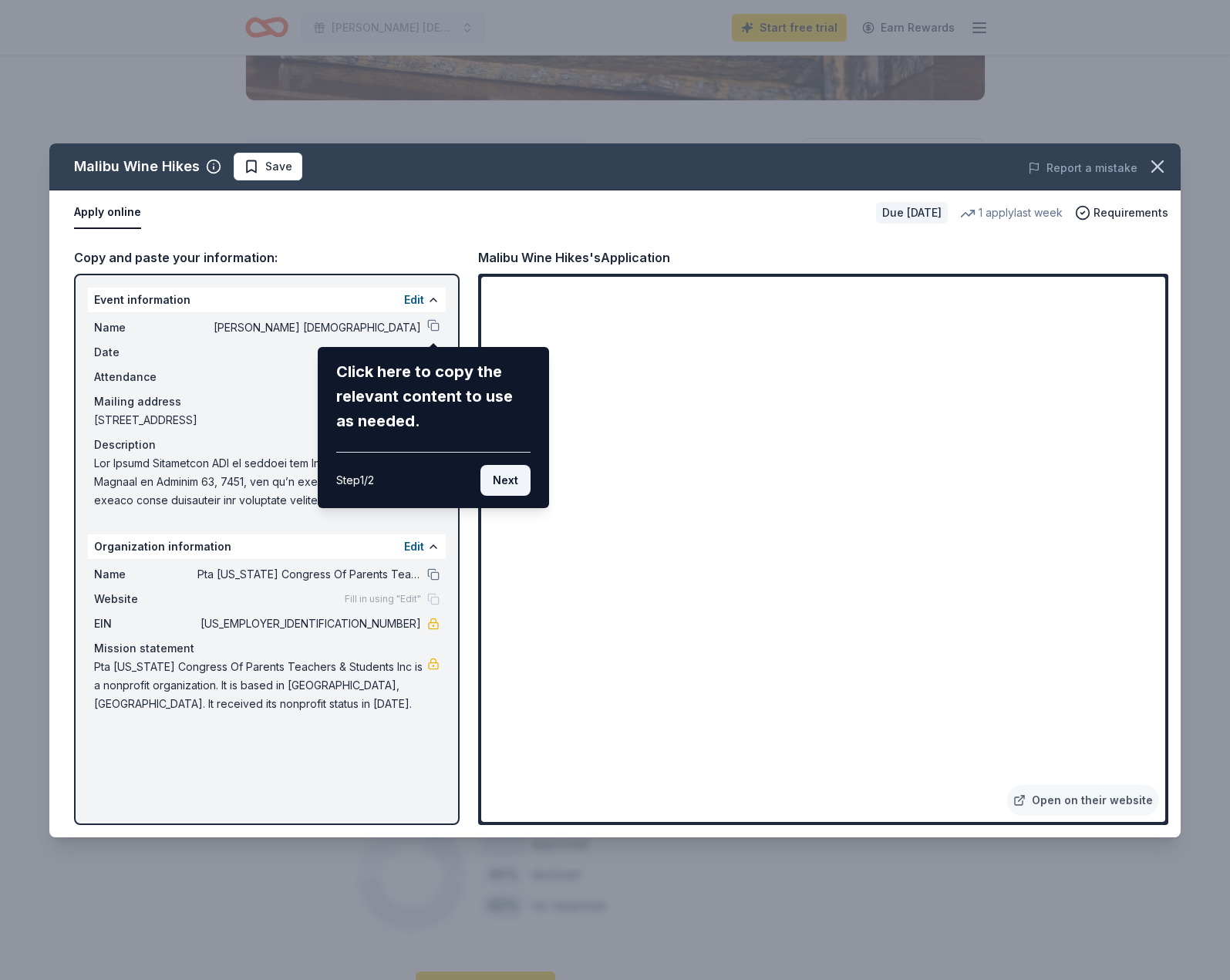
click at [513, 482] on button "Next" at bounding box center [506, 480] width 50 height 31
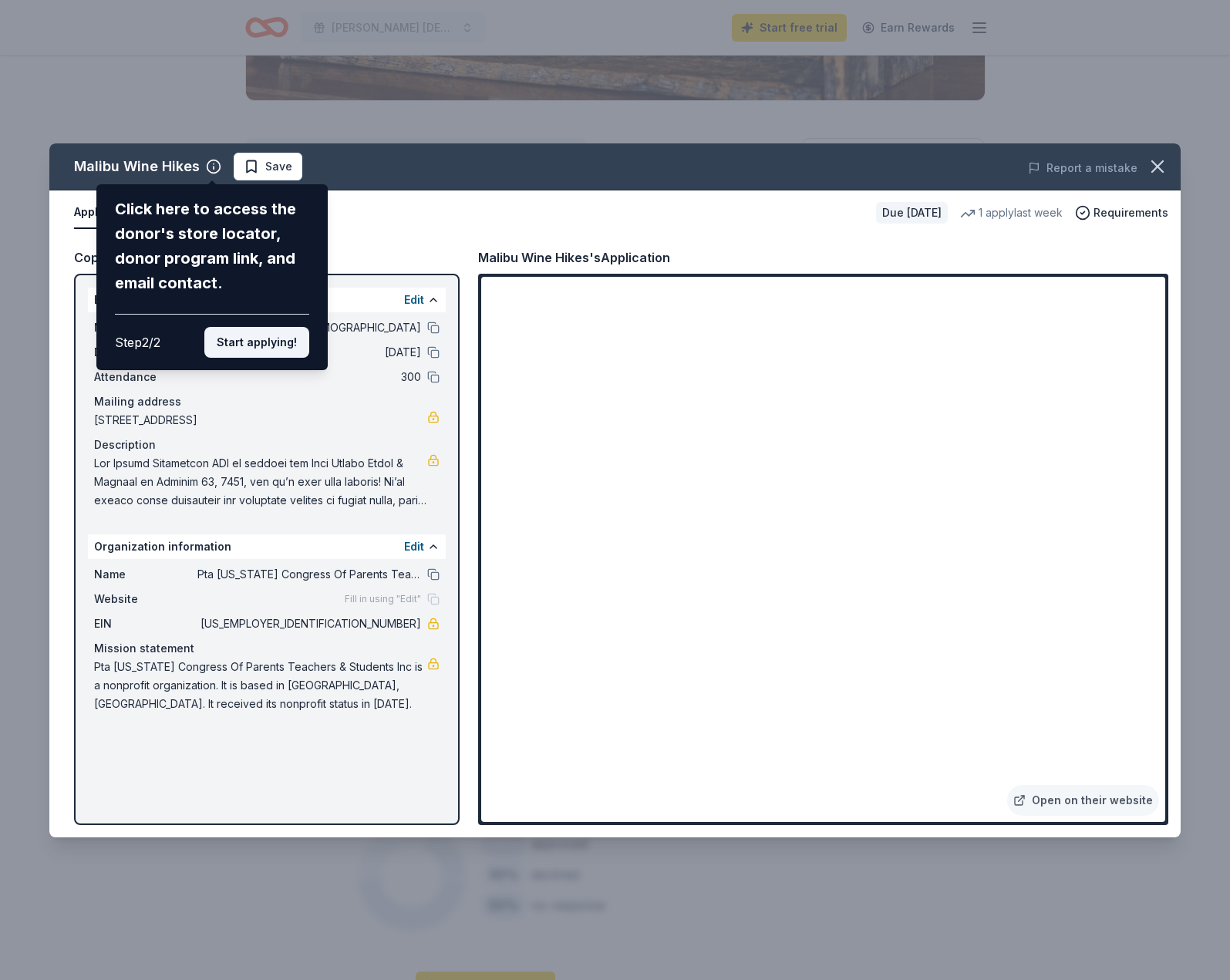
click at [259, 345] on button "Start applying!" at bounding box center [256, 343] width 105 height 31
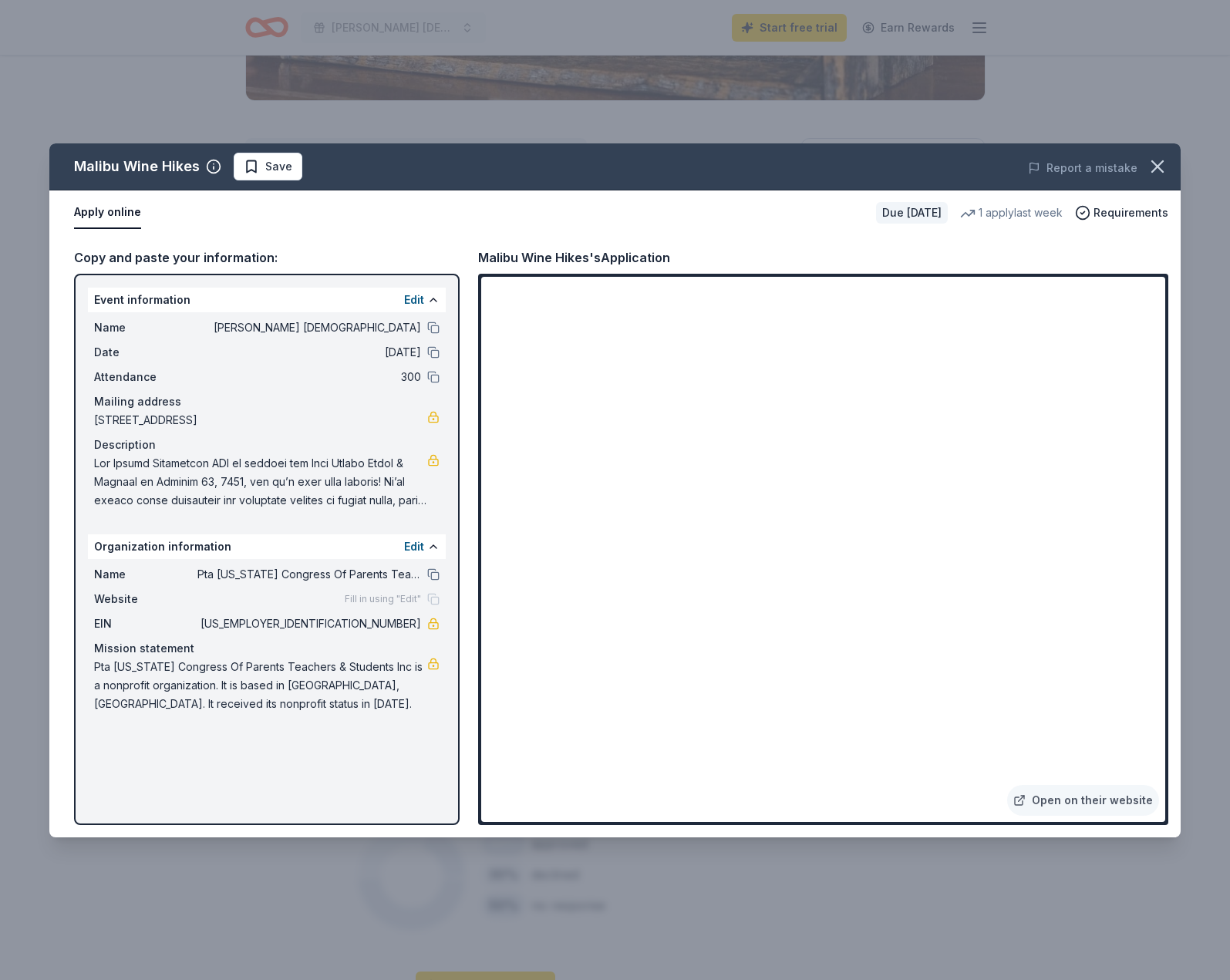
drag, startPoint x: 352, startPoint y: 622, endPoint x: 413, endPoint y: 626, distance: 61.1
click at [413, 626] on span "[US_EMPLOYER_IDENTIFICATION_NUMBER]" at bounding box center [309, 623] width 224 height 18
drag, startPoint x: 64, startPoint y: 167, endPoint x: 186, endPoint y: 164, distance: 122.0
click at [186, 164] on div "Malibu Wine Hikes Save" at bounding box center [388, 166] width 679 height 28
click at [1164, 174] on icon "button" at bounding box center [1158, 166] width 21 height 21
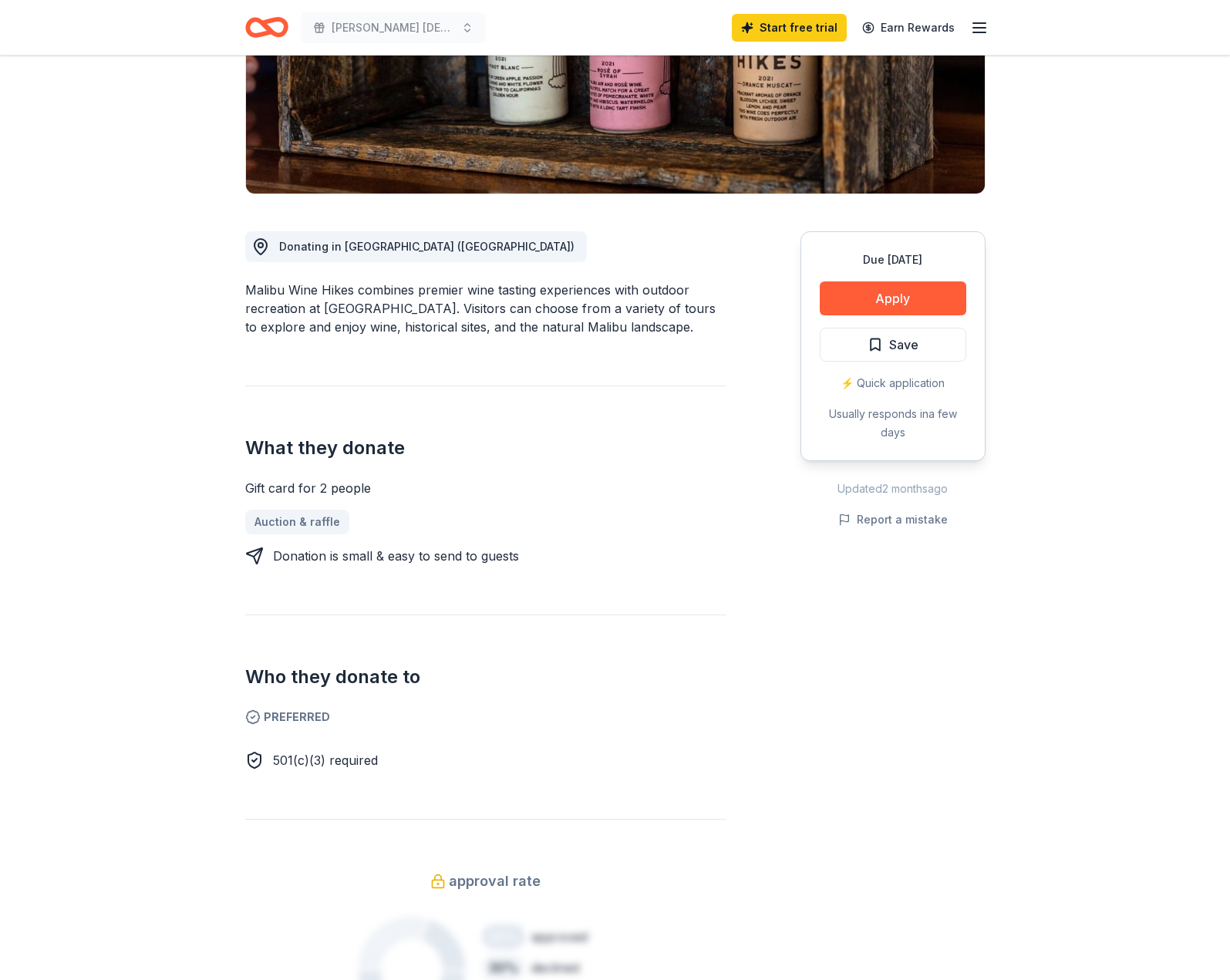
scroll to position [0, 0]
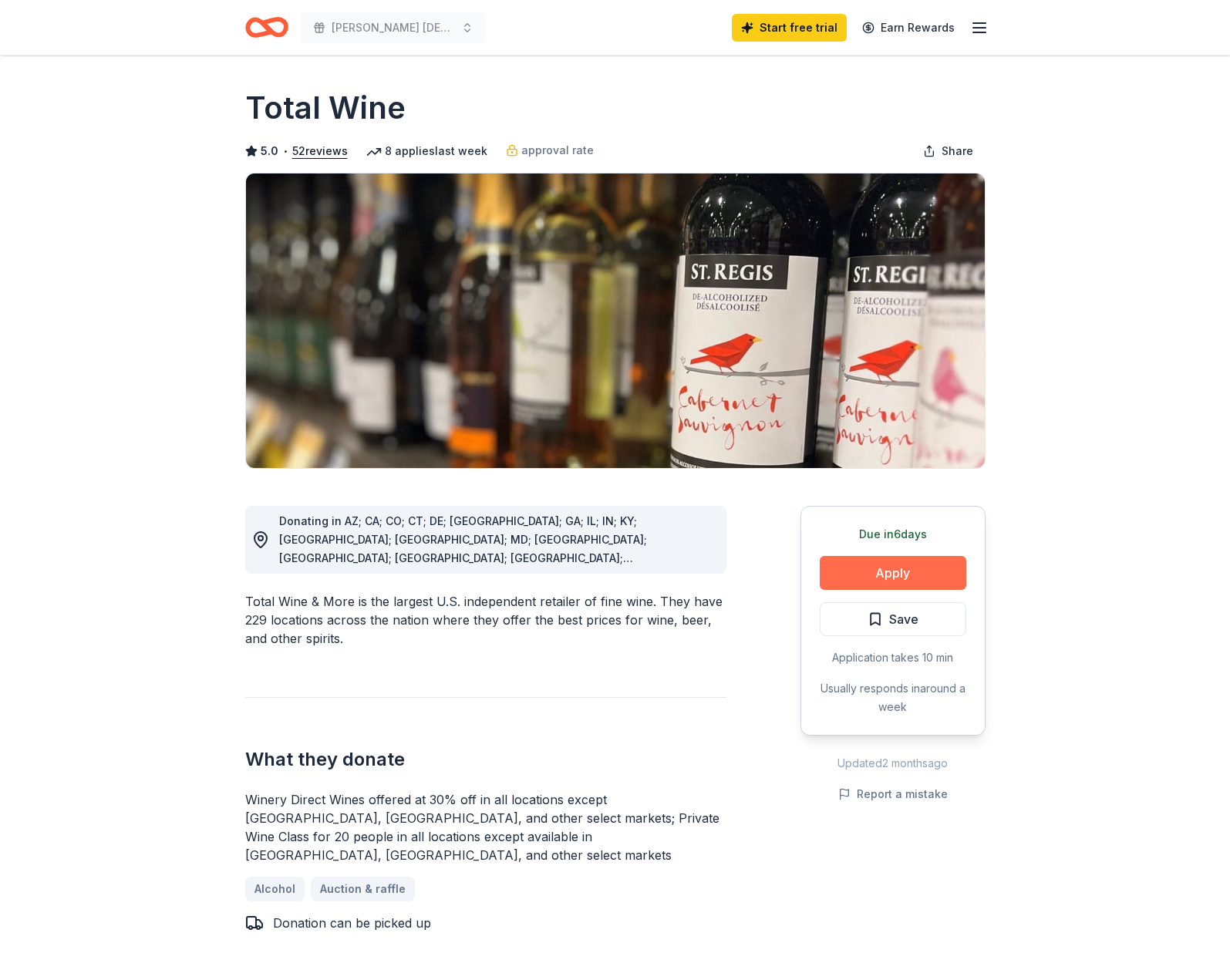
click at [919, 576] on button "Apply" at bounding box center [893, 572] width 147 height 34
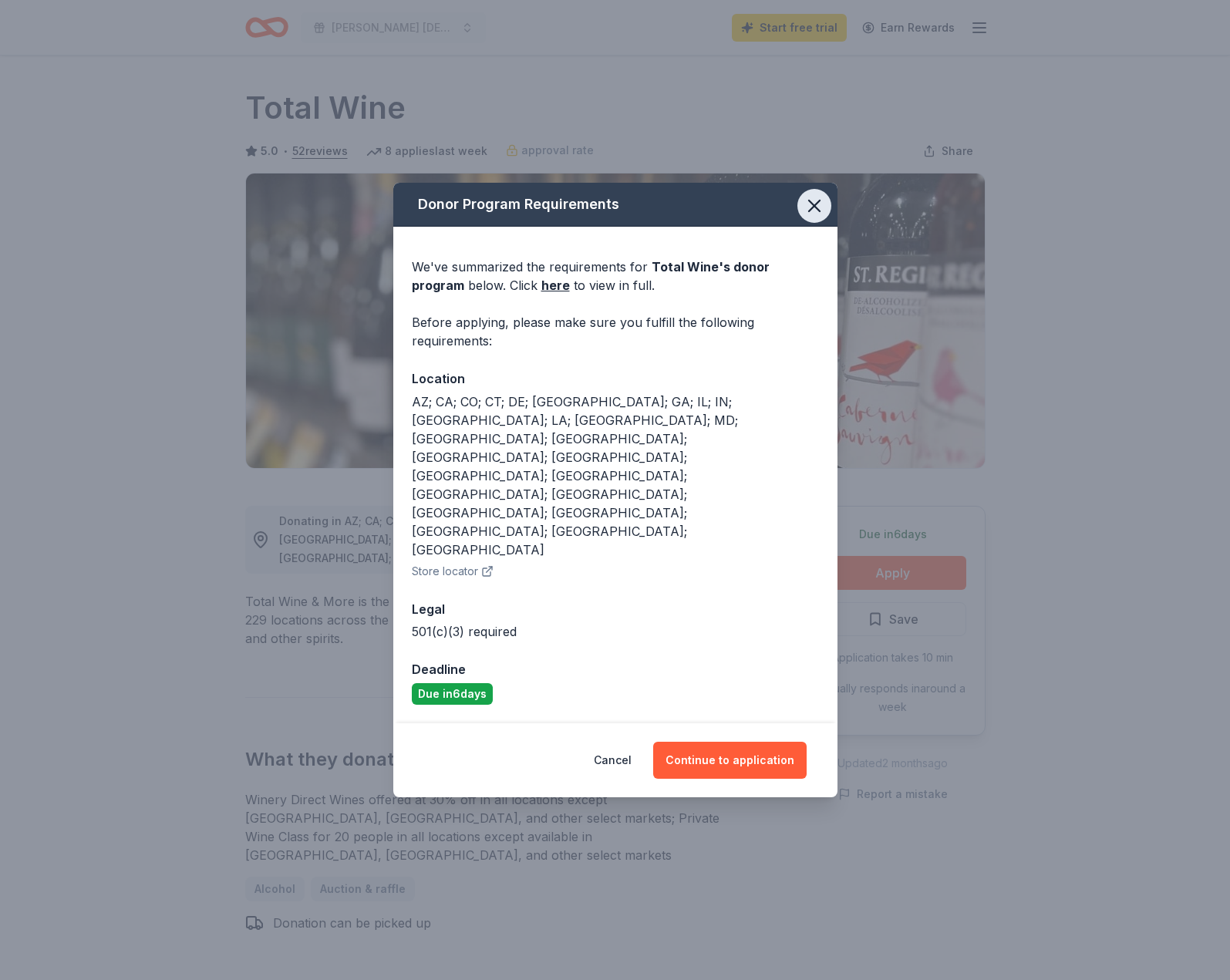
click at [814, 211] on icon "button" at bounding box center [814, 205] width 11 height 11
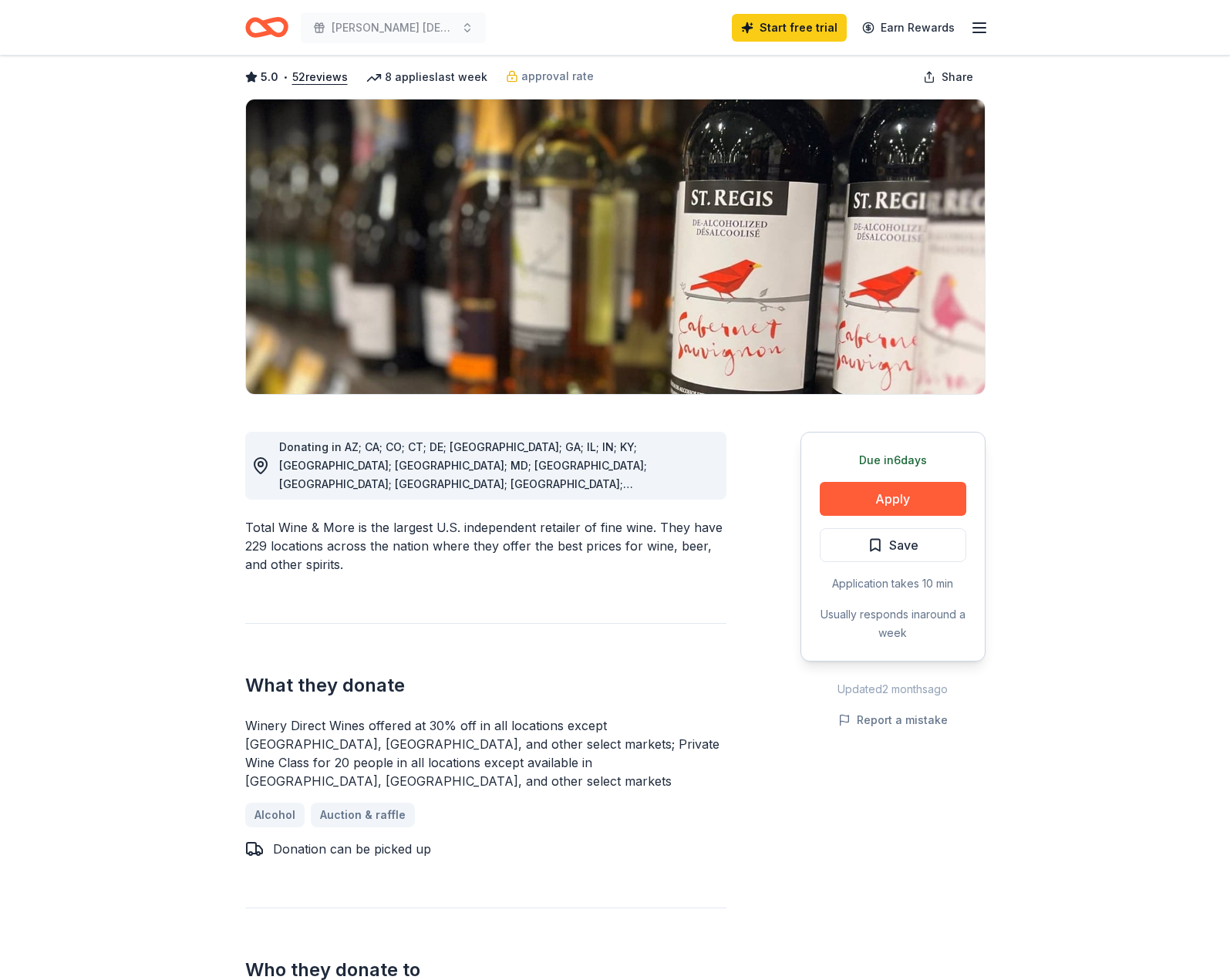
scroll to position [16, 0]
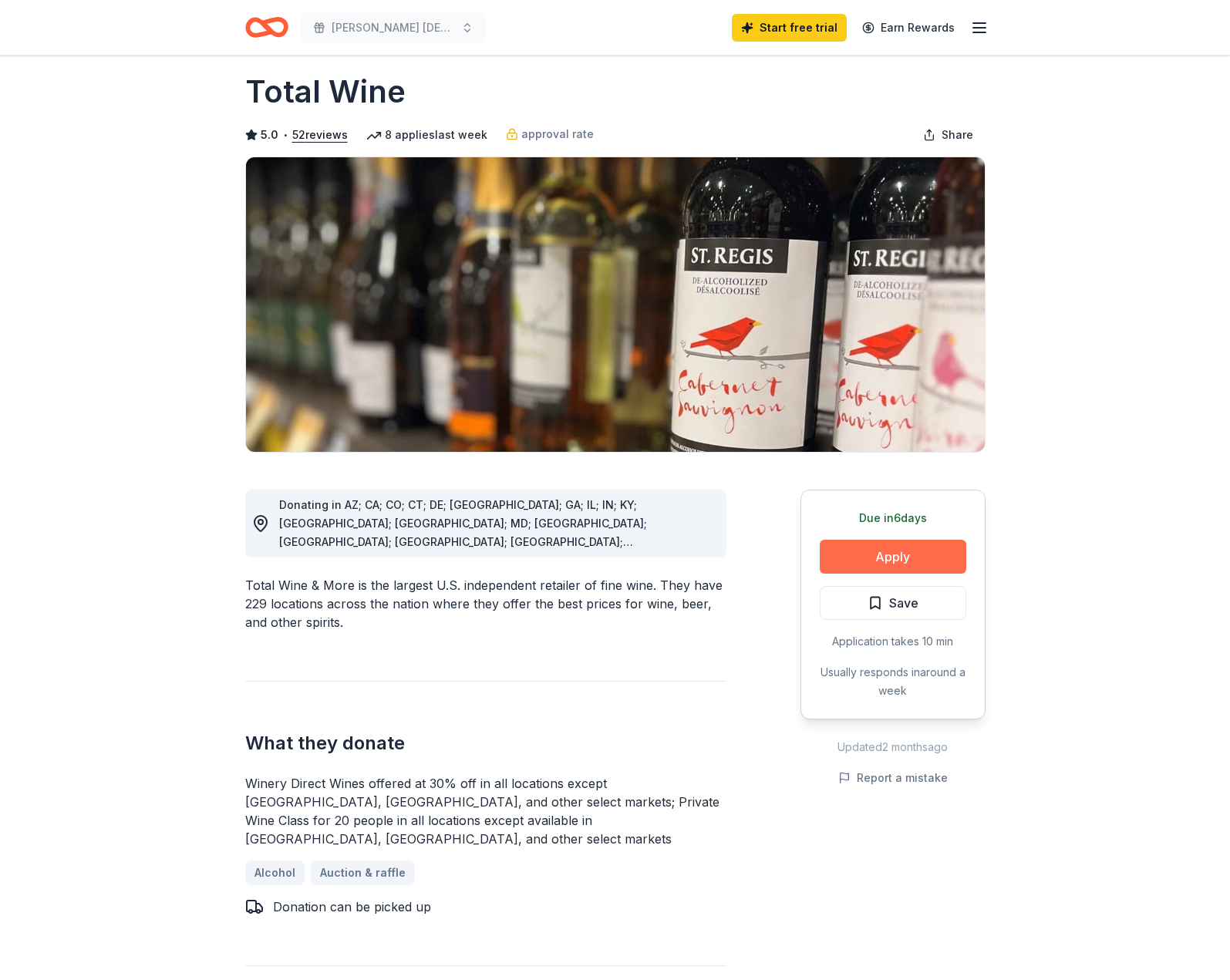
click at [867, 559] on button "Apply" at bounding box center [893, 556] width 147 height 34
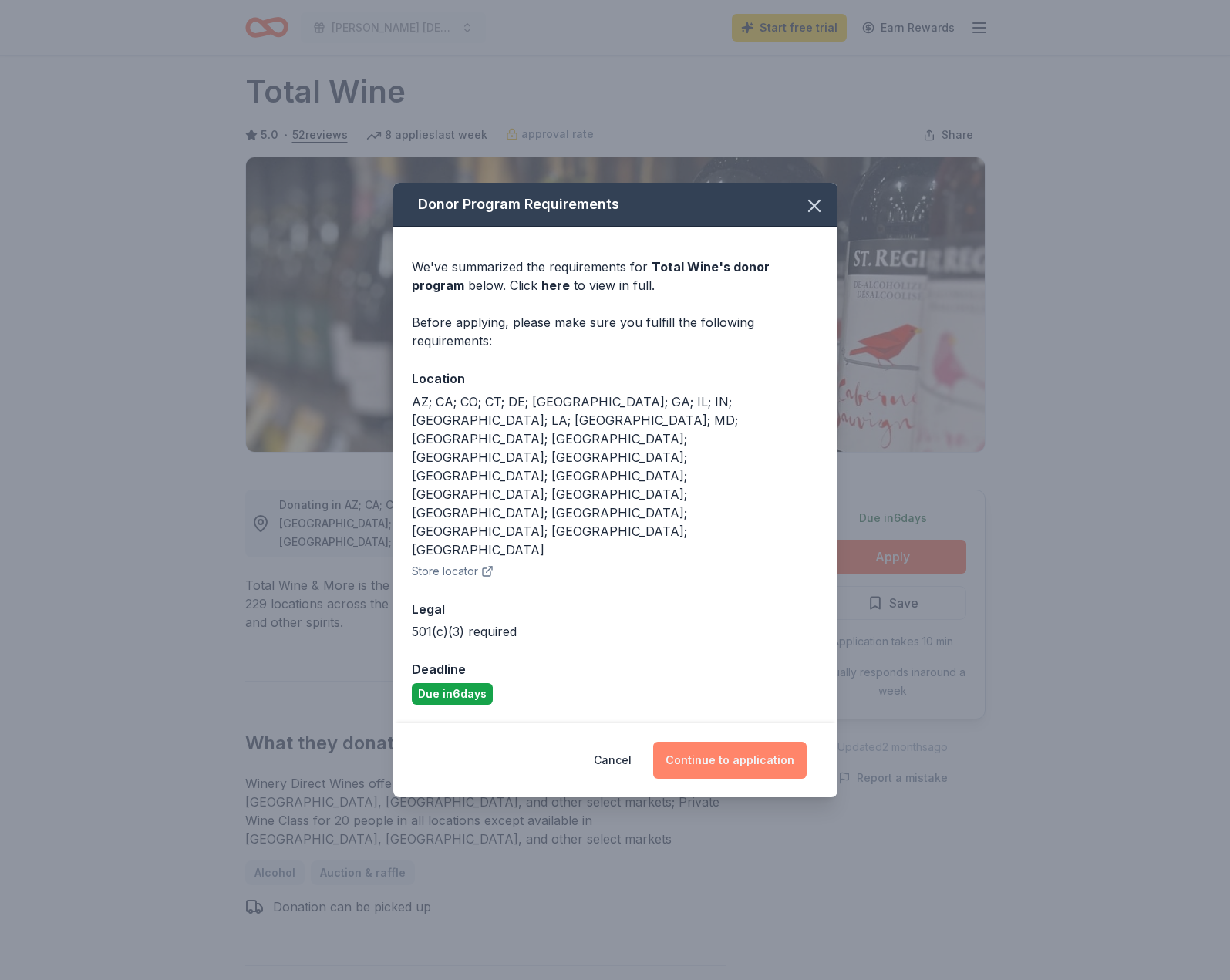
click at [712, 742] on button "Continue to application" at bounding box center [730, 760] width 154 height 37
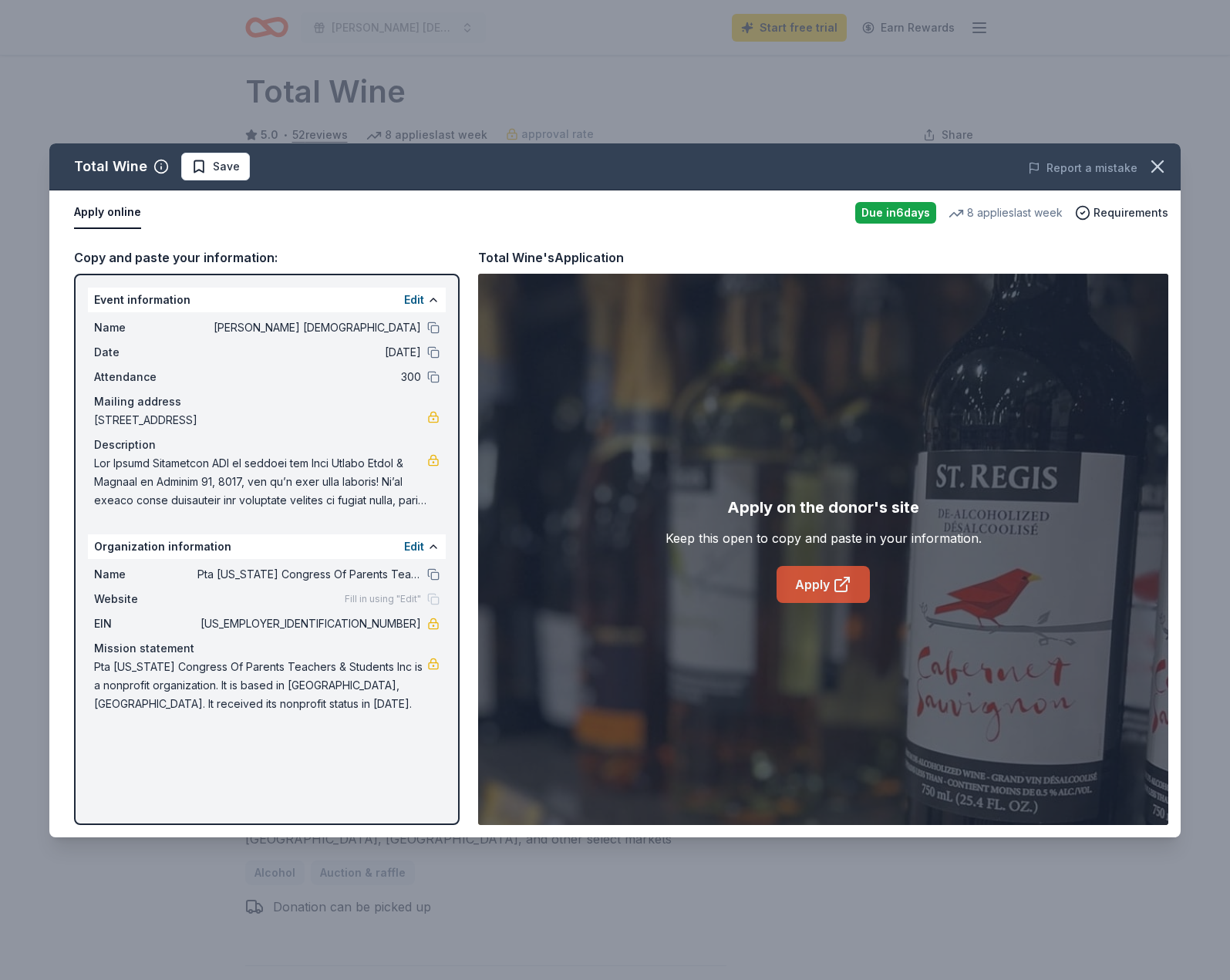
click at [829, 578] on link "Apply" at bounding box center [823, 585] width 93 height 37
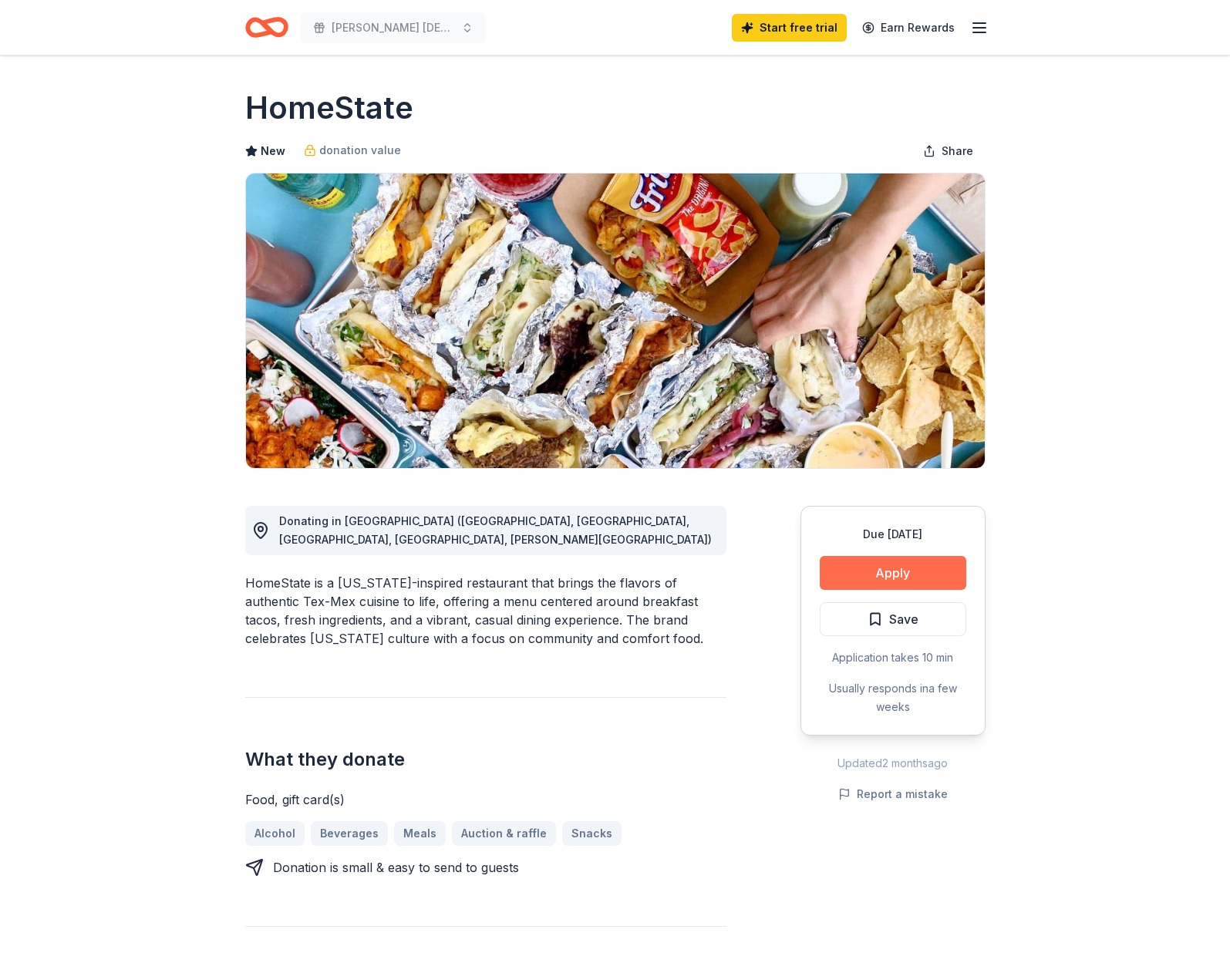
click at [861, 579] on button "Apply" at bounding box center [893, 572] width 147 height 34
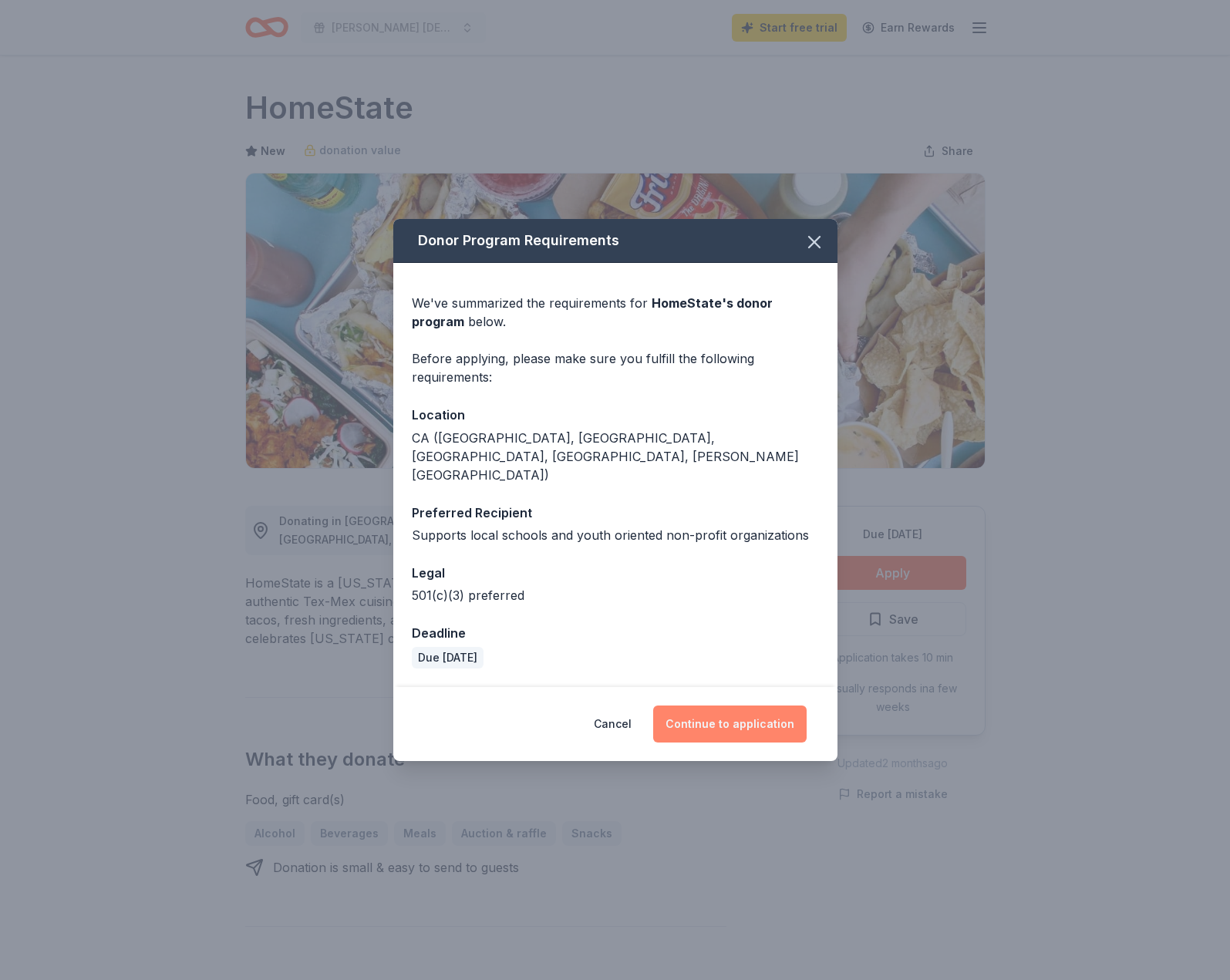
click at [705, 707] on button "Continue to application" at bounding box center [730, 724] width 154 height 37
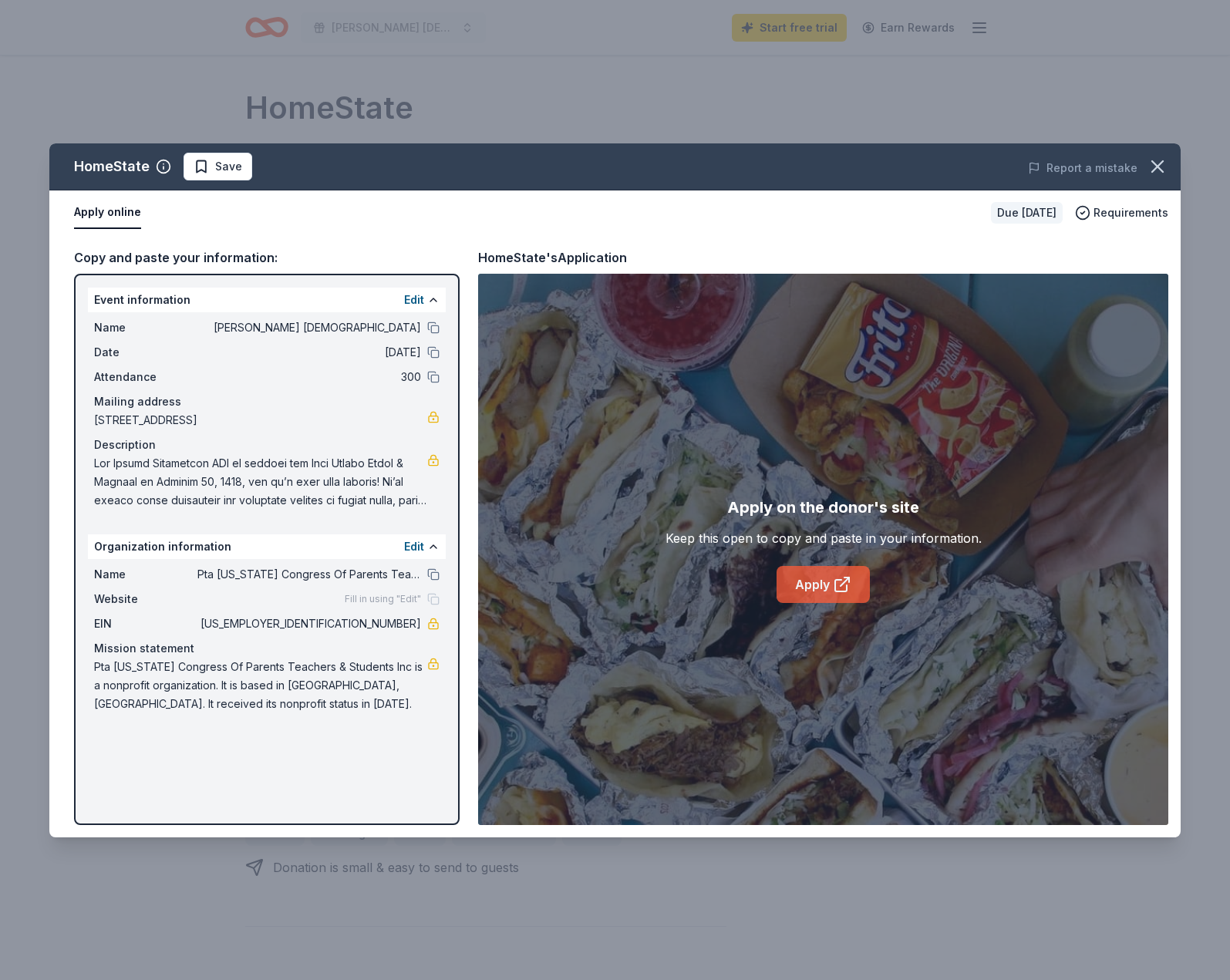
click at [779, 586] on link "Apply" at bounding box center [823, 585] width 93 height 37
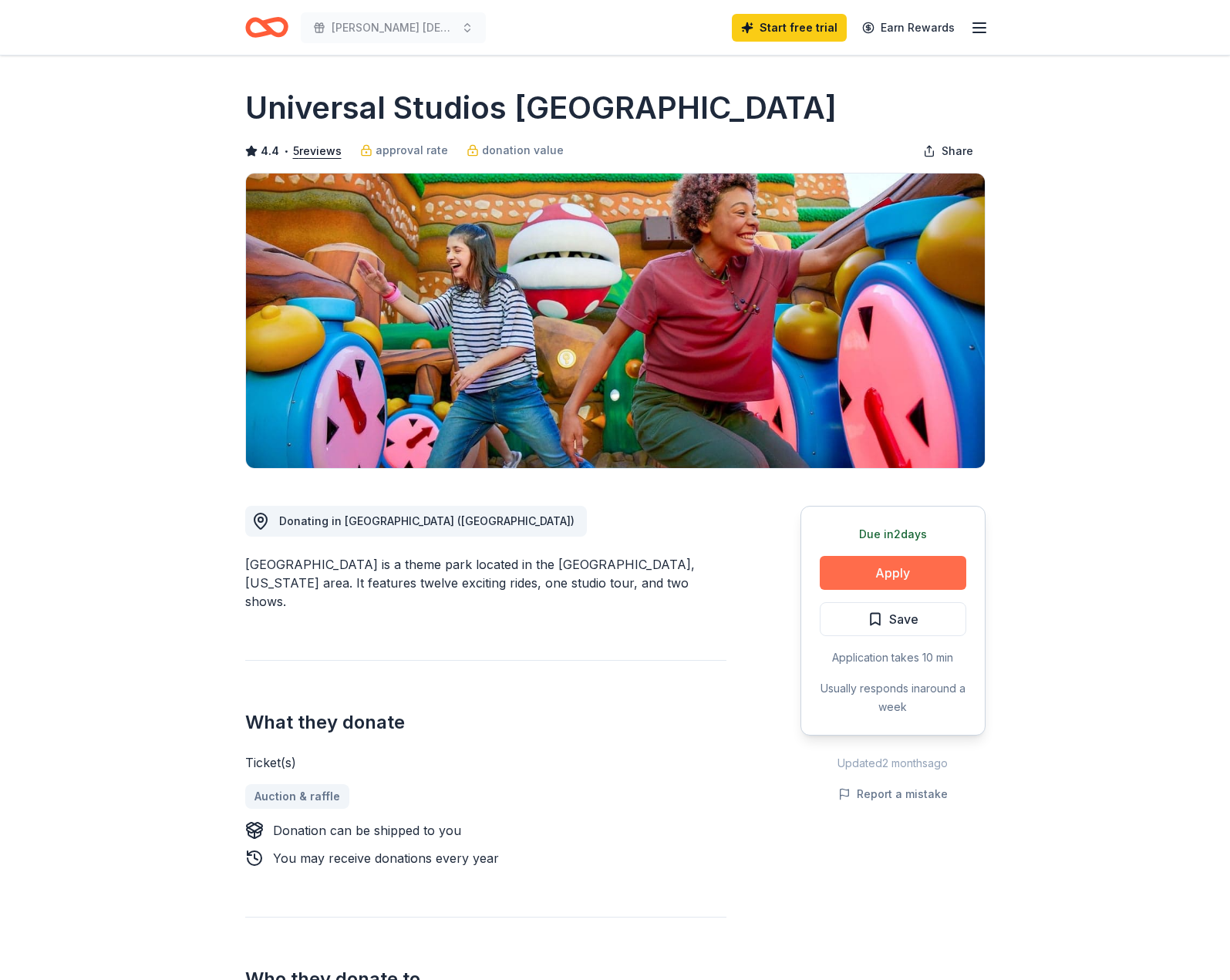
click at [879, 580] on button "Apply" at bounding box center [893, 572] width 147 height 34
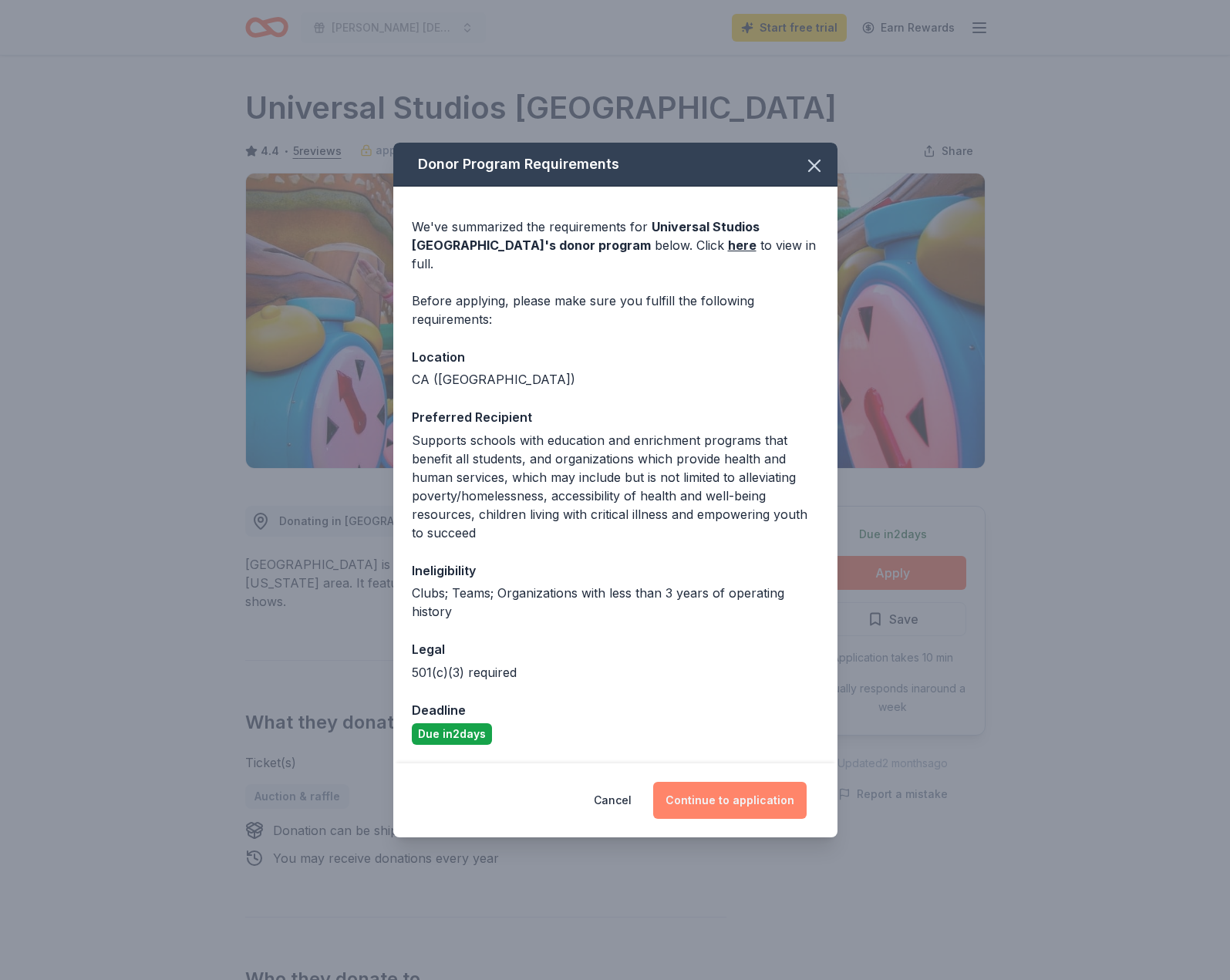
click at [736, 795] on button "Continue to application" at bounding box center [730, 801] width 154 height 37
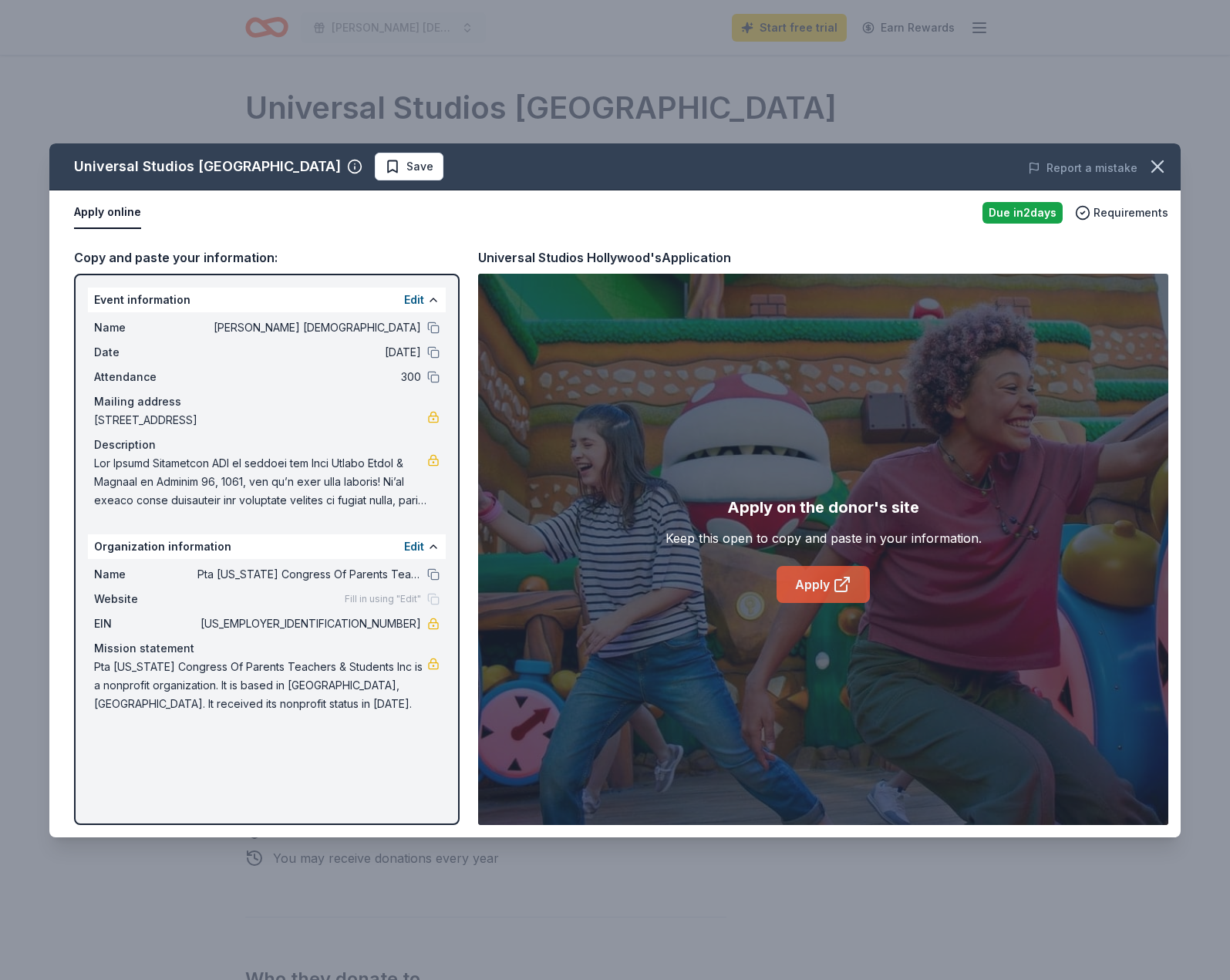
click at [856, 584] on link "Apply" at bounding box center [823, 585] width 93 height 37
